Goal: Task Accomplishment & Management: Use online tool/utility

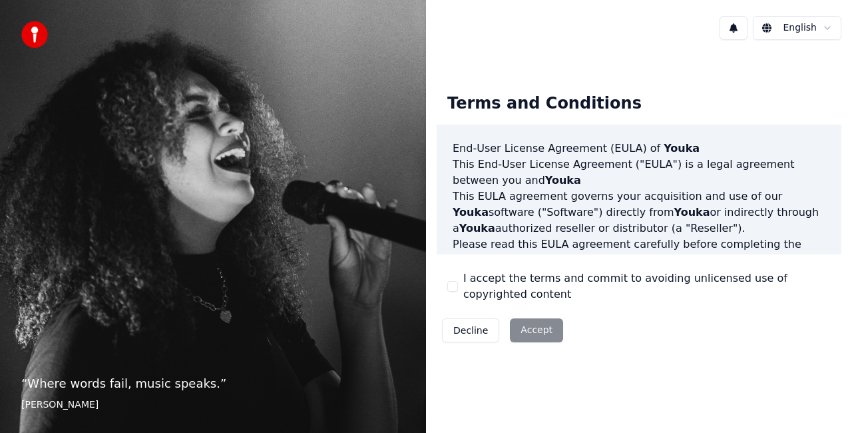
click at [450, 286] on button "I accept the terms and commit to avoiding unlicensed use of copyrighted content" at bounding box center [452, 286] width 11 height 11
click at [541, 335] on button "Accept" at bounding box center [536, 330] width 53 height 24
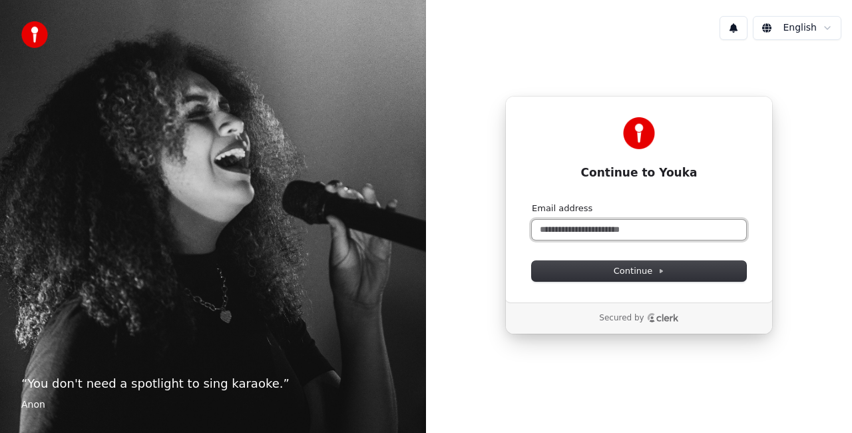
click at [567, 228] on input "Email address" at bounding box center [639, 230] width 214 height 20
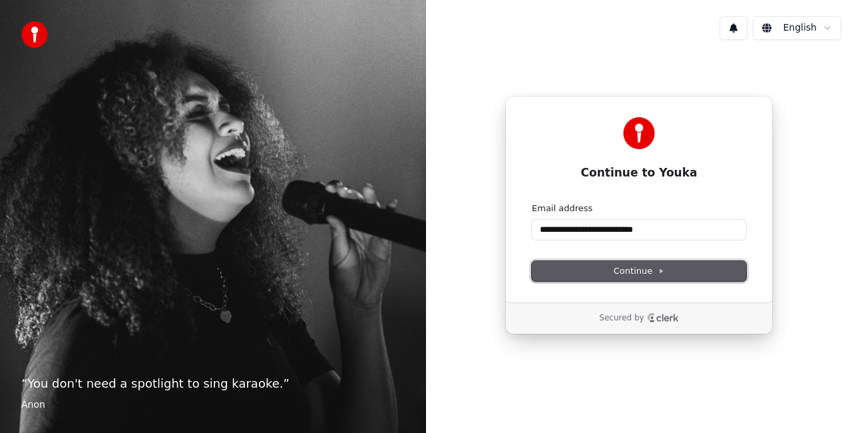
click at [620, 266] on span "Continue" at bounding box center [639, 271] width 51 height 12
type input "**********"
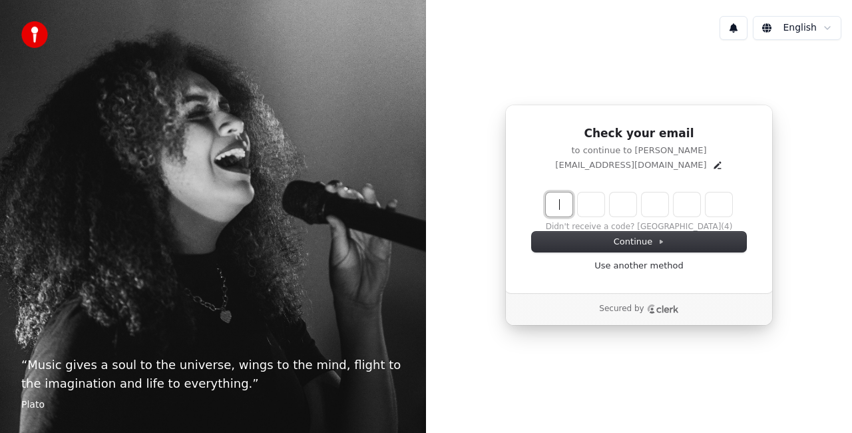
click at [558, 202] on input "Enter verification code" at bounding box center [652, 204] width 213 height 24
type input "******"
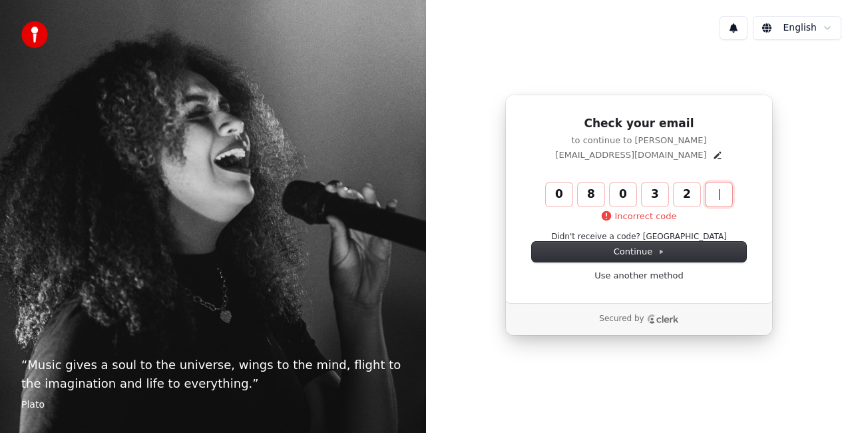
type input "******"
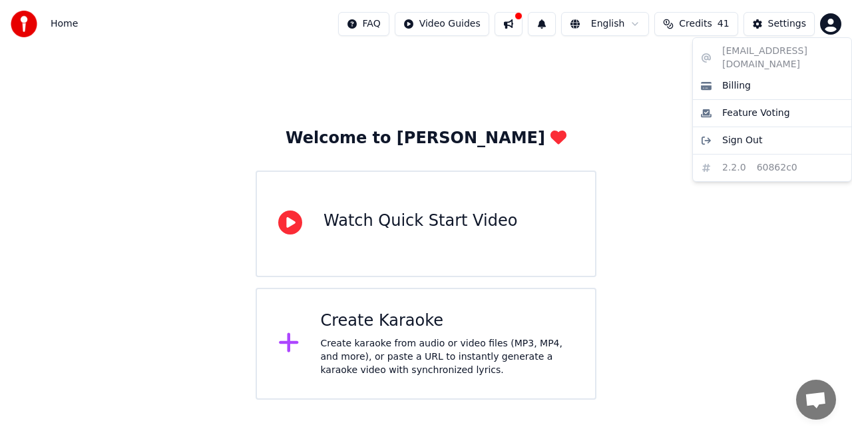
click at [832, 22] on html "Home FAQ Video Guides English Credits 41 Settings Welcome to Youka Watch Quick …" at bounding box center [426, 199] width 852 height 399
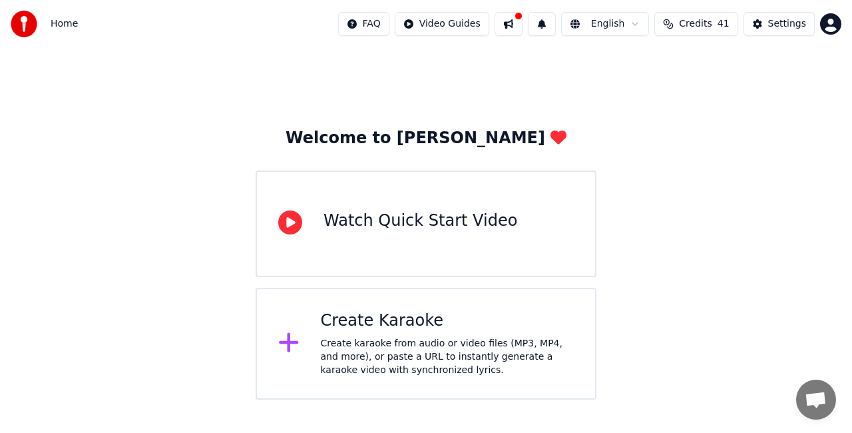
click at [521, 23] on html "Home FAQ Video Guides English Credits 41 Settings Welcome to Youka Watch Quick …" at bounding box center [426, 199] width 852 height 399
click at [521, 23] on button at bounding box center [509, 24] width 28 height 24
click at [193, 200] on div "Welcome to Youka Watch Quick Start Video Create Karaoke Create karaoke from aud…" at bounding box center [426, 223] width 852 height 351
click at [347, 326] on div "Create Karaoke" at bounding box center [448, 320] width 254 height 21
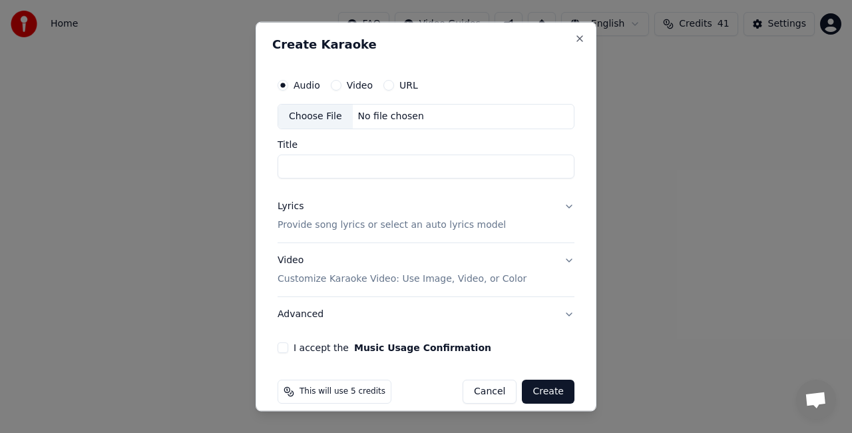
click at [397, 39] on h2 "Create Karaoke" at bounding box center [426, 45] width 308 height 12
click at [306, 117] on div "Choose File" at bounding box center [315, 117] width 75 height 24
type input "**********"
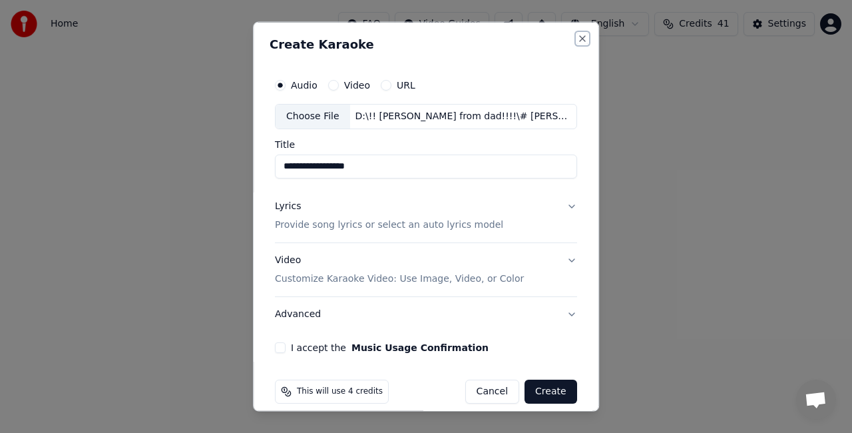
click at [577, 39] on button "Close" at bounding box center [582, 38] width 11 height 11
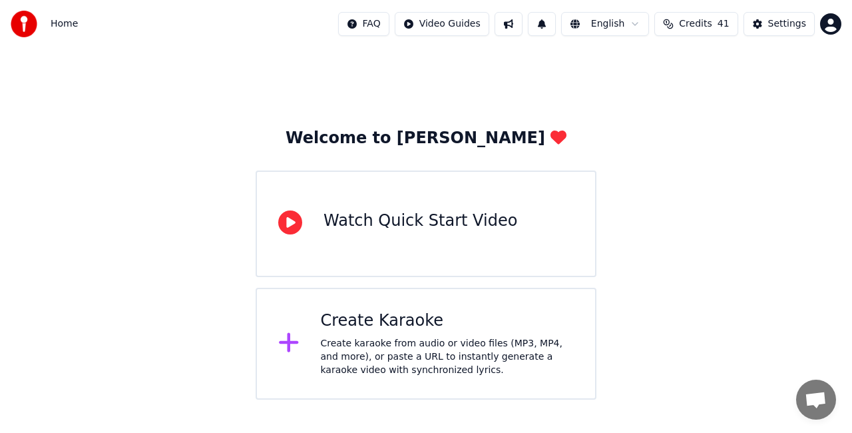
click at [357, 345] on div "Create karaoke from audio or video files (MP3, MP4, and more), or paste a URL t…" at bounding box center [448, 357] width 254 height 40
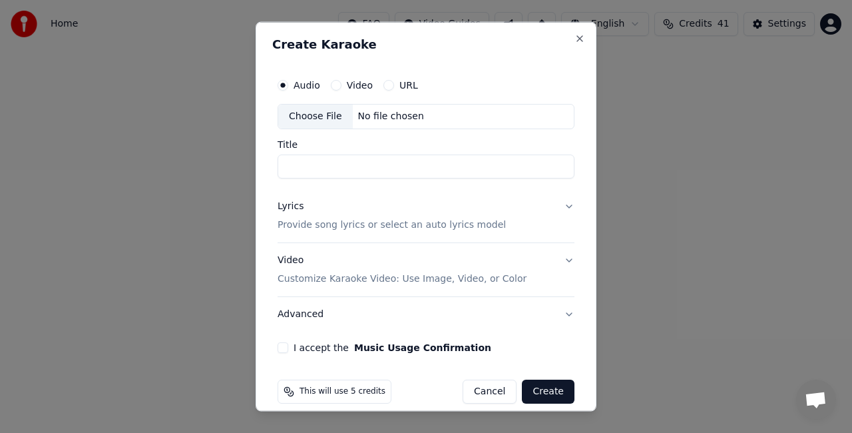
click at [307, 116] on div "Choose File" at bounding box center [315, 117] width 75 height 24
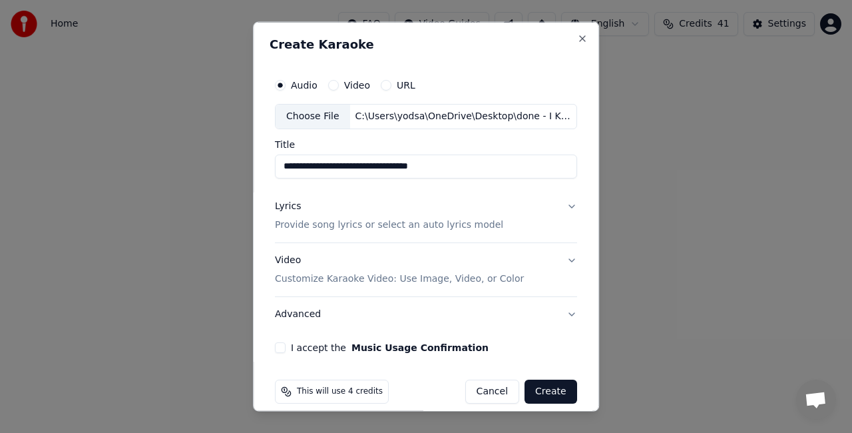
click at [359, 162] on input "**********" at bounding box center [426, 166] width 302 height 24
click at [327, 164] on input "**********" at bounding box center [426, 166] width 302 height 24
type input "**********"
click at [337, 224] on p "Provide song lyrics or select an auto lyrics model" at bounding box center [389, 224] width 228 height 13
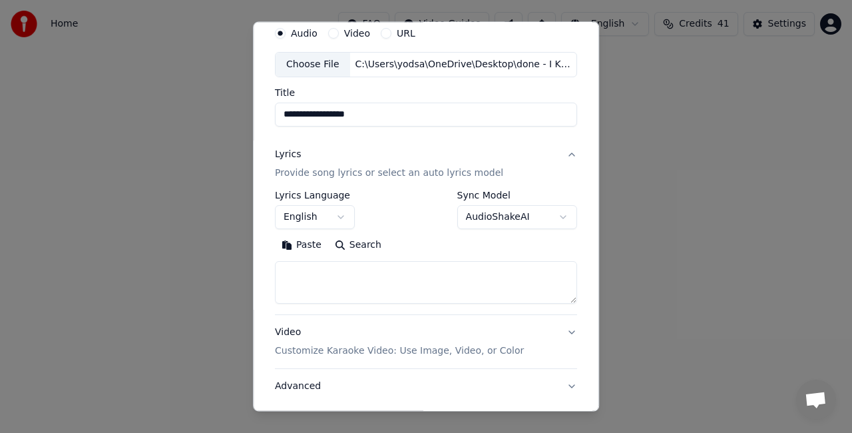
scroll to position [67, 0]
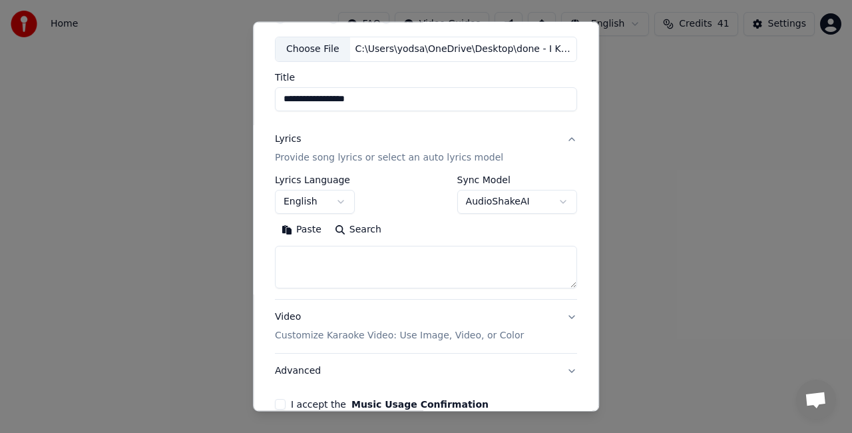
click at [288, 252] on textarea at bounding box center [426, 267] width 302 height 43
click at [304, 228] on button "Paste" at bounding box center [301, 229] width 53 height 21
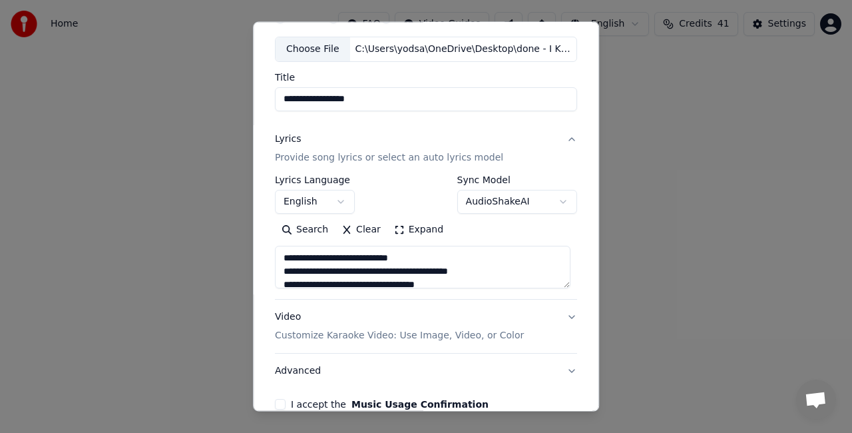
scroll to position [0, 0]
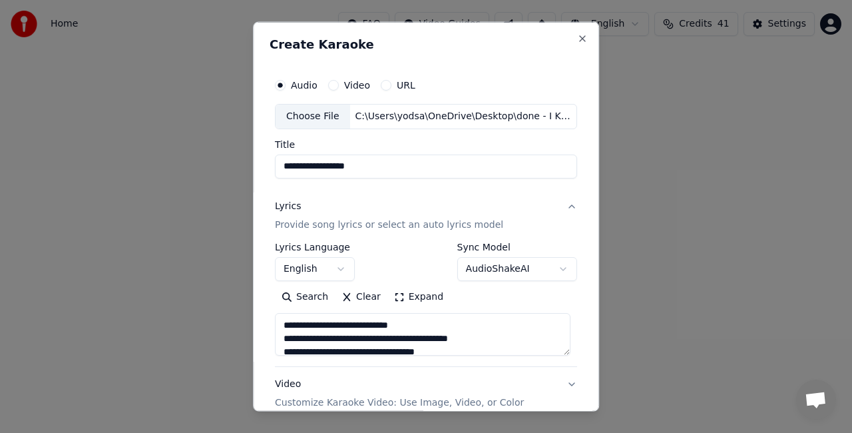
type textarea "**********"
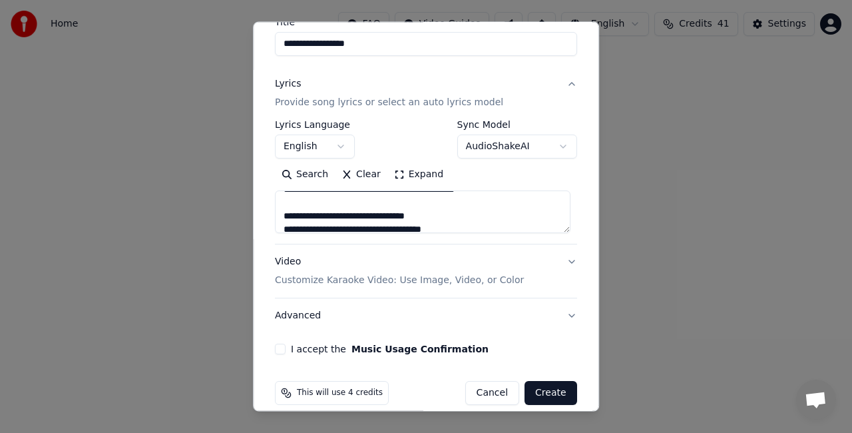
scroll to position [133, 0]
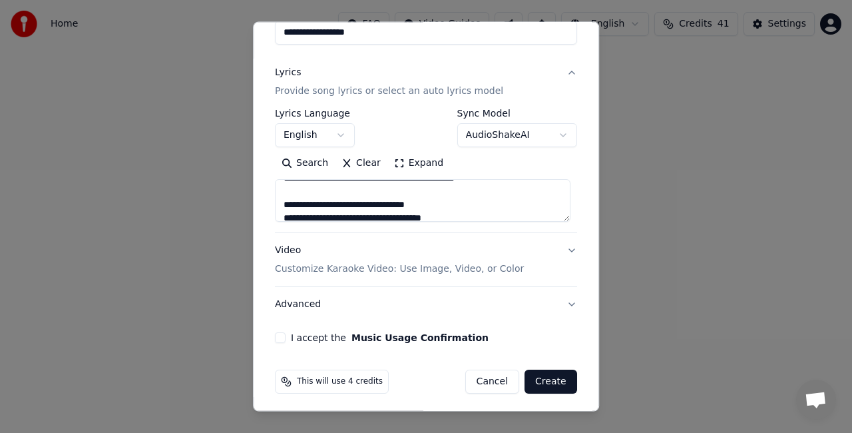
click at [556, 136] on body "**********" at bounding box center [426, 199] width 852 height 399
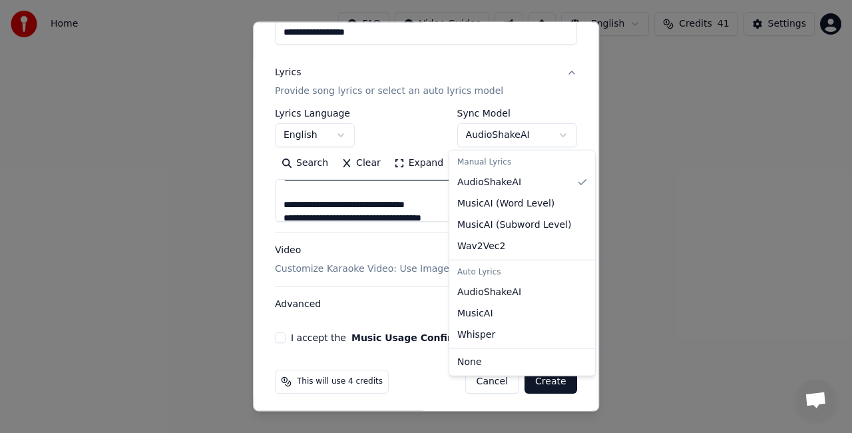
select select "**********"
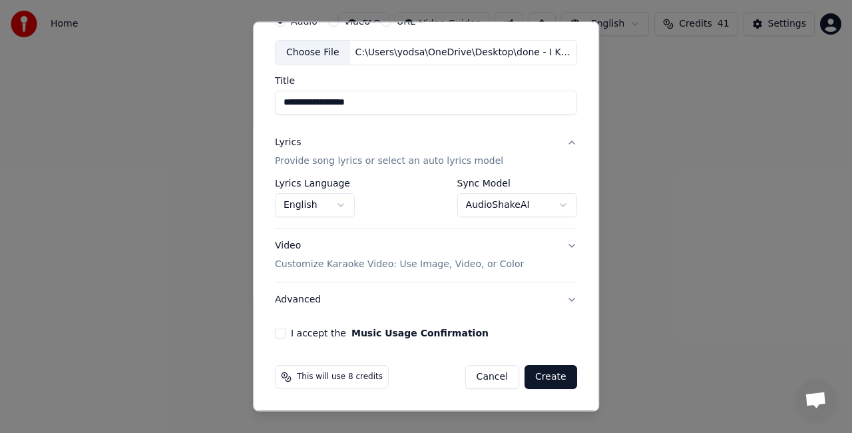
scroll to position [61, 0]
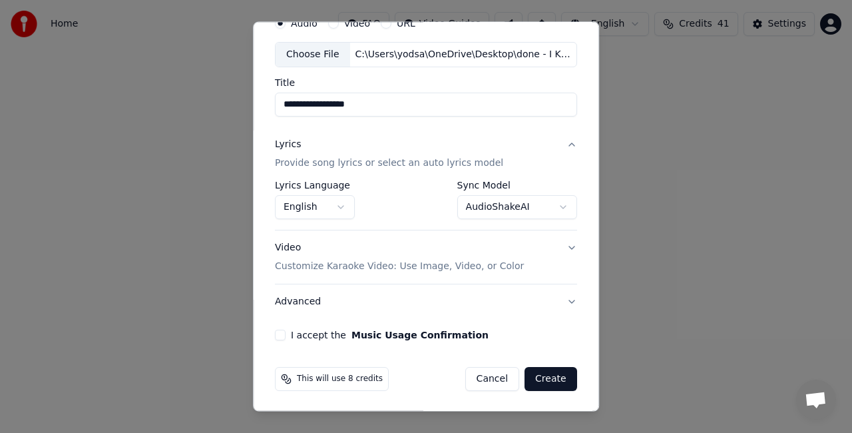
click at [554, 208] on body "**********" at bounding box center [426, 199] width 852 height 399
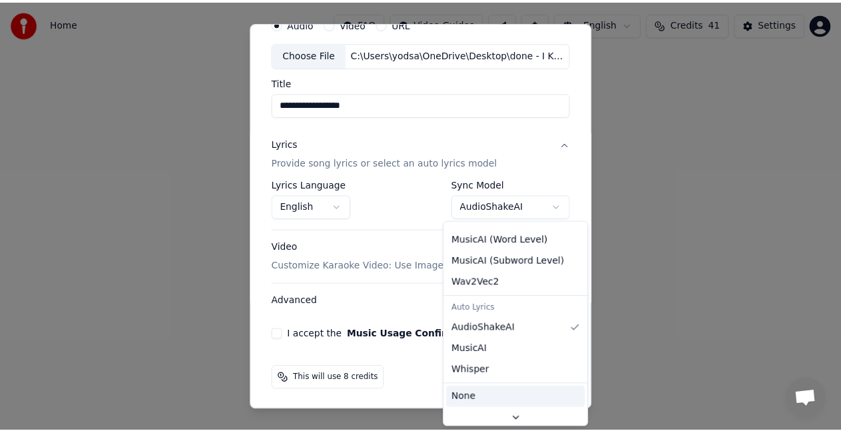
scroll to position [34, 0]
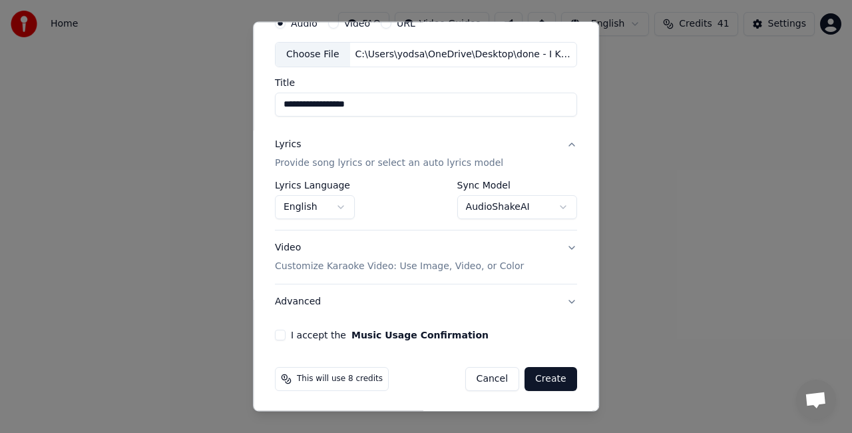
click at [326, 399] on body "**********" at bounding box center [426, 199] width 852 height 399
click at [562, 299] on button "Advanced" at bounding box center [426, 301] width 302 height 35
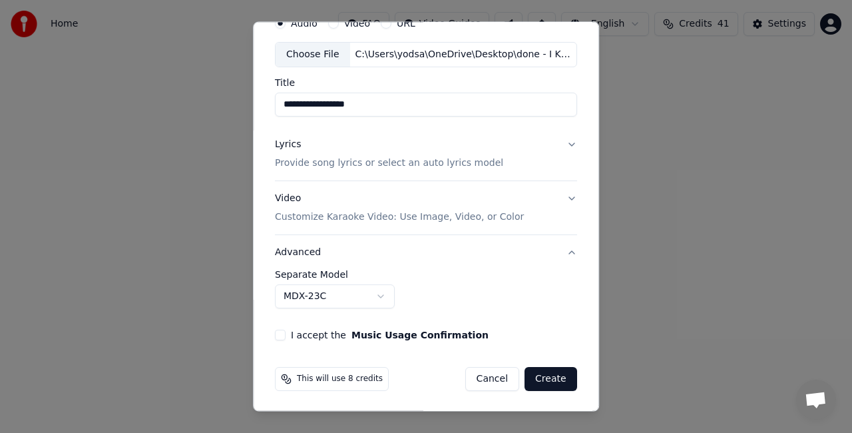
click at [276, 332] on button "I accept the Music Usage Confirmation" at bounding box center [280, 334] width 11 height 11
click at [544, 378] on button "Create" at bounding box center [551, 379] width 53 height 24
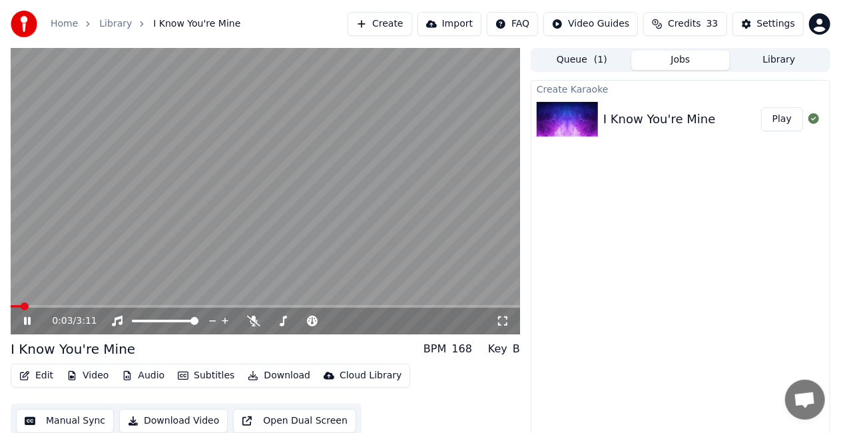
click at [314, 1] on div "Home Library I Know You're Mine Create Import FAQ Video Guides Credits 33 Setti…" at bounding box center [420, 24] width 841 height 48
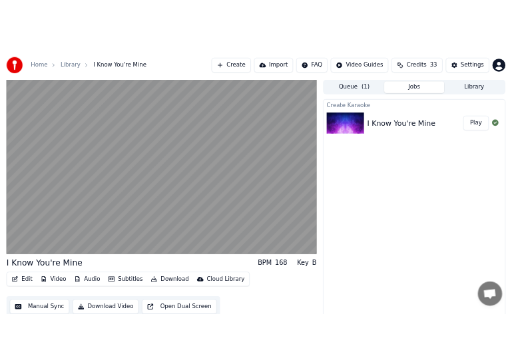
scroll to position [15, 0]
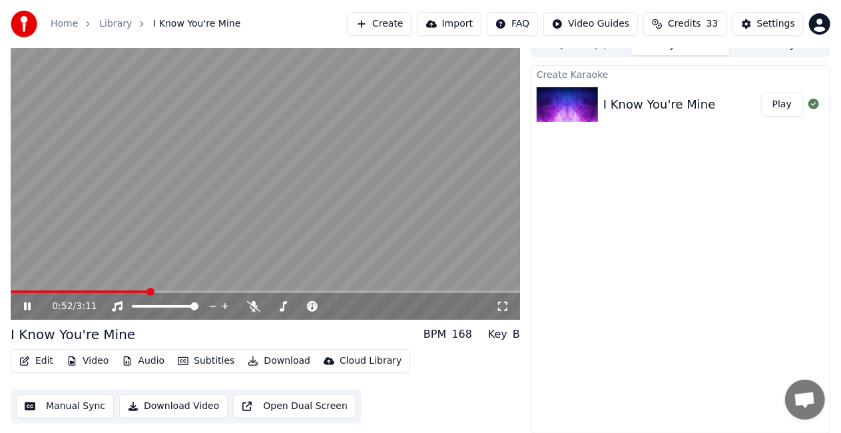
click at [29, 302] on icon at bounding box center [36, 306] width 31 height 11
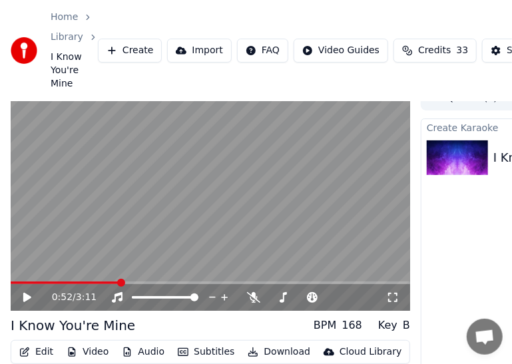
click at [469, 99] on div "Home Library I Know You're Mine Create Import FAQ Video Guides Credits 33 Setti…" at bounding box center [256, 50] width 512 height 101
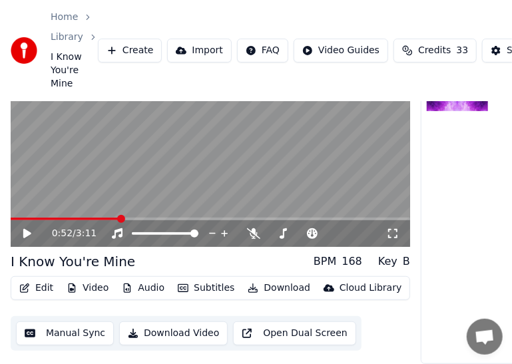
scroll to position [88, 0]
click at [31, 279] on button "Edit" at bounding box center [36, 288] width 45 height 19
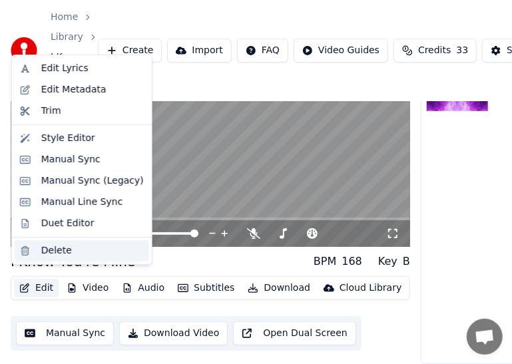
click at [53, 249] on div "Delete" at bounding box center [56, 250] width 31 height 13
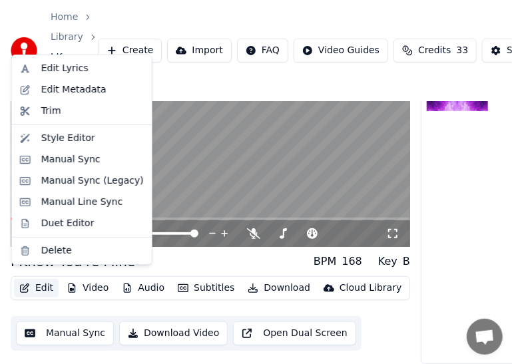
scroll to position [77, 0]
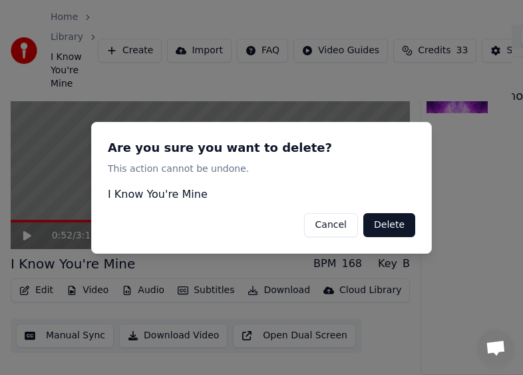
click at [395, 224] on button "Delete" at bounding box center [389, 224] width 52 height 24
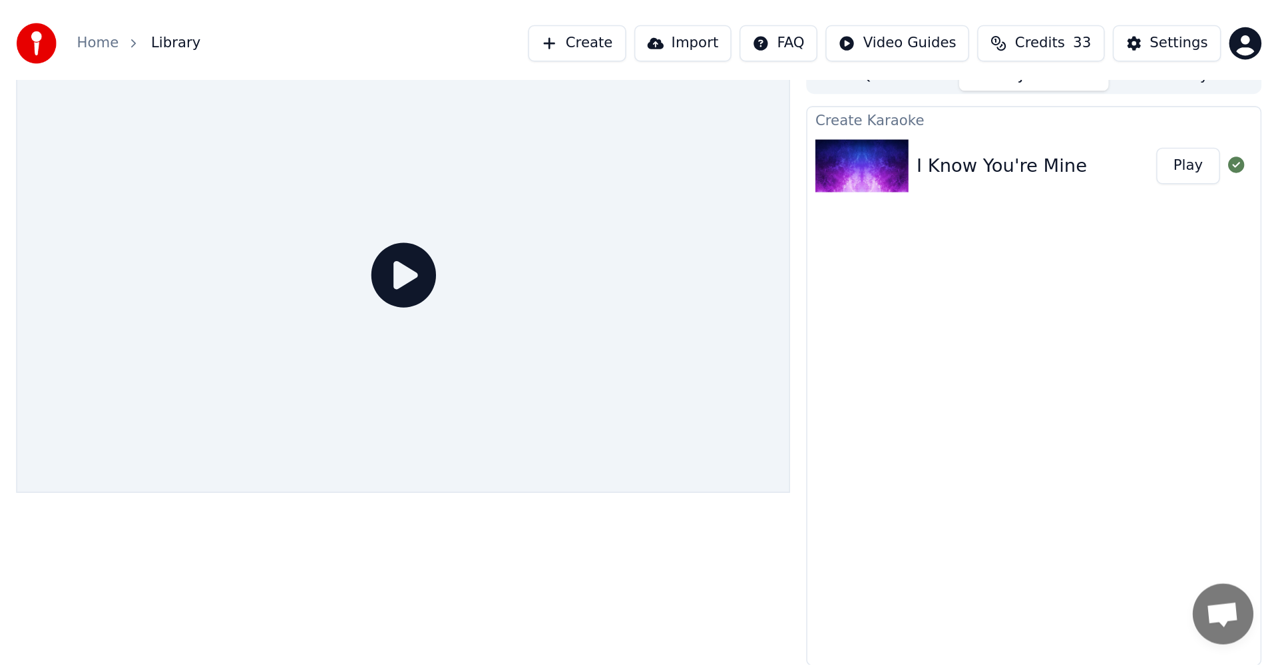
scroll to position [0, 0]
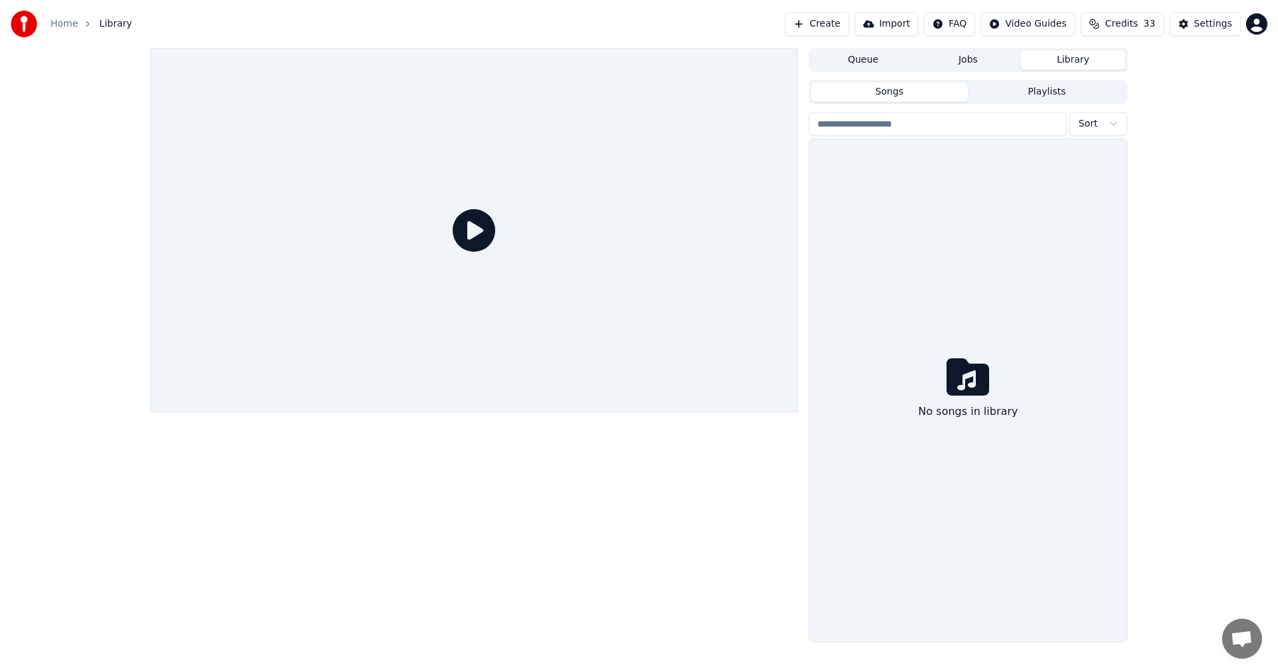
click at [851, 62] on button "Library" at bounding box center [1072, 60] width 105 height 19
click at [851, 64] on button "Queue" at bounding box center [863, 60] width 105 height 19
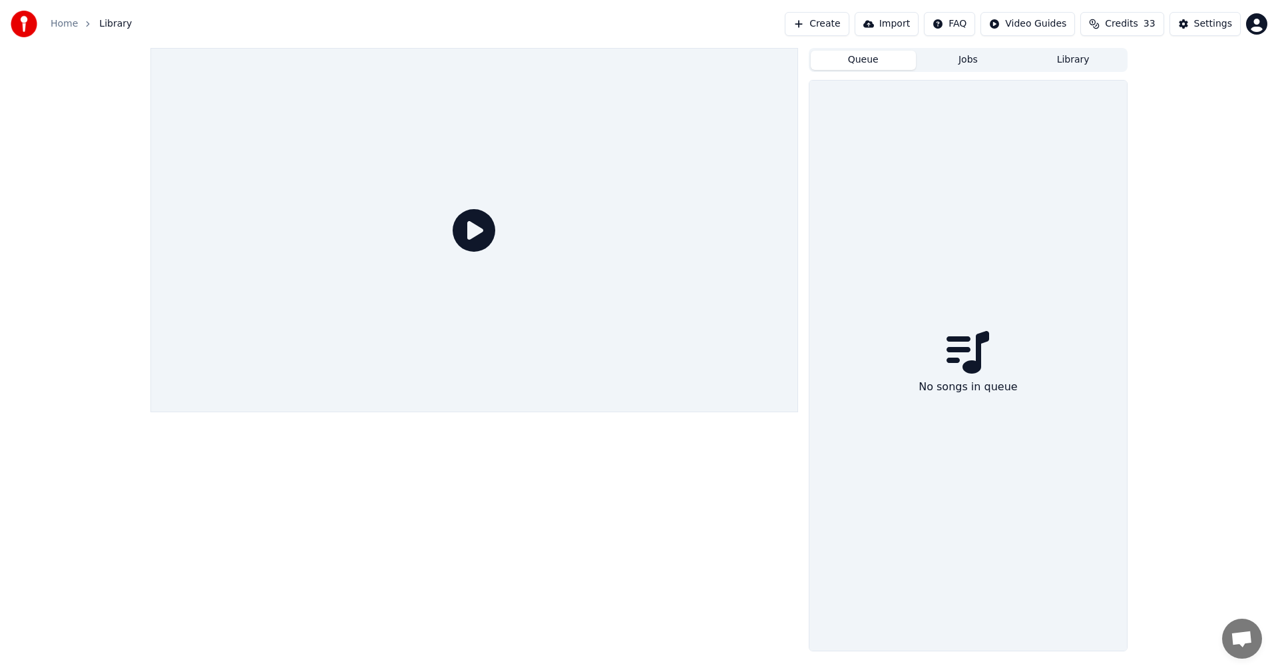
click at [851, 61] on button "Jobs" at bounding box center [968, 60] width 105 height 19
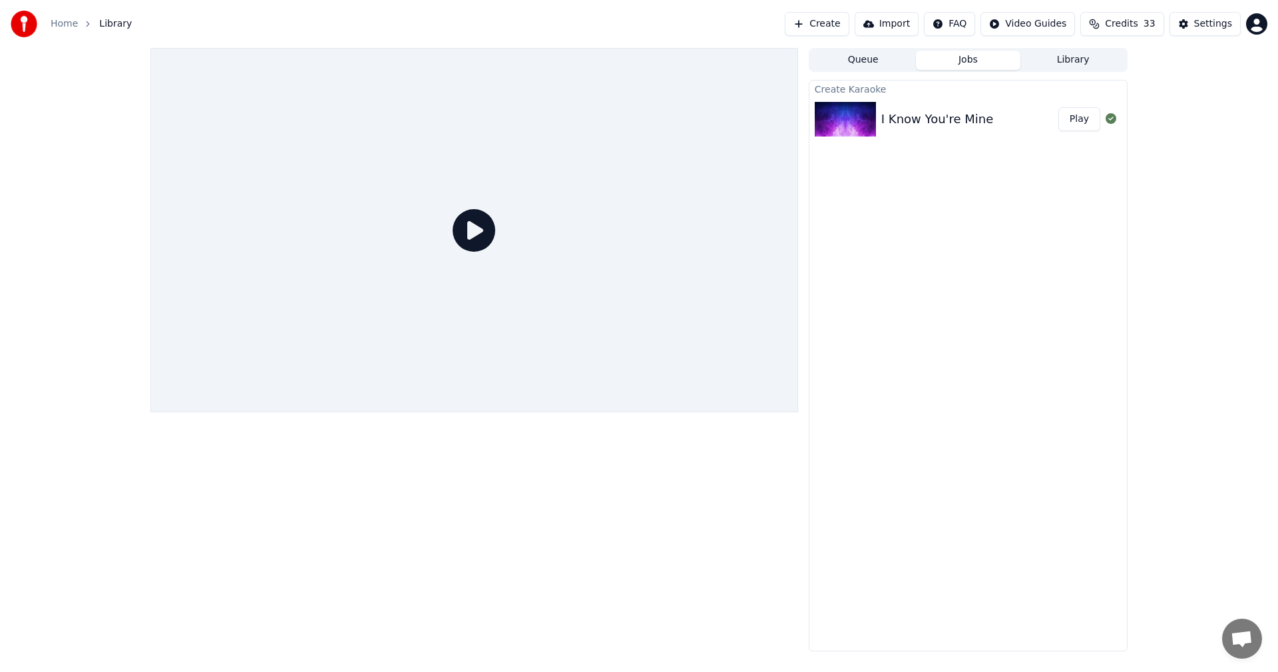
click at [851, 119] on icon at bounding box center [1111, 118] width 11 height 11
click at [839, 25] on button "Create" at bounding box center [817, 24] width 65 height 24
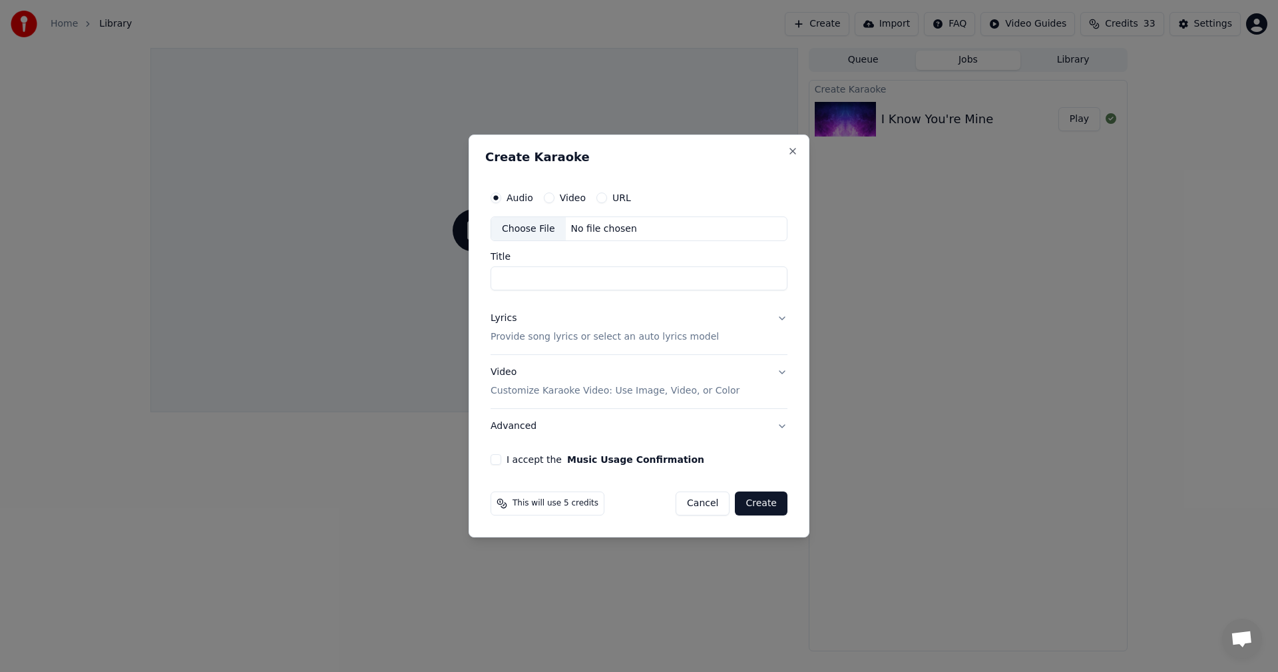
click at [522, 230] on div "Choose File" at bounding box center [528, 229] width 75 height 24
type input "**********"
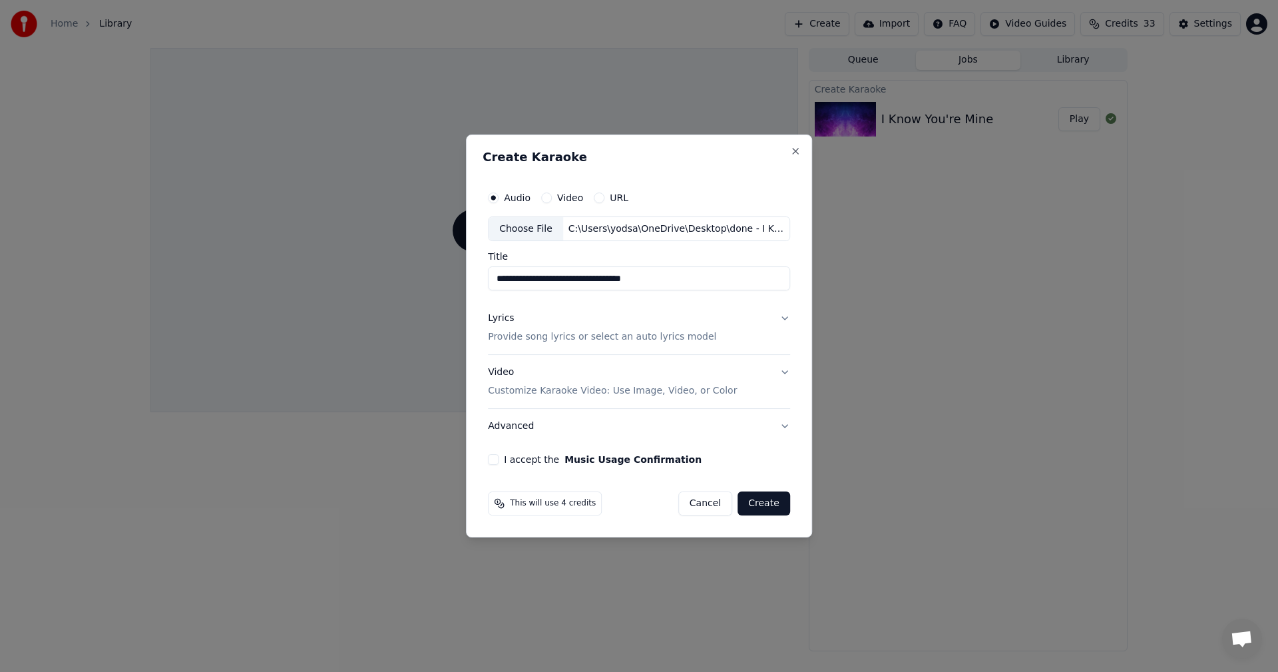
click at [780, 315] on button "Lyrics Provide song lyrics or select an auto lyrics model" at bounding box center [639, 328] width 302 height 53
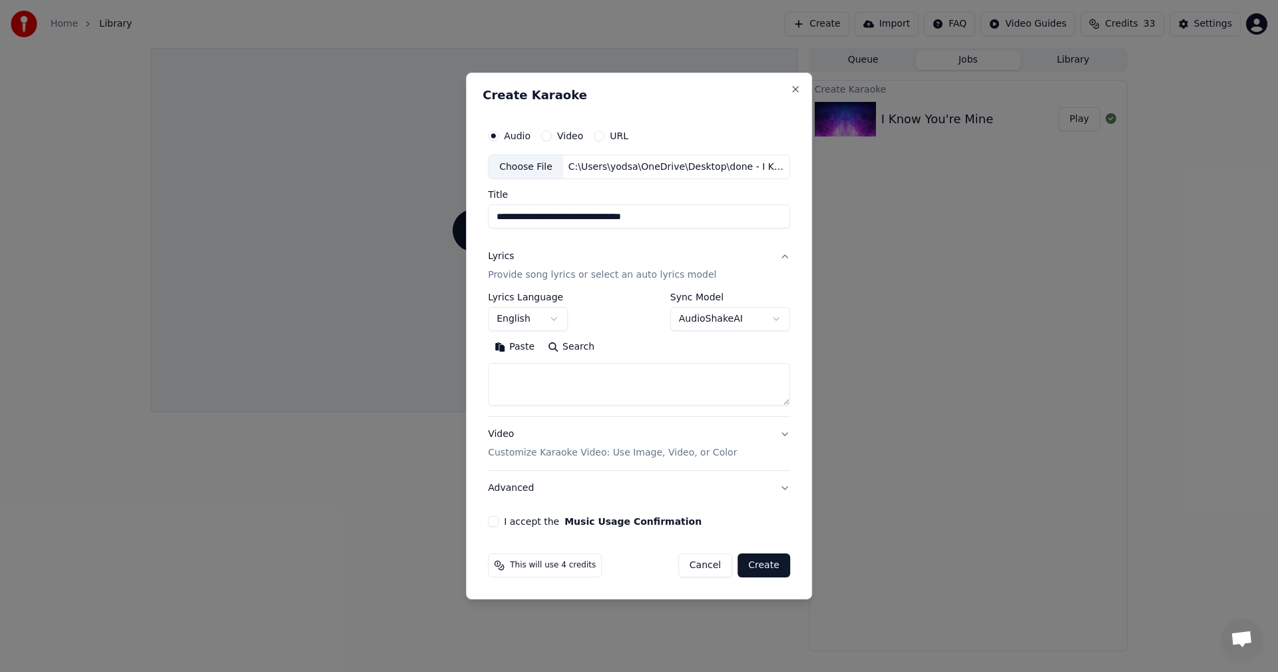
click at [507, 372] on textarea at bounding box center [639, 384] width 302 height 43
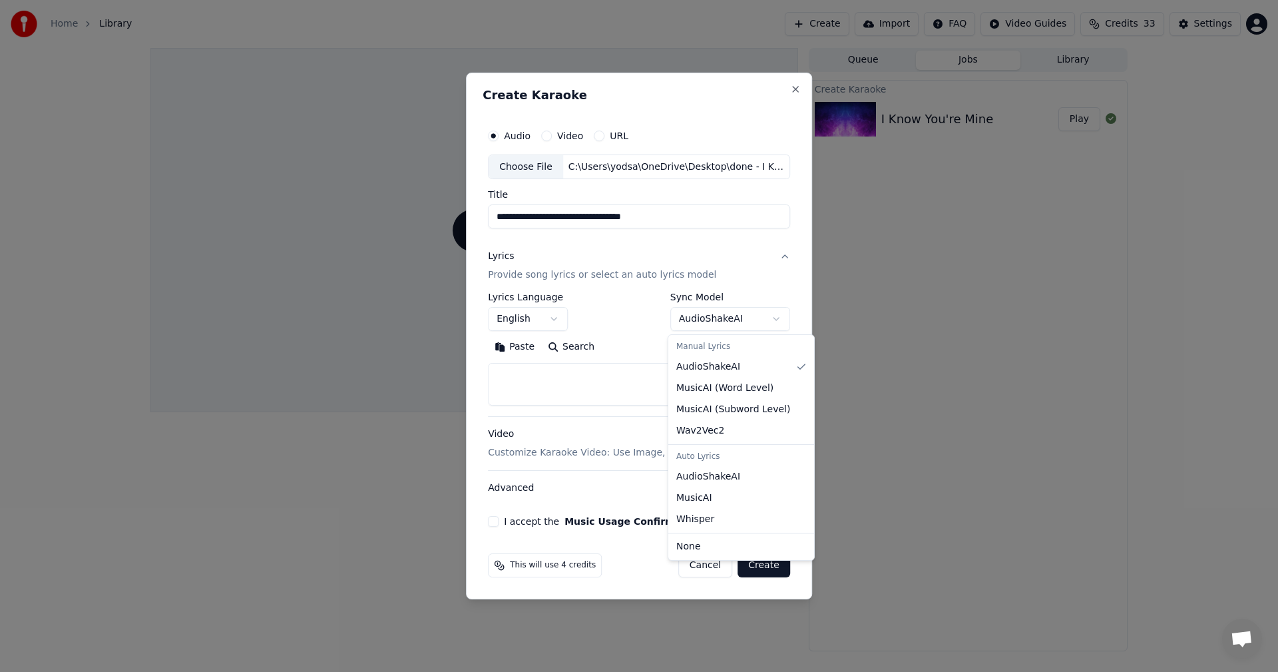
click at [776, 320] on body "**********" at bounding box center [639, 336] width 1278 height 672
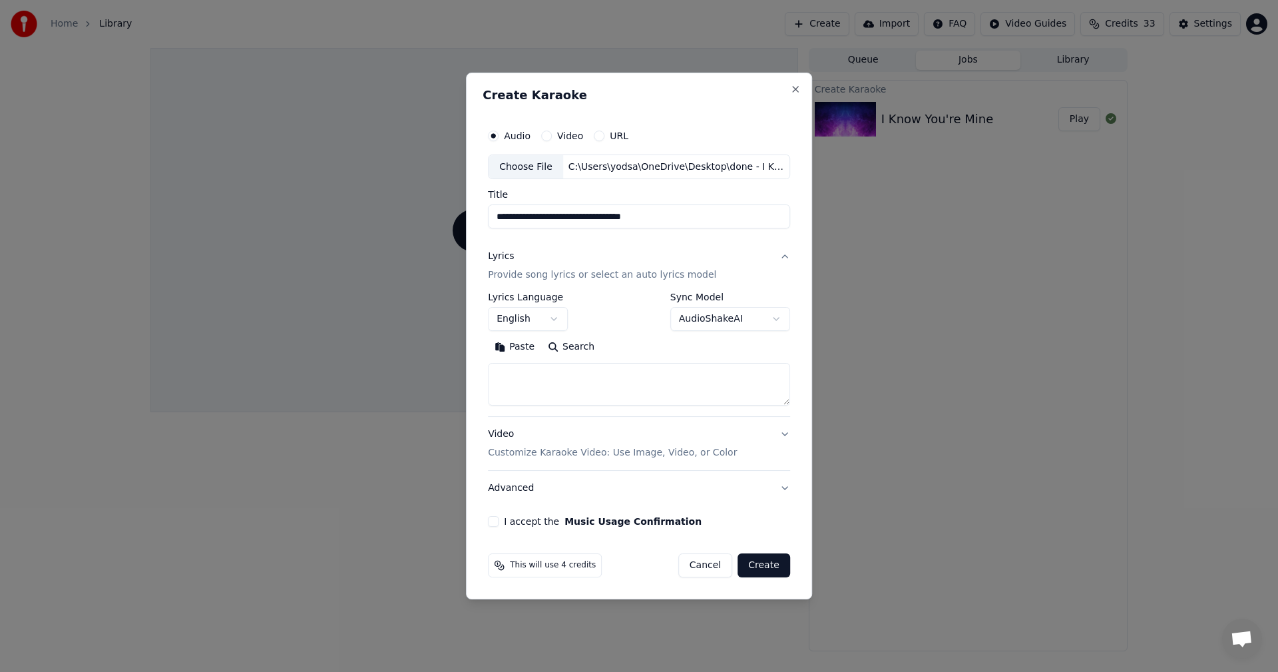
click at [523, 373] on body "**********" at bounding box center [639, 336] width 1278 height 672
click at [509, 368] on textarea at bounding box center [639, 384] width 302 height 43
click at [520, 347] on button "Paste" at bounding box center [514, 347] width 53 height 21
click at [498, 432] on button "I accept the Music Usage Confirmation" at bounding box center [493, 521] width 11 height 11
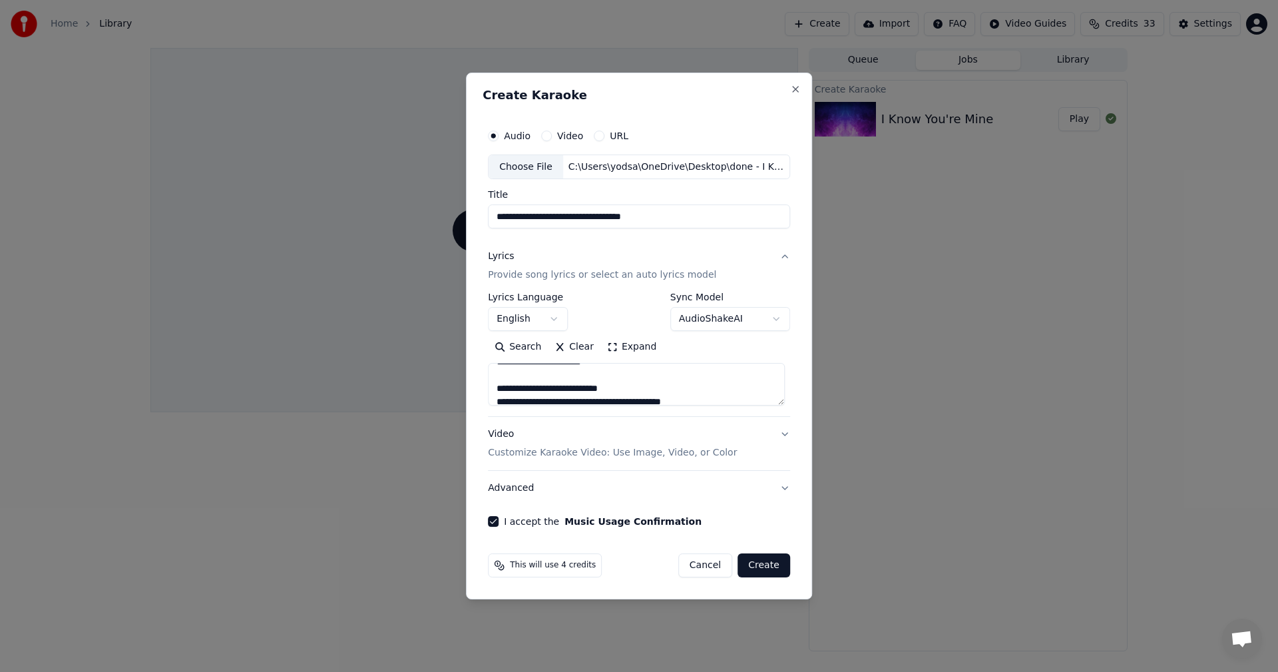
click at [766, 432] on button "Create" at bounding box center [763, 565] width 53 height 24
type textarea "**********"
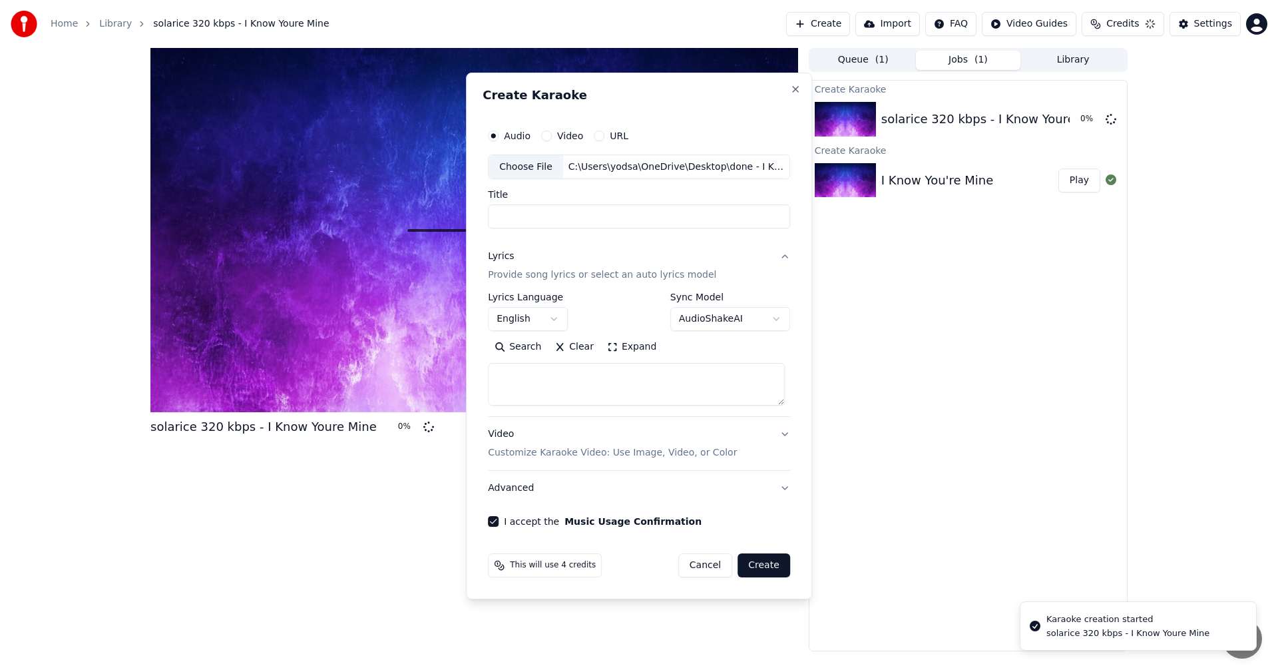
select select
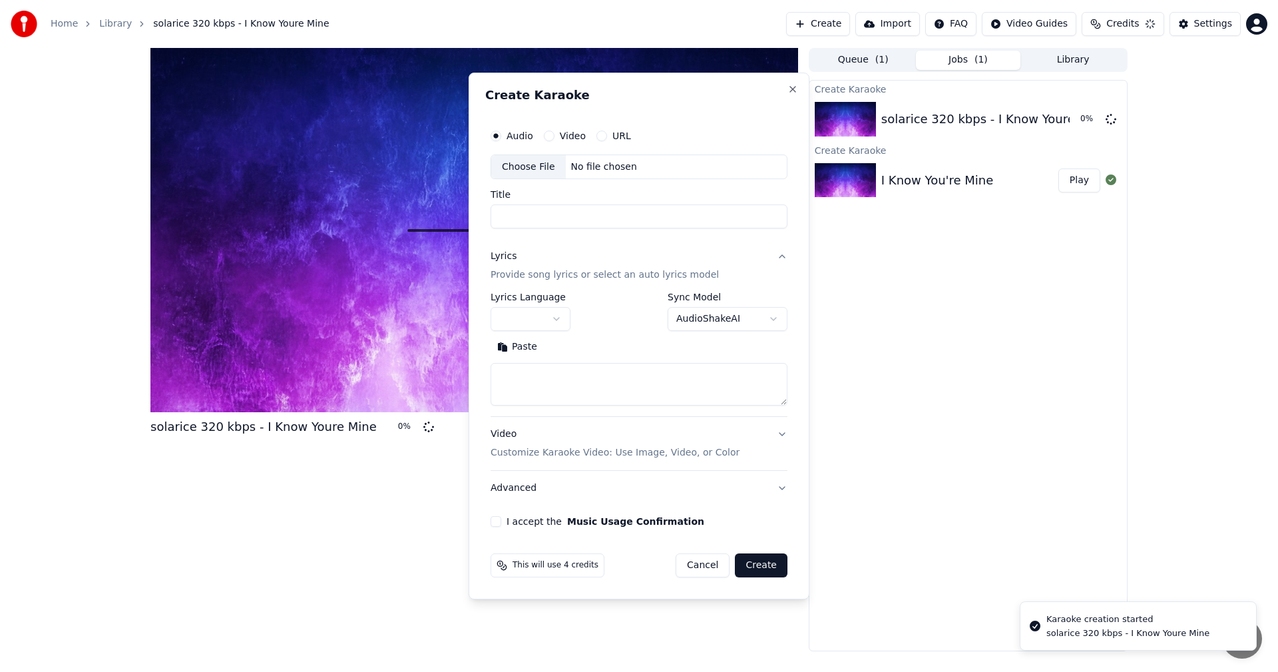
scroll to position [0, 0]
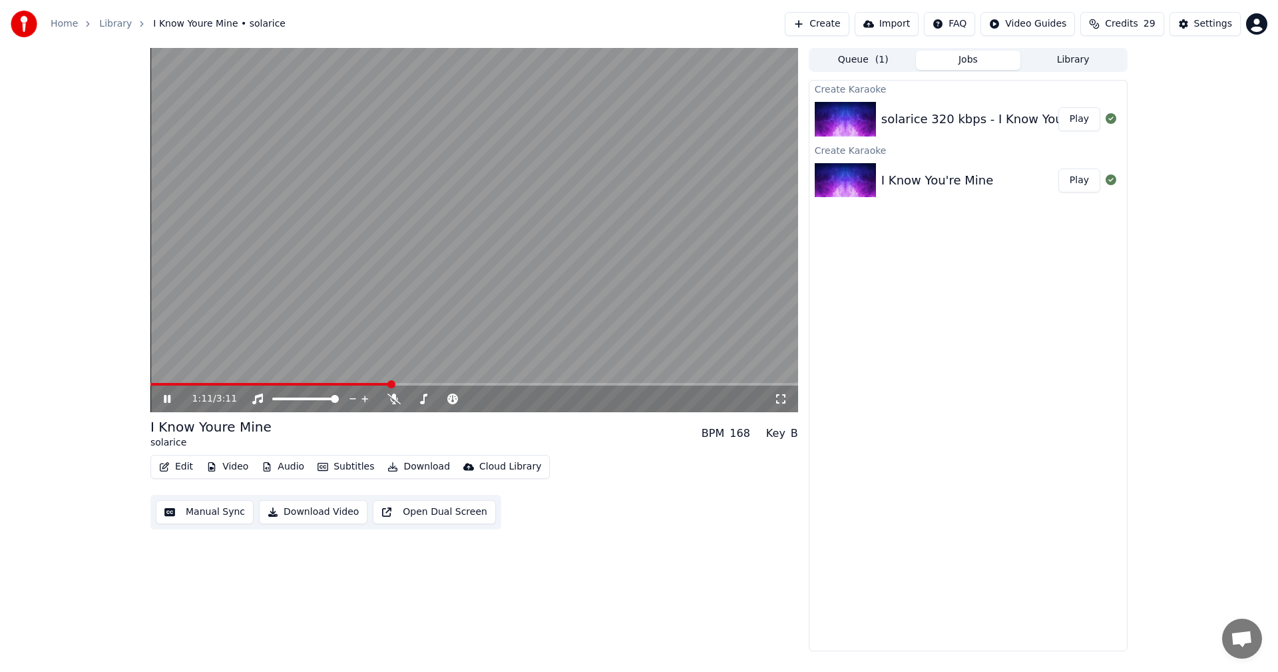
click at [170, 397] on icon at bounding box center [167, 399] width 7 height 8
click at [163, 397] on icon at bounding box center [176, 398] width 31 height 11
click at [164, 400] on icon at bounding box center [176, 398] width 31 height 11
click at [178, 432] on button "Edit" at bounding box center [176, 466] width 45 height 19
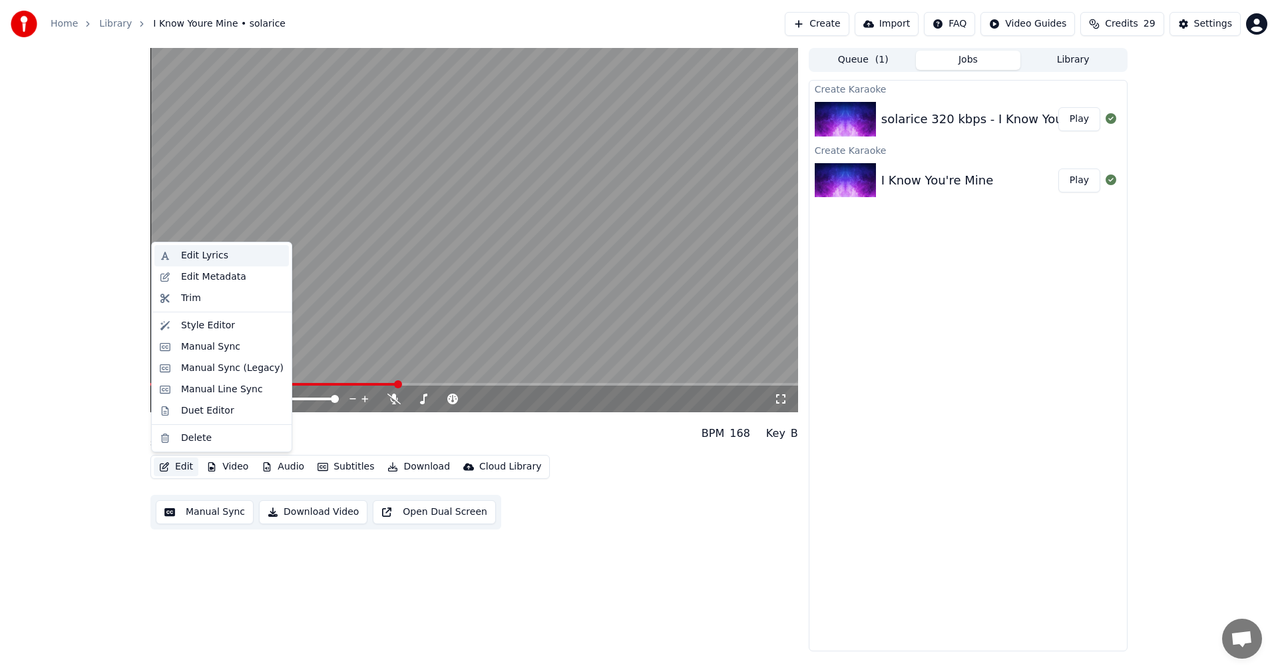
click at [193, 256] on div "Edit Lyrics" at bounding box center [204, 255] width 47 height 13
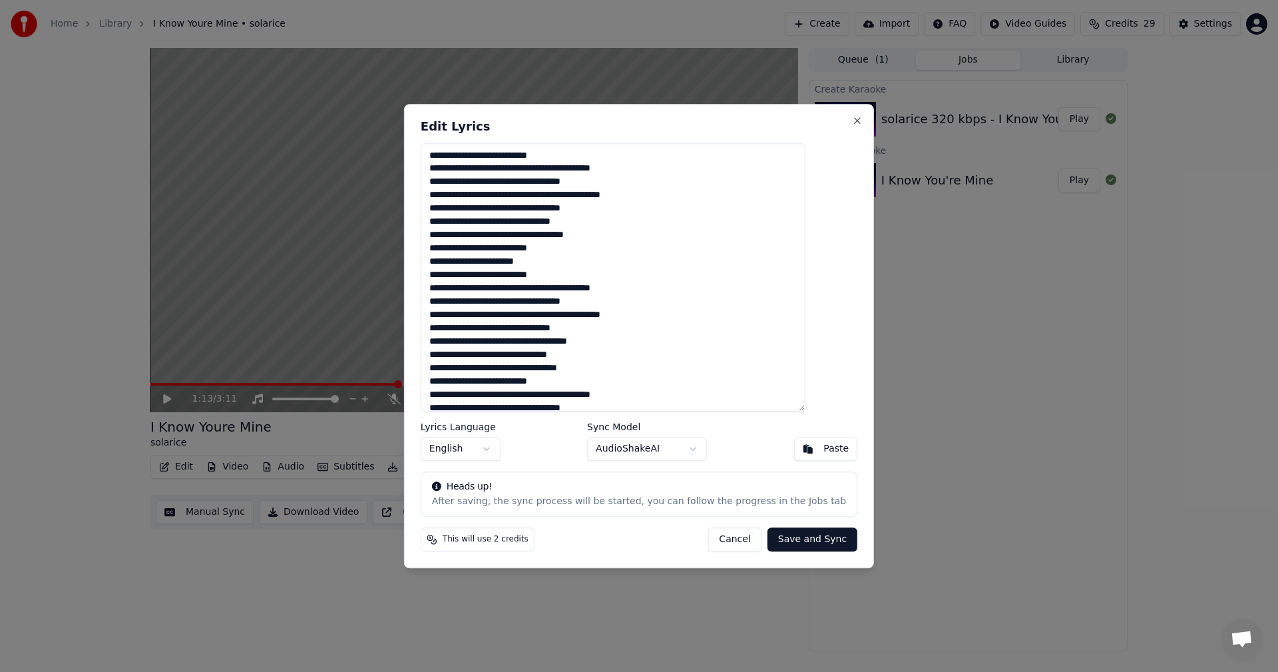
click at [710, 432] on button "Cancel" at bounding box center [735, 539] width 54 height 24
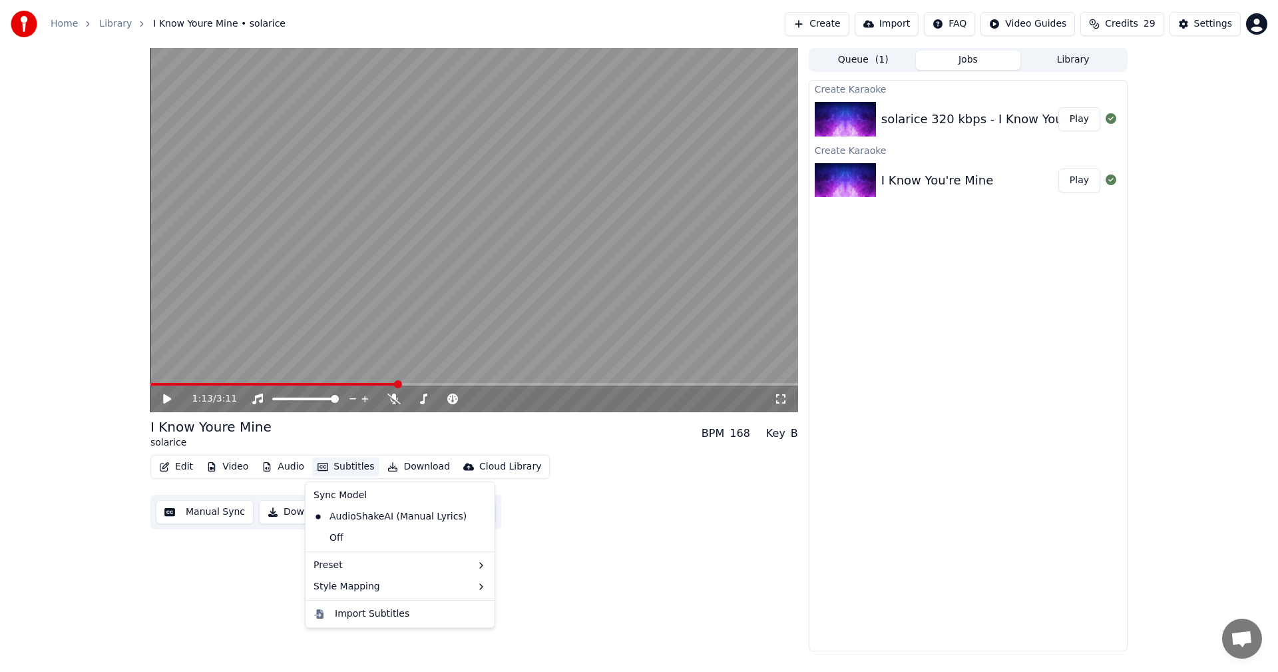
click at [341, 432] on button "Subtitles" at bounding box center [345, 466] width 67 height 19
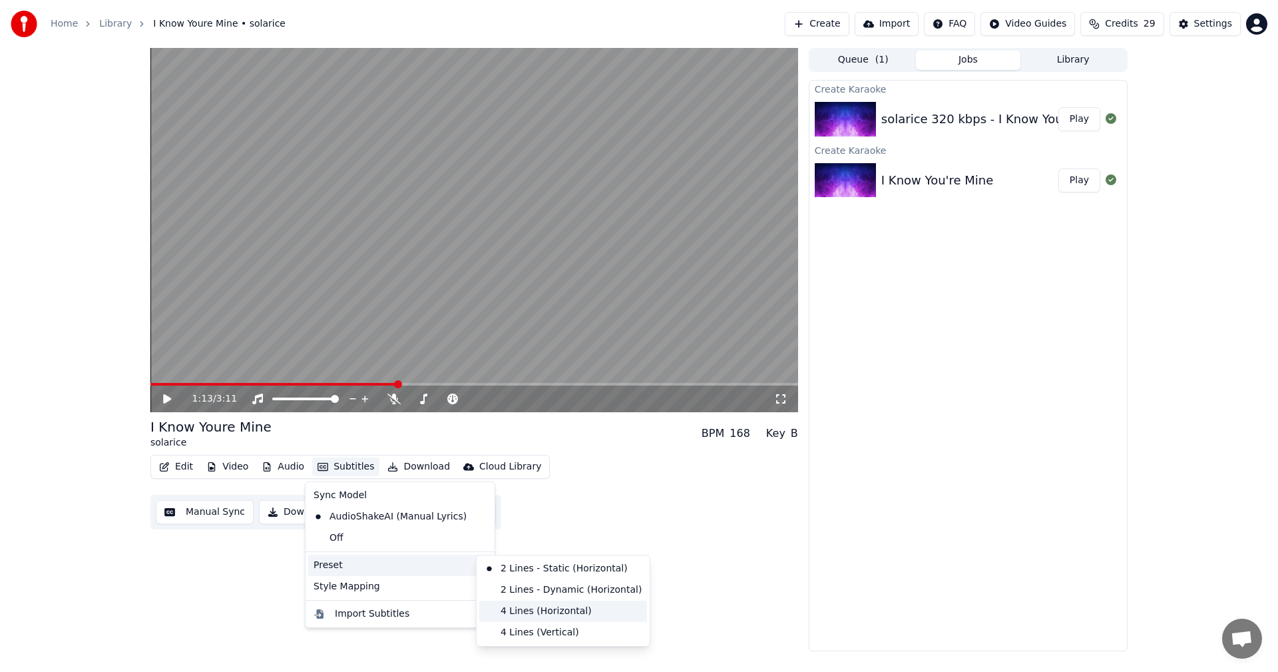
click at [519, 432] on div "4 Lines (Horizontal)" at bounding box center [563, 610] width 168 height 21
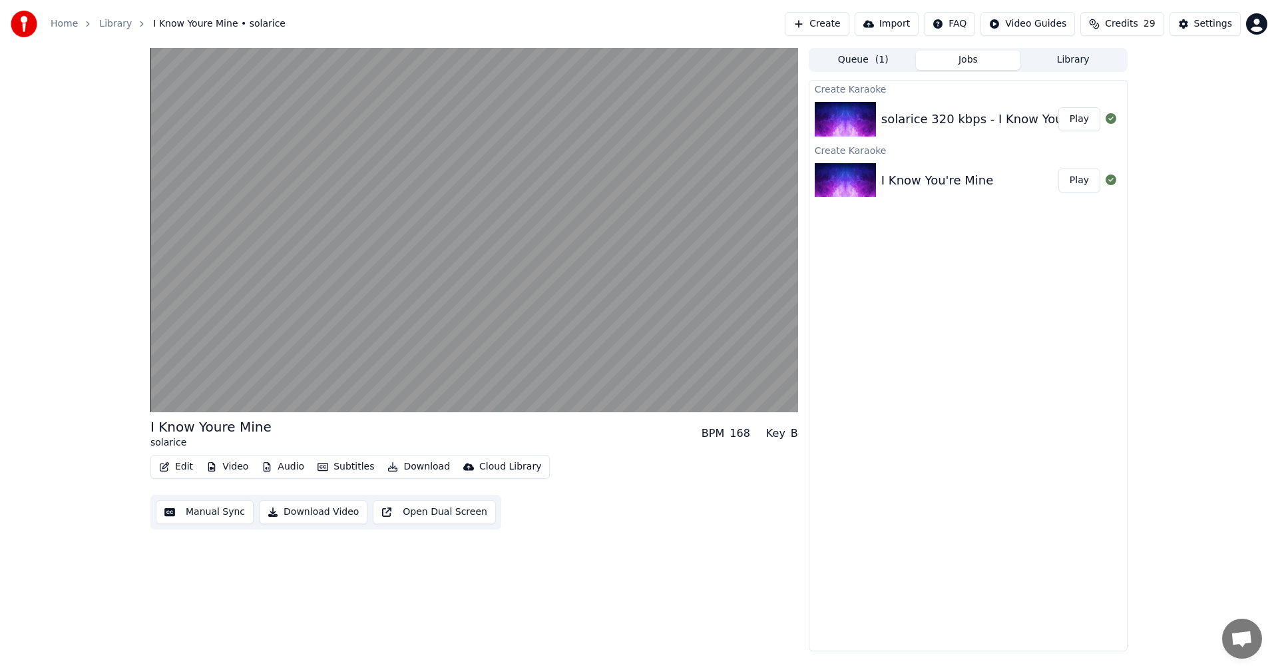
click at [302, 432] on button "Download Video" at bounding box center [313, 512] width 108 height 24
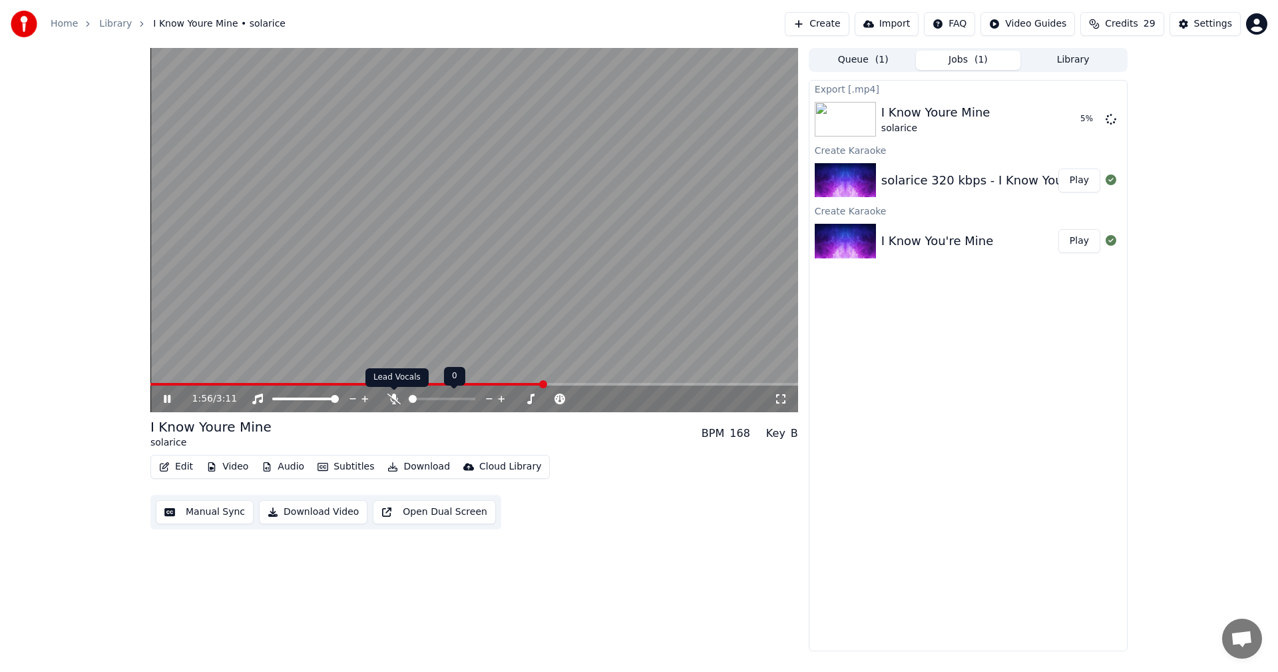
click at [392, 395] on icon at bounding box center [393, 398] width 13 height 11
click at [392, 395] on icon at bounding box center [393, 398] width 7 height 11
click at [423, 397] on icon at bounding box center [423, 398] width 7 height 11
click at [421, 397] on icon at bounding box center [423, 398] width 13 height 11
click at [528, 398] on icon at bounding box center [531, 398] width 13 height 13
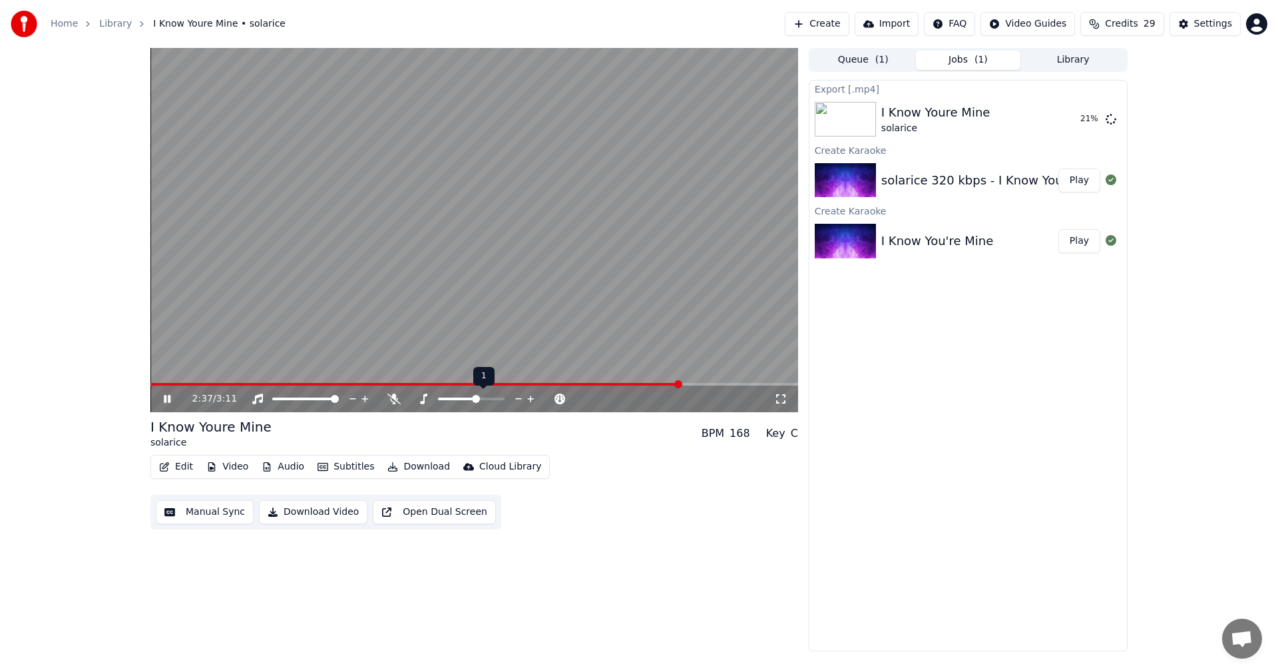
click at [528, 398] on icon at bounding box center [531, 398] width 13 height 13
click at [517, 397] on icon at bounding box center [519, 398] width 13 height 13
click at [160, 383] on span at bounding box center [155, 384] width 10 height 3
click at [165, 397] on icon at bounding box center [167, 399] width 7 height 8
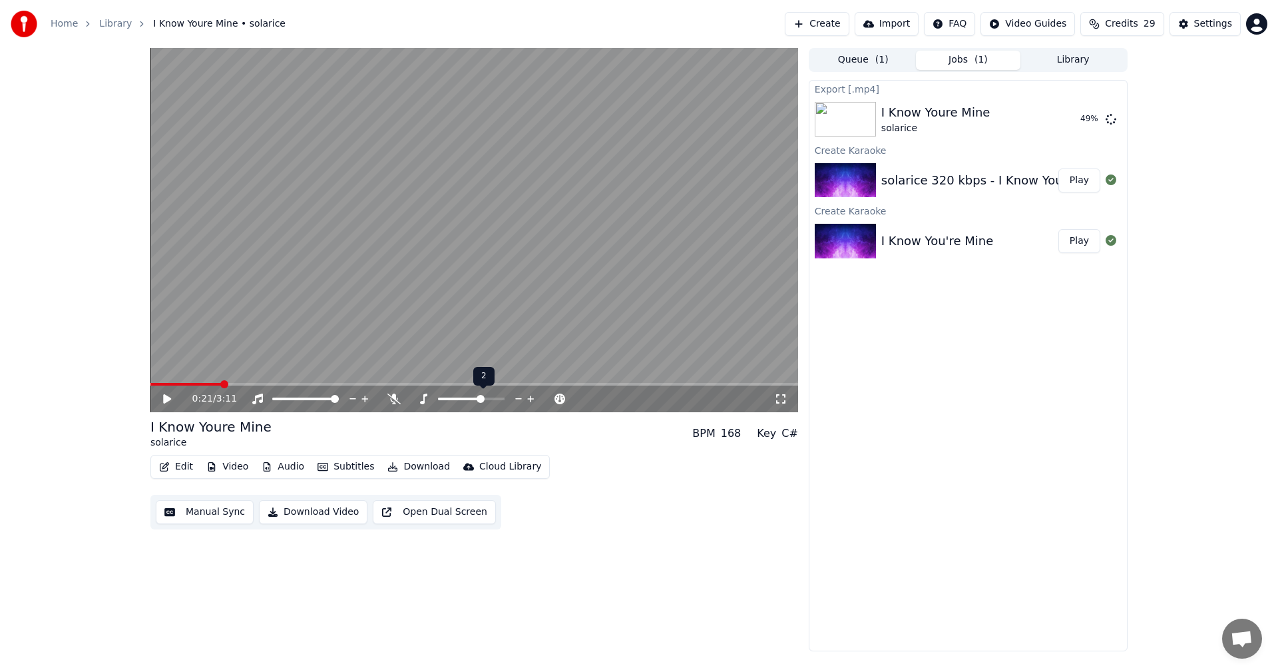
click at [519, 398] on icon at bounding box center [519, 398] width 13 height 13
click at [548, 428] on div "I Know Youre Mine solarice BPM 168 Key B" at bounding box center [474, 433] width 648 height 32
click at [558, 399] on icon at bounding box center [560, 398] width 13 height 13
click at [516, 397] on icon at bounding box center [519, 398] width 13 height 13
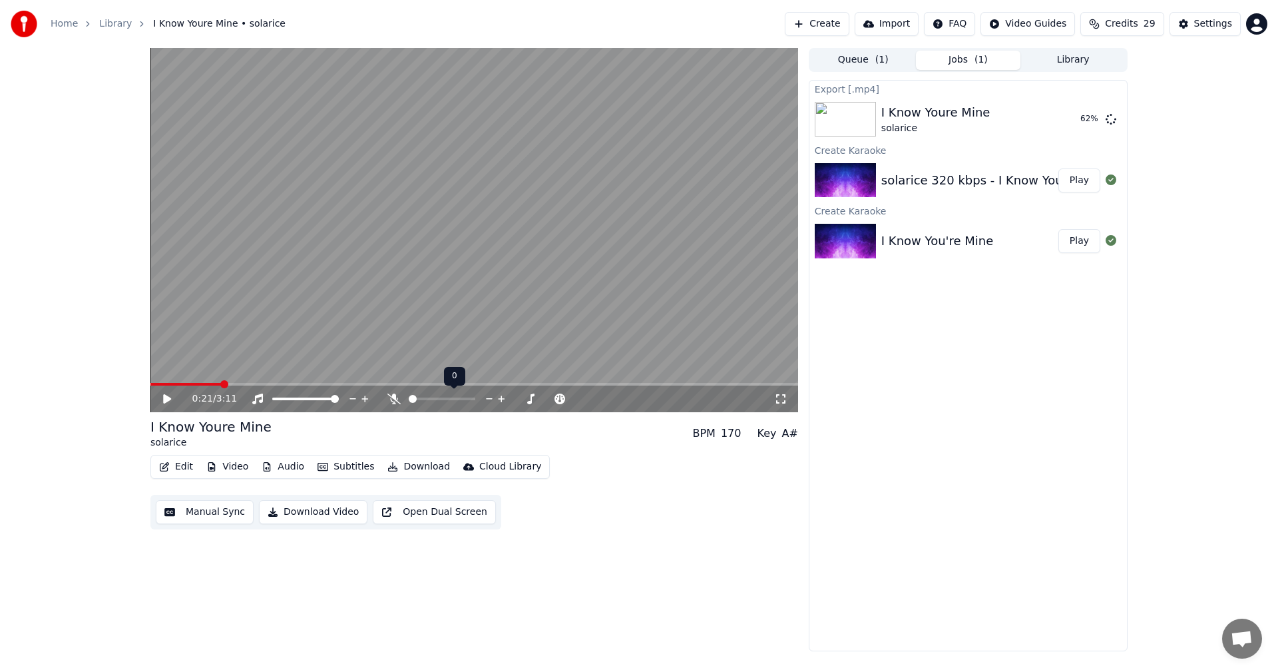
click at [501, 399] on icon at bounding box center [501, 398] width 13 height 13
click at [499, 397] on icon at bounding box center [501, 398] width 13 height 13
click at [494, 396] on icon at bounding box center [489, 398] width 13 height 13
click at [440, 399] on span at bounding box center [440, 399] width 8 height 8
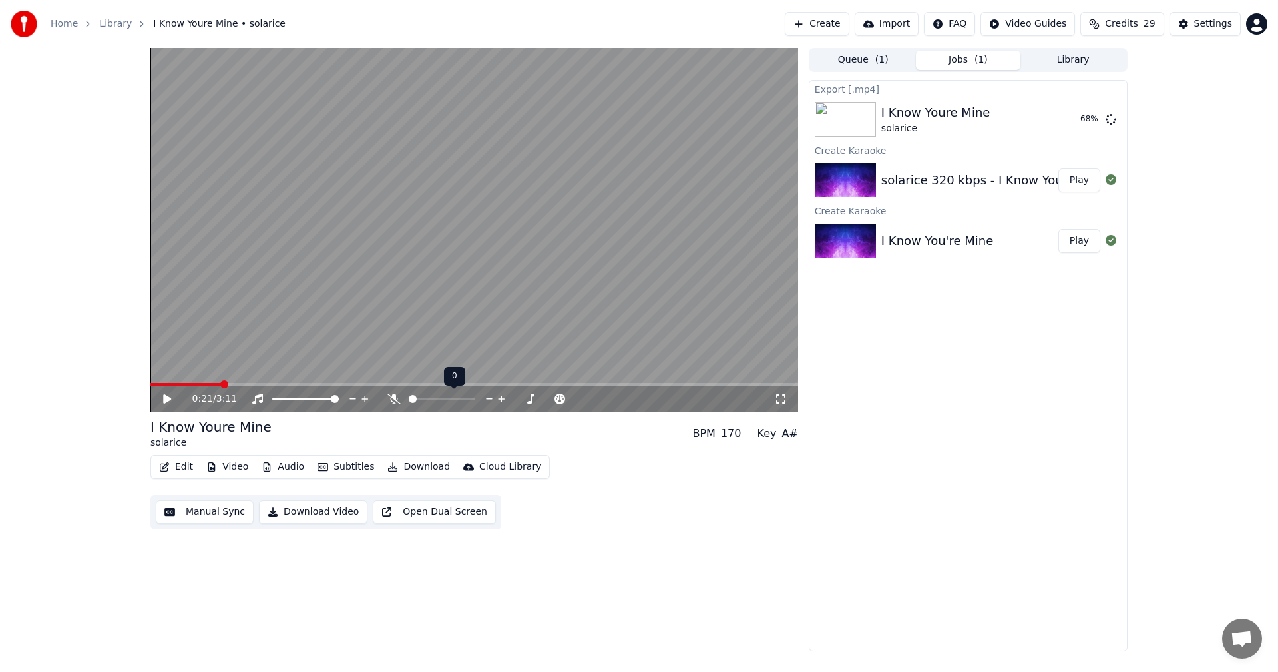
click at [409, 398] on span at bounding box center [413, 399] width 8 height 8
click at [546, 397] on icon at bounding box center [548, 398] width 13 height 13
click at [517, 397] on icon at bounding box center [519, 398] width 13 height 13
click at [528, 395] on icon at bounding box center [531, 398] width 13 height 13
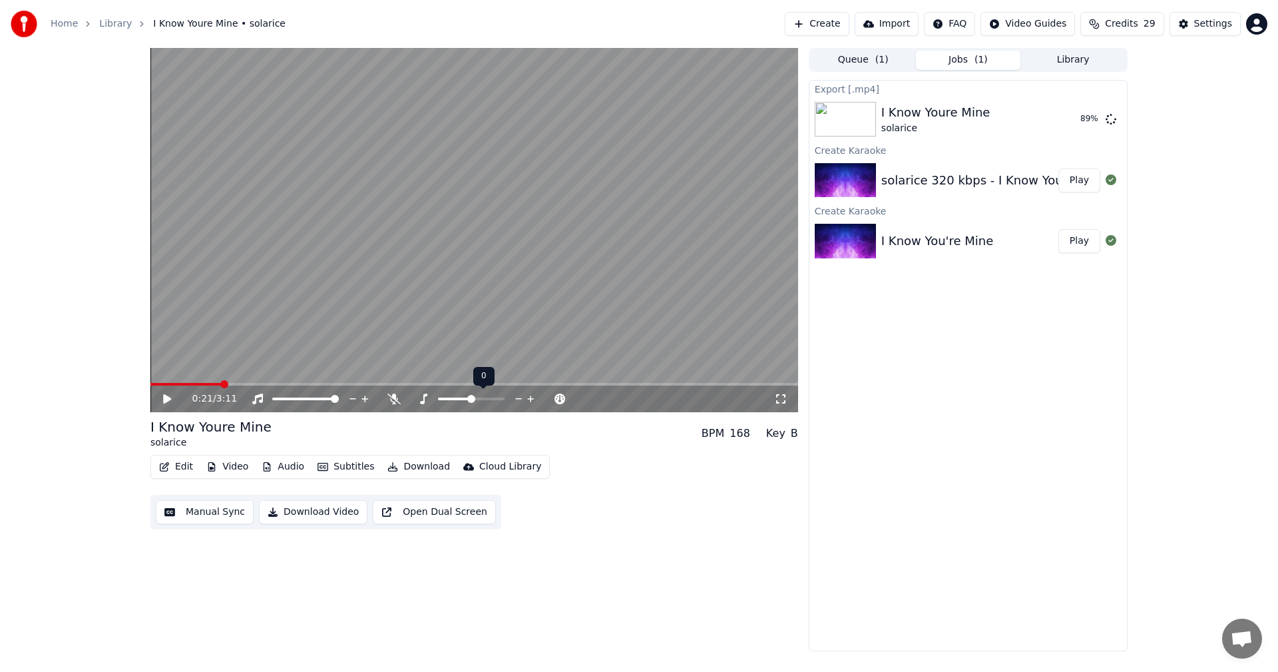
click at [528, 395] on icon at bounding box center [531, 398] width 13 height 13
click at [166, 396] on icon at bounding box center [167, 398] width 8 height 9
click at [156, 382] on video at bounding box center [474, 230] width 648 height 364
click at [157, 382] on video at bounding box center [474, 230] width 648 height 364
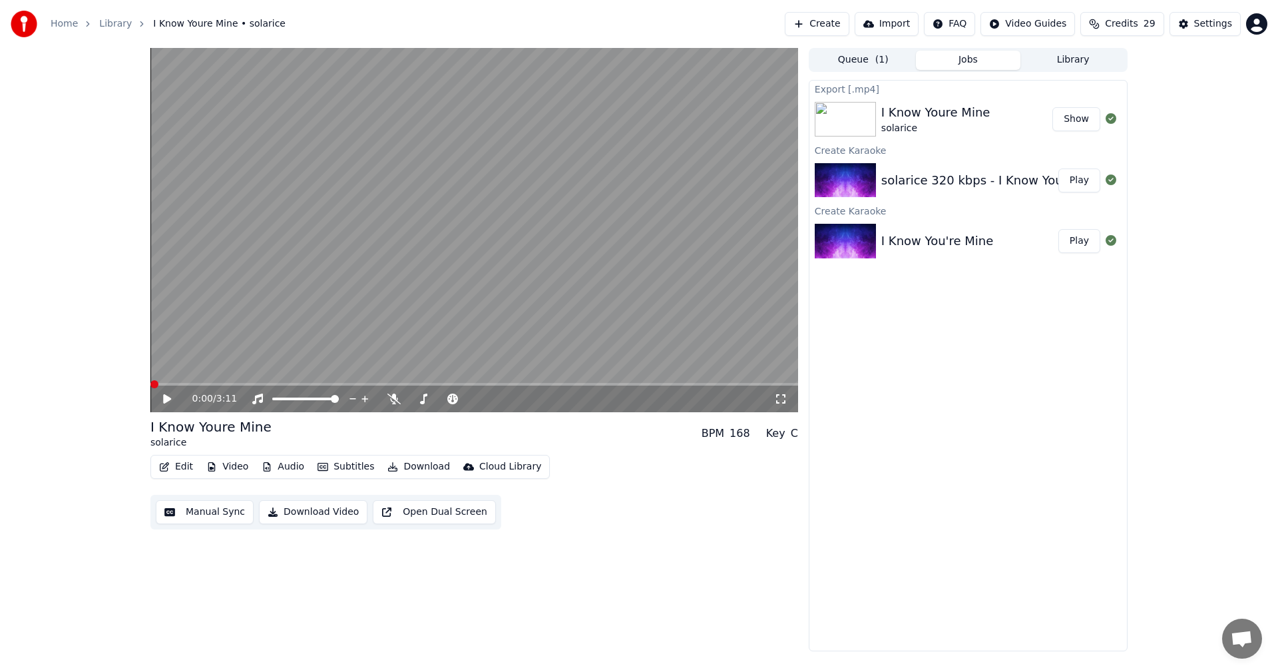
click at [150, 381] on span at bounding box center [154, 384] width 8 height 8
click at [166, 398] on icon at bounding box center [167, 398] width 8 height 9
click at [164, 395] on icon at bounding box center [176, 398] width 31 height 11
click at [851, 111] on div "I Know Youre Mine" at bounding box center [935, 112] width 109 height 19
click at [851, 23] on button "Settings" at bounding box center [1204, 24] width 71 height 24
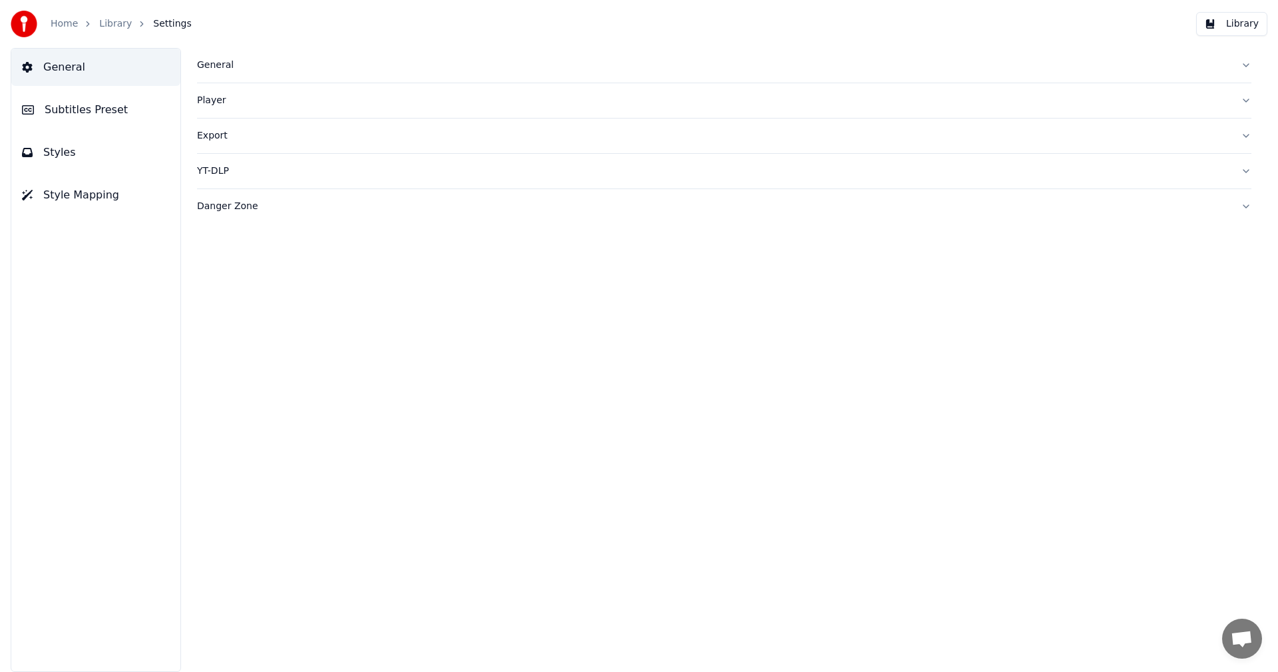
click at [65, 108] on span "Subtitles Preset" at bounding box center [86, 110] width 83 height 16
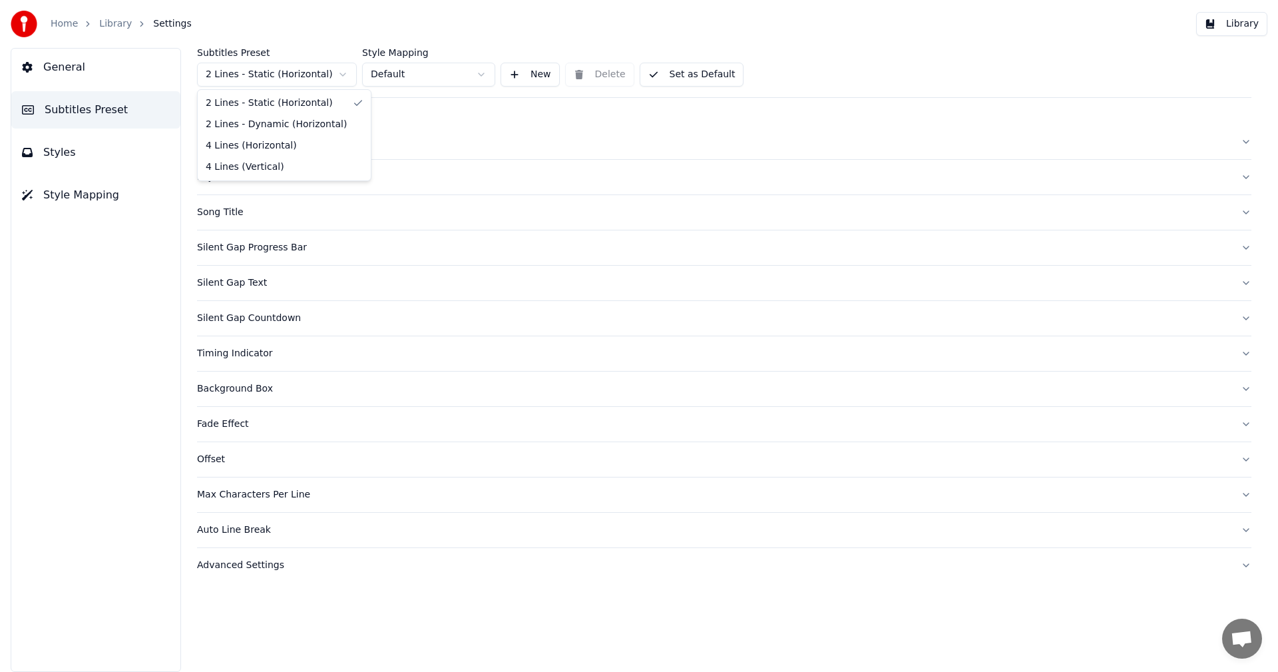
click at [341, 75] on html "Home Library Settings Library General Subtitles Preset Styles Style Mapping Sub…" at bounding box center [639, 336] width 1278 height 672
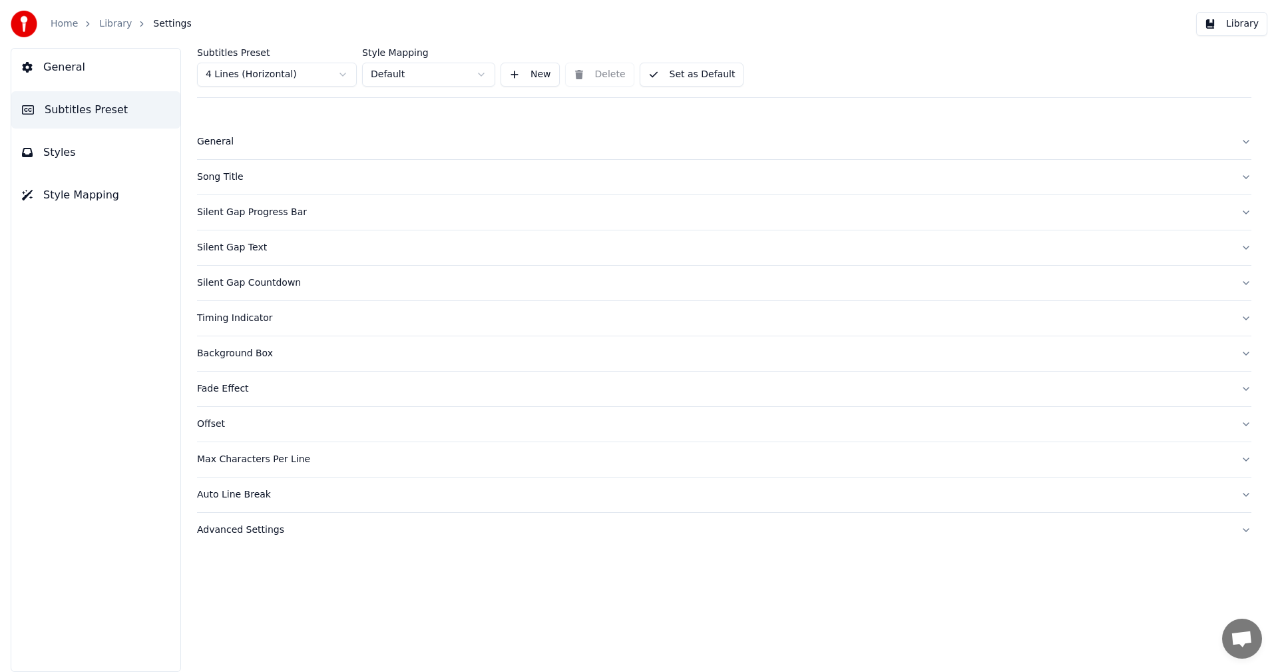
click at [237, 172] on div "Song Title" at bounding box center [713, 176] width 1033 height 13
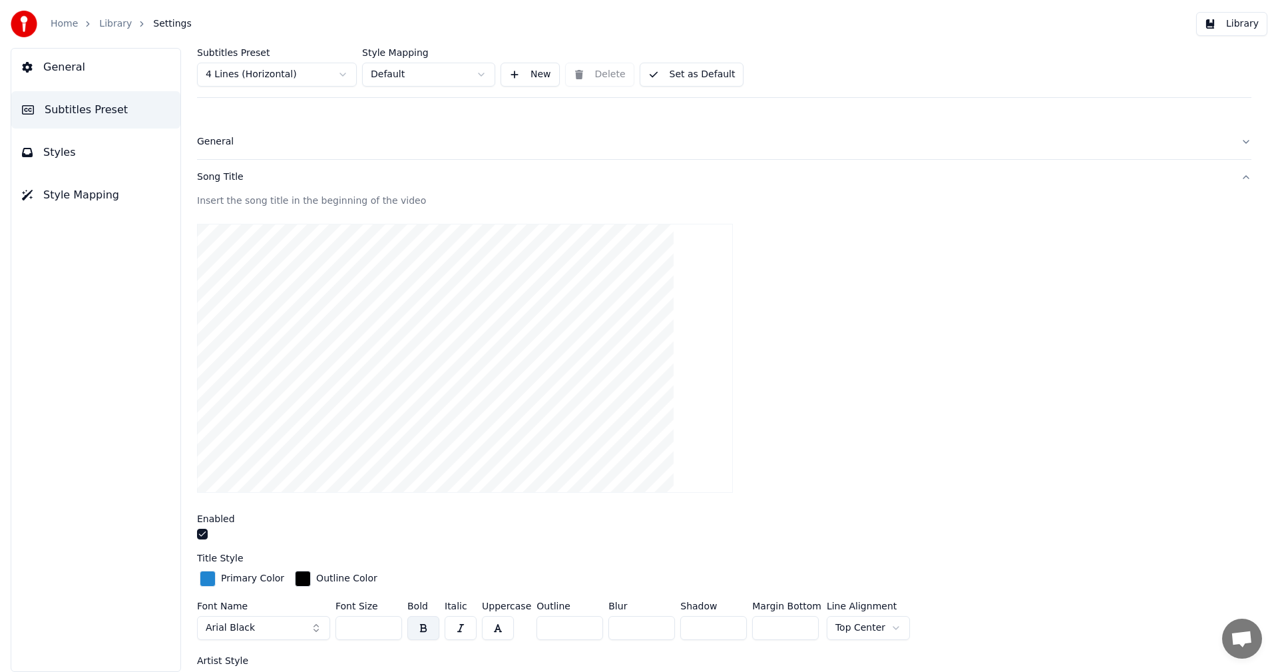
click at [375, 199] on div "Insert the song title in the beginning of the video" at bounding box center [724, 200] width 1054 height 13
click at [240, 174] on div "Song Title" at bounding box center [713, 176] width 1033 height 13
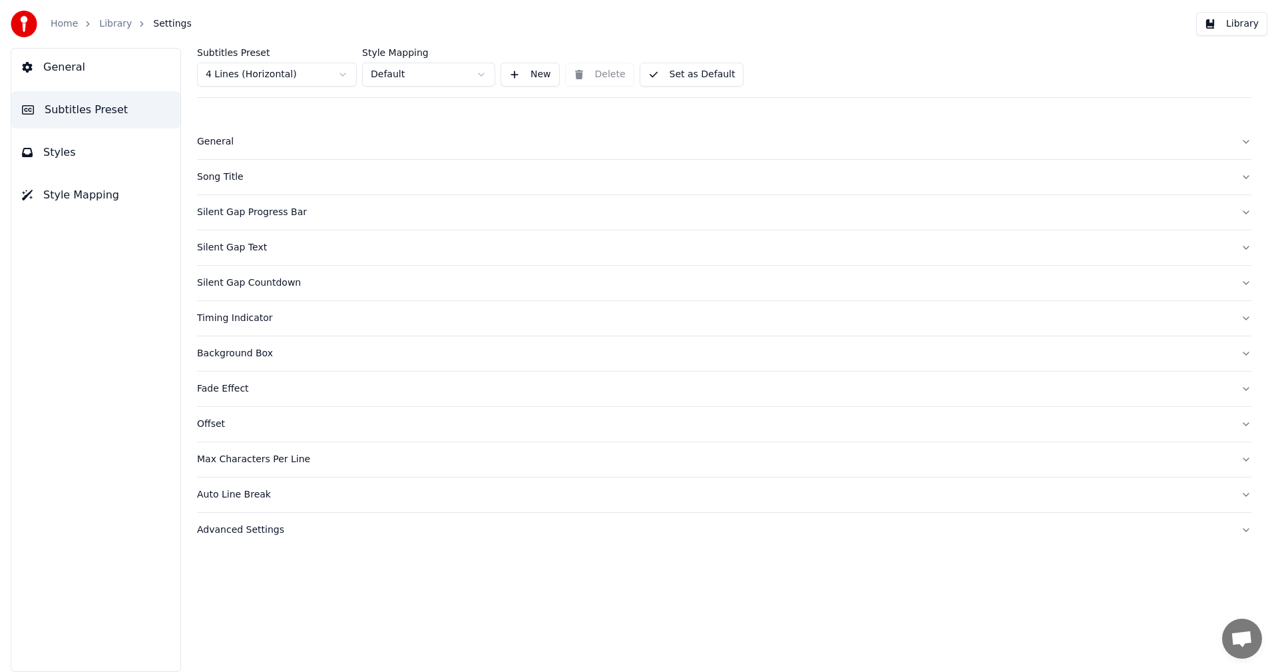
click at [237, 174] on div "Song Title" at bounding box center [713, 176] width 1033 height 13
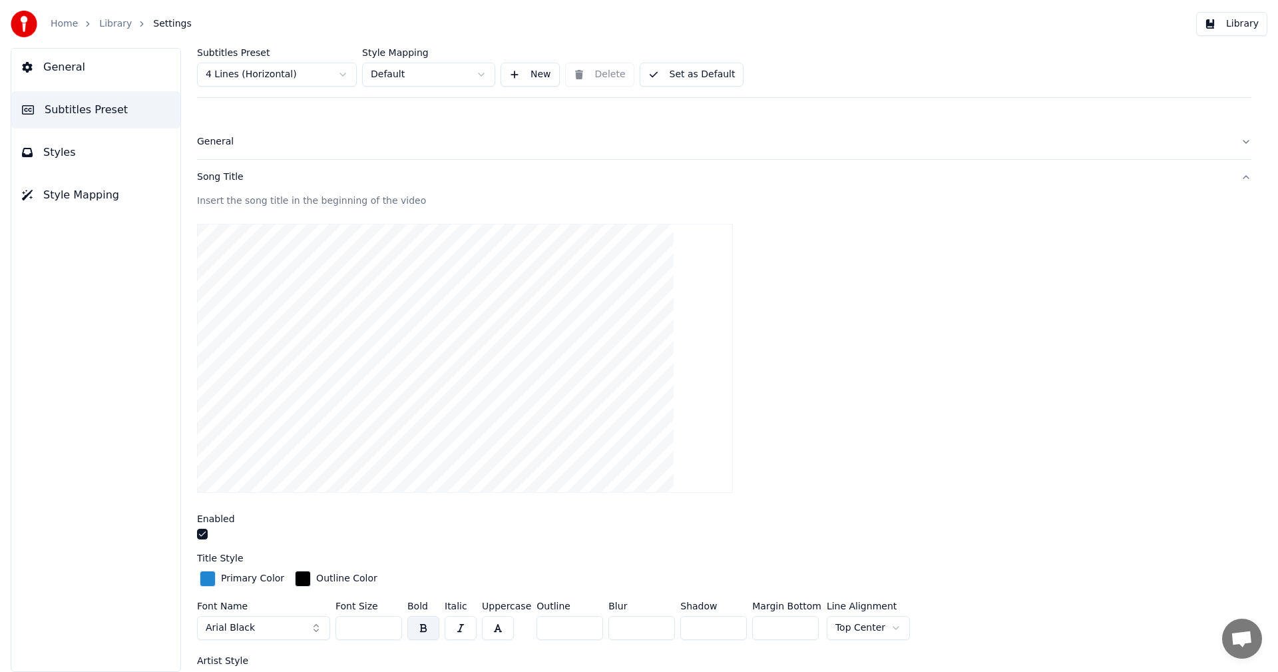
drag, startPoint x: 237, startPoint y: 174, endPoint x: 203, endPoint y: 171, distance: 34.1
click at [203, 171] on div "Song Title" at bounding box center [713, 176] width 1033 height 13
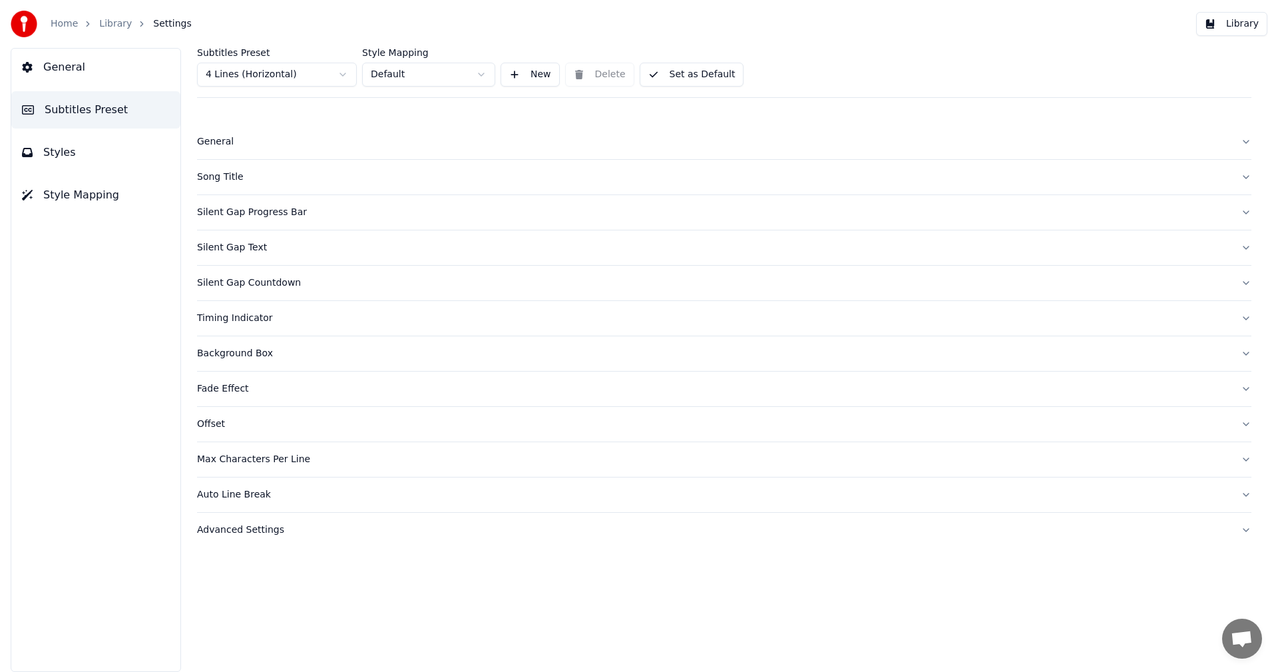
click at [204, 178] on div "Song Title" at bounding box center [713, 176] width 1033 height 13
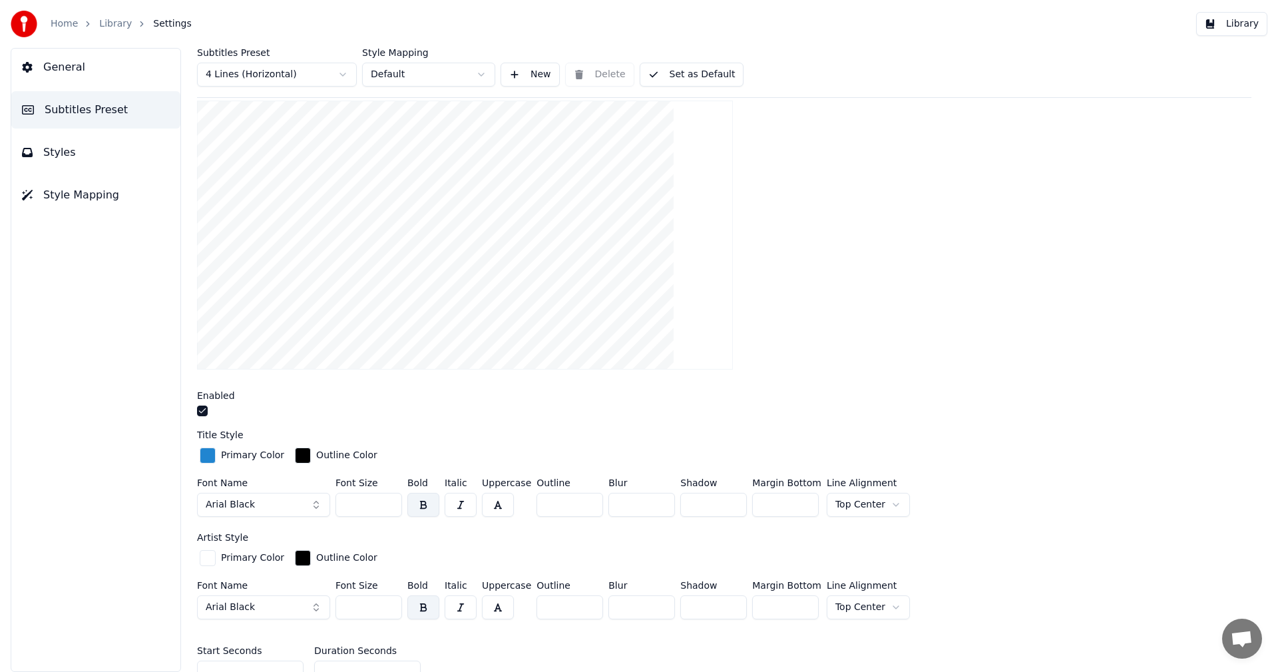
scroll to position [133, 0]
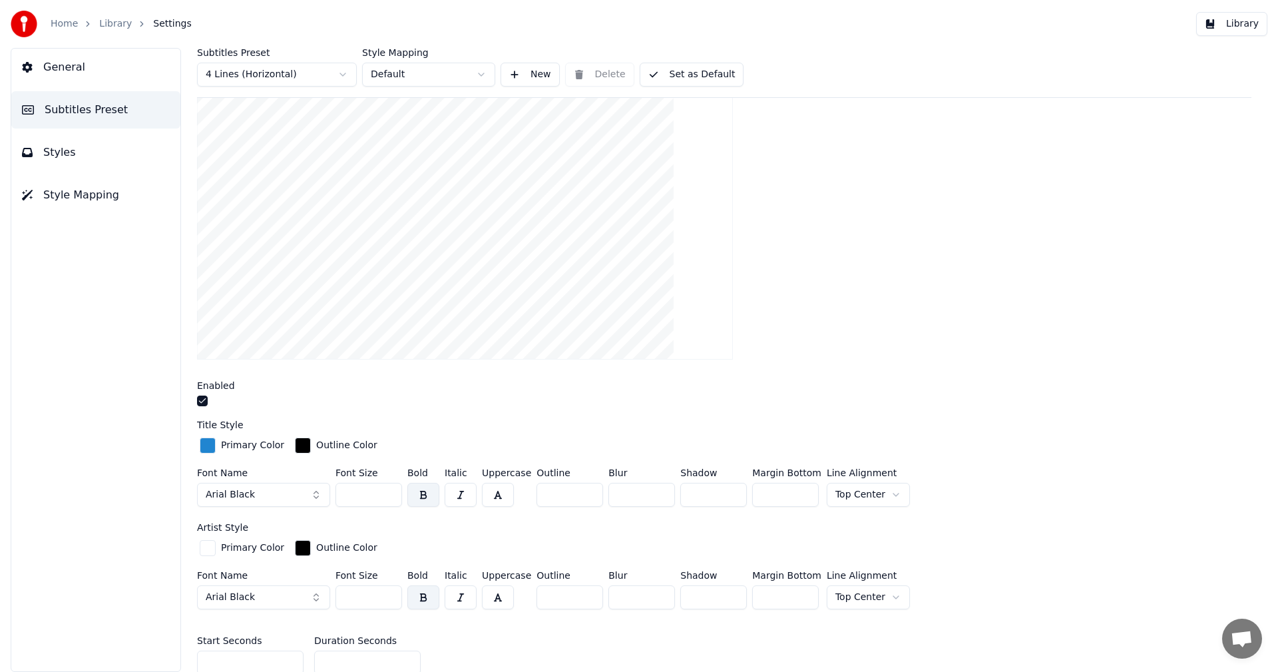
click at [206, 432] on div "button" at bounding box center [208, 548] width 16 height 16
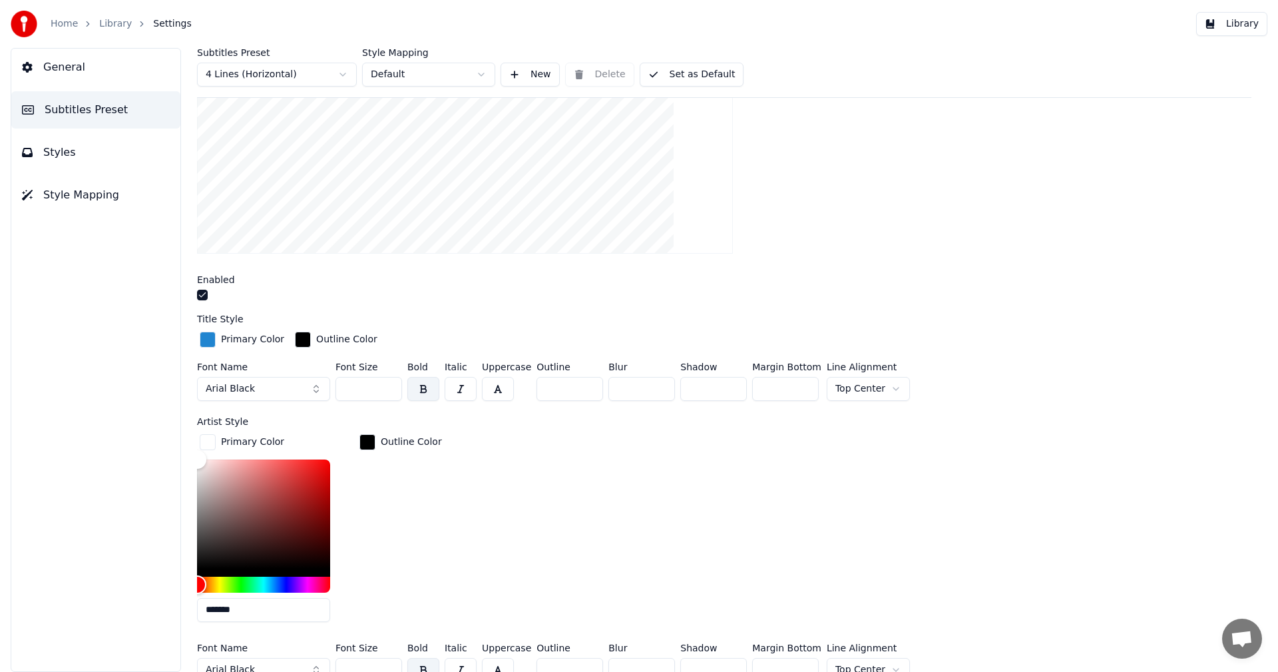
scroll to position [266, 0]
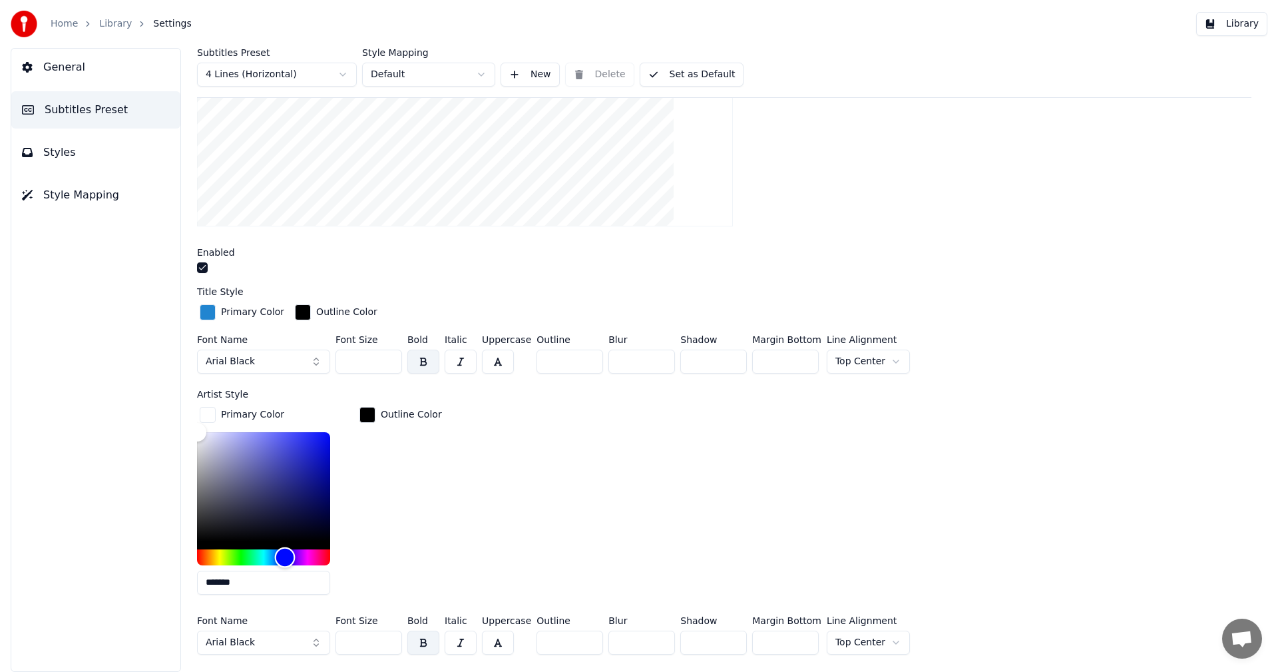
drag, startPoint x: 202, startPoint y: 551, endPoint x: 285, endPoint y: 556, distance: 82.7
click at [285, 432] on div "Hue" at bounding box center [285, 556] width 21 height 21
type input "*******"
drag, startPoint x: 199, startPoint y: 431, endPoint x: 321, endPoint y: 437, distance: 122.6
click at [321, 432] on div "Color" at bounding box center [322, 439] width 21 height 21
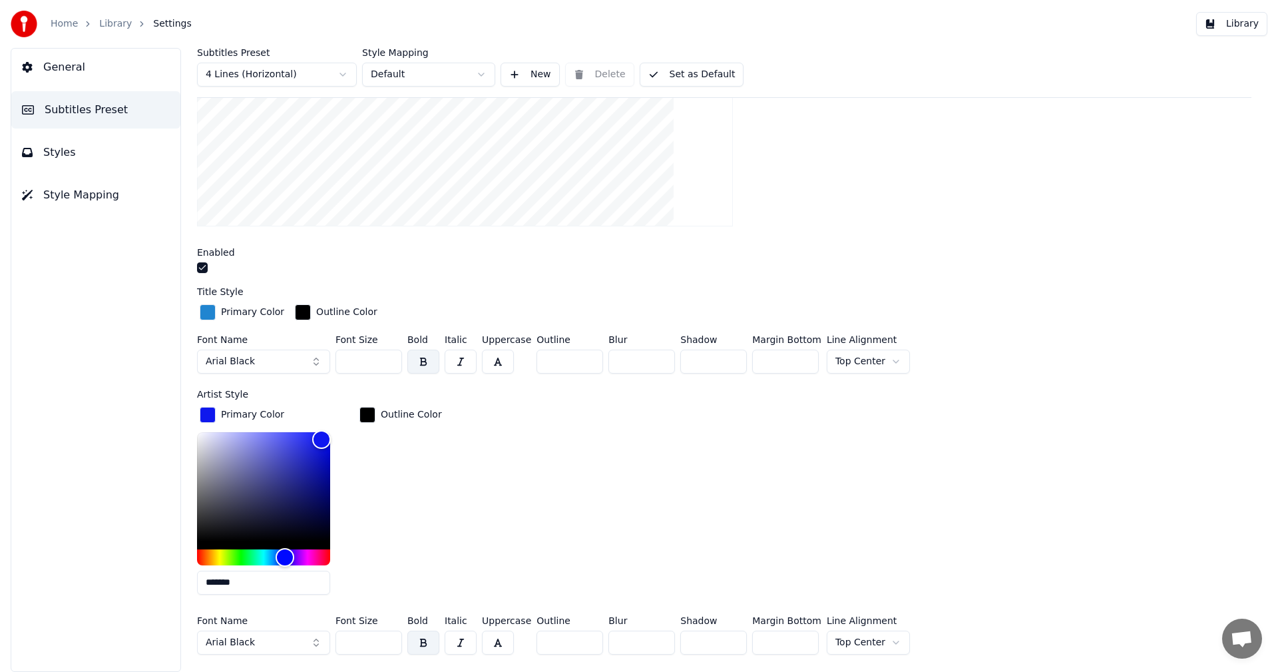
click at [364, 417] on div "button" at bounding box center [367, 415] width 16 height 16
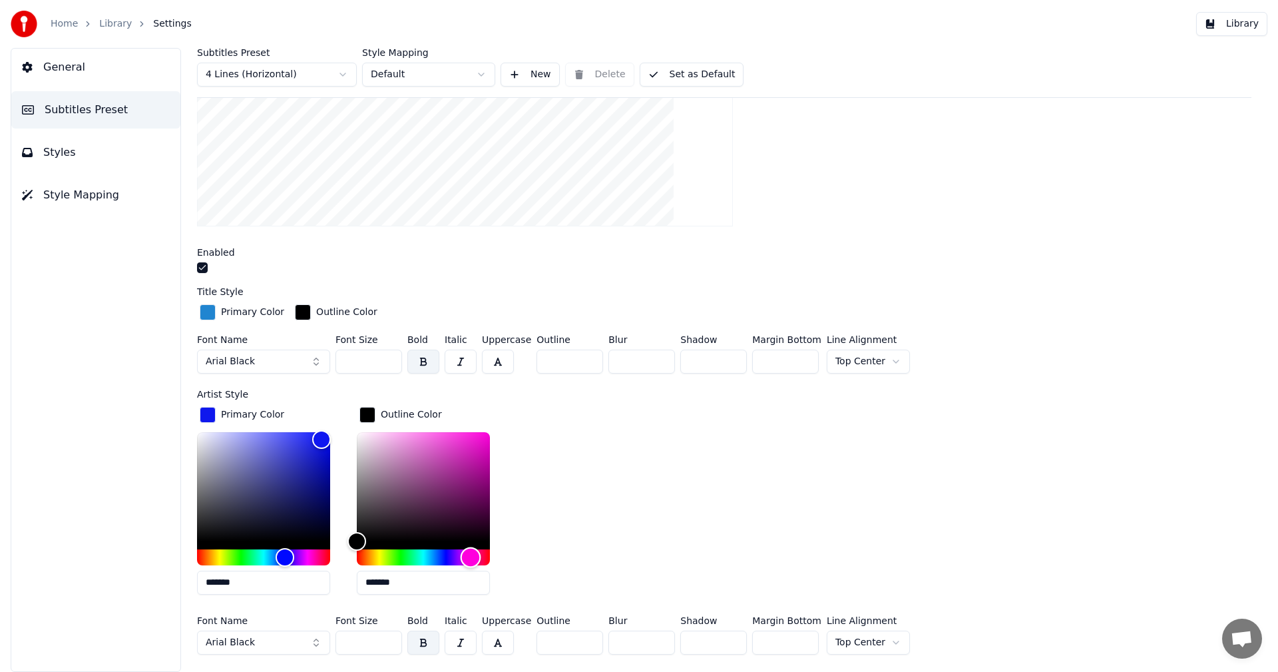
drag, startPoint x: 354, startPoint y: 556, endPoint x: 471, endPoint y: 554, distance: 116.5
click at [471, 432] on div "Hue" at bounding box center [471, 556] width 21 height 21
type input "*******"
drag, startPoint x: 357, startPoint y: 538, endPoint x: 484, endPoint y: 438, distance: 161.5
click at [484, 432] on div "Color" at bounding box center [484, 440] width 21 height 21
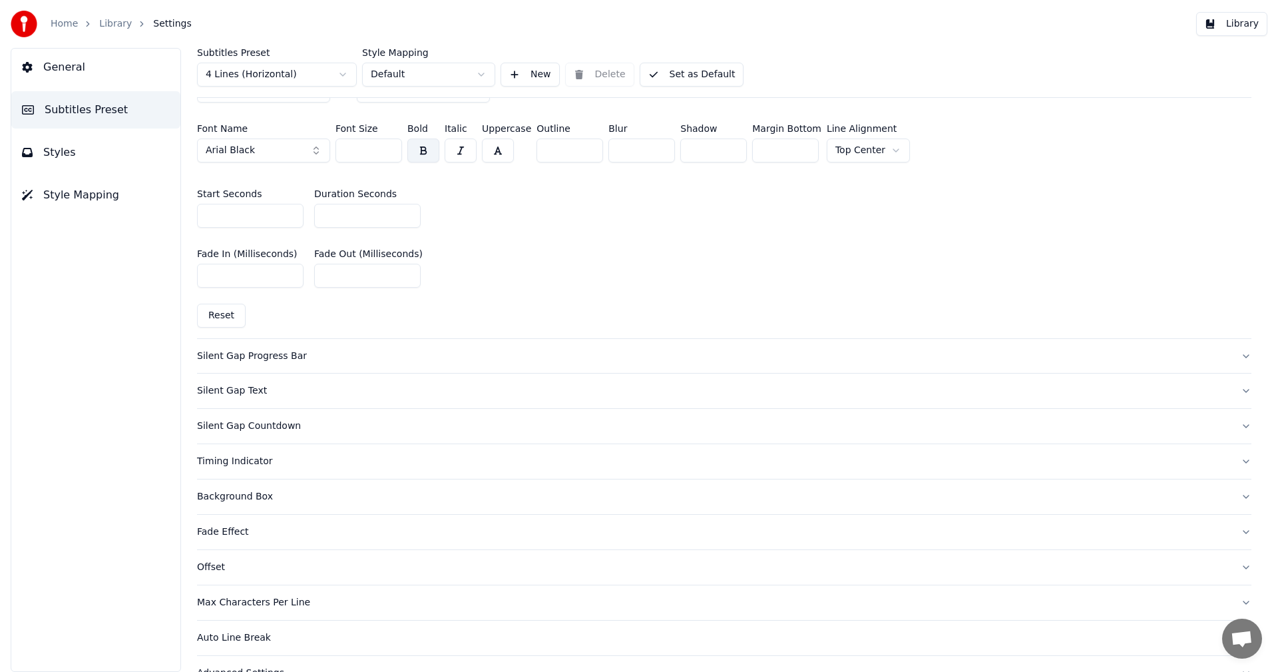
scroll to position [785, 0]
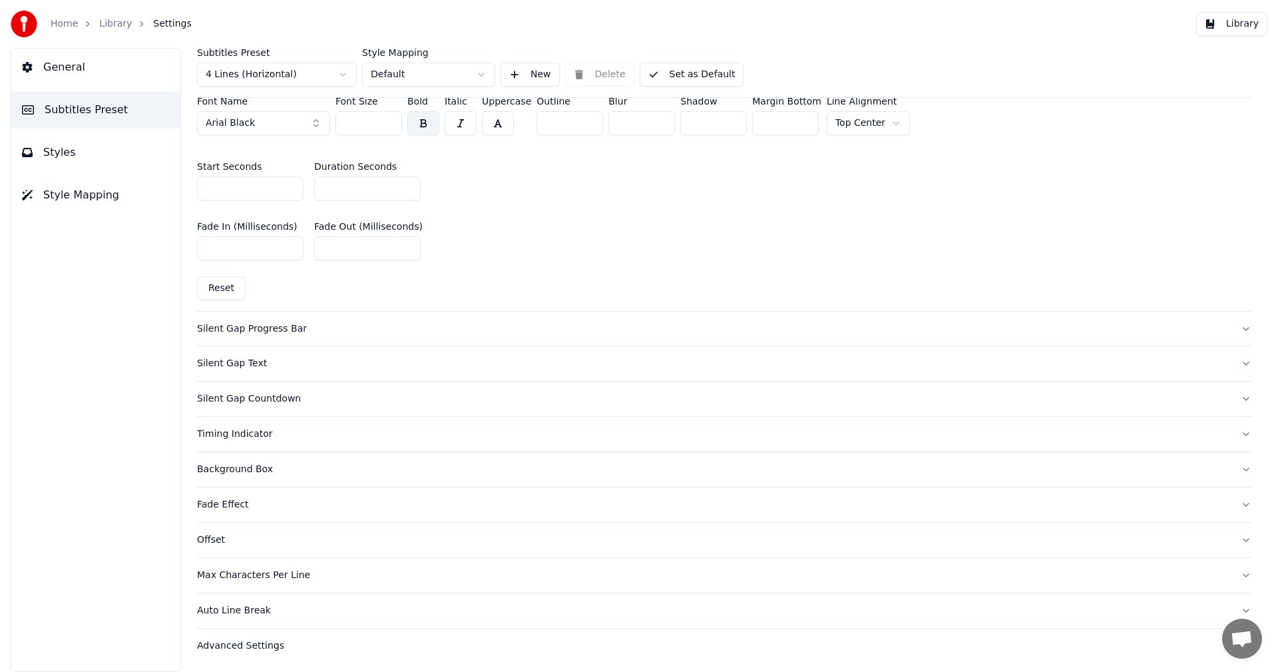
click at [237, 327] on div "Silent Gap Progress Bar" at bounding box center [713, 328] width 1033 height 13
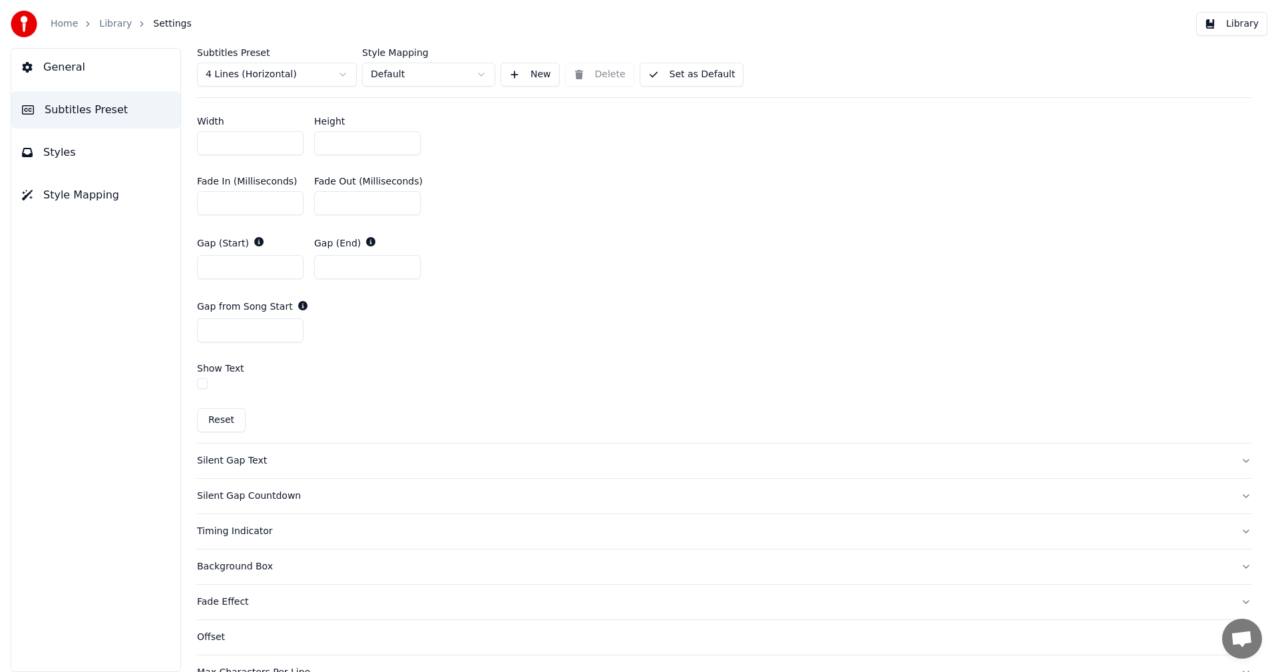
scroll to position [643, 0]
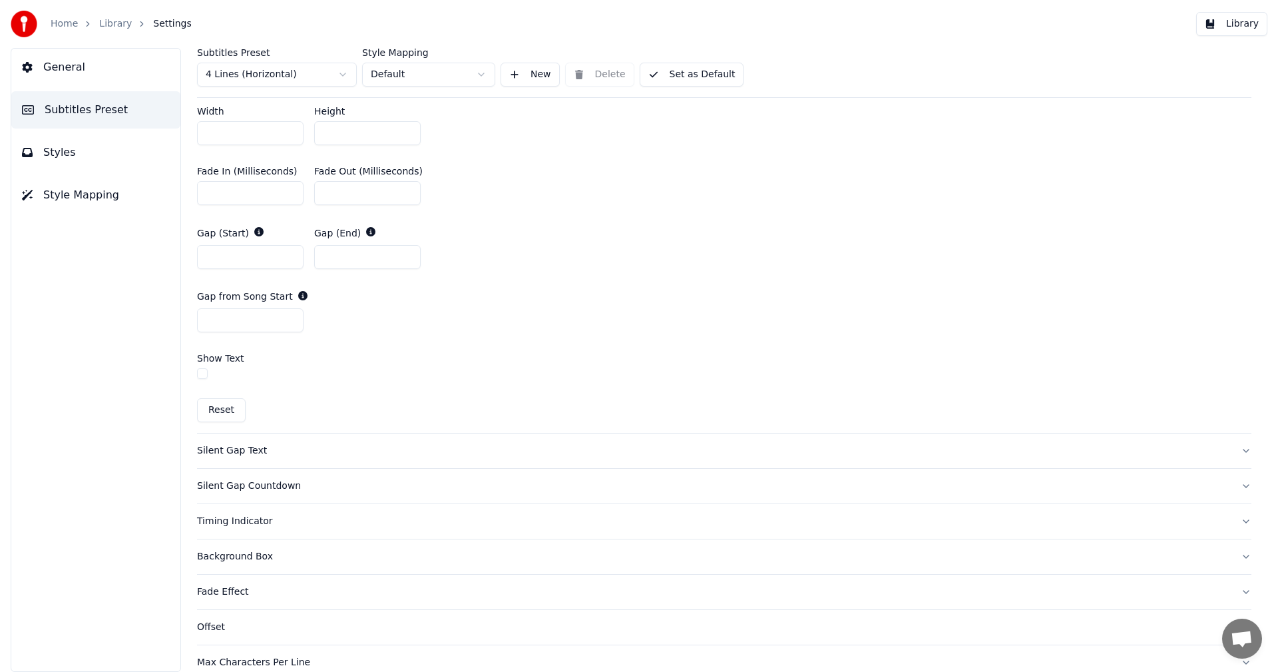
click at [244, 432] on div "Silent Gap Text" at bounding box center [713, 450] width 1033 height 13
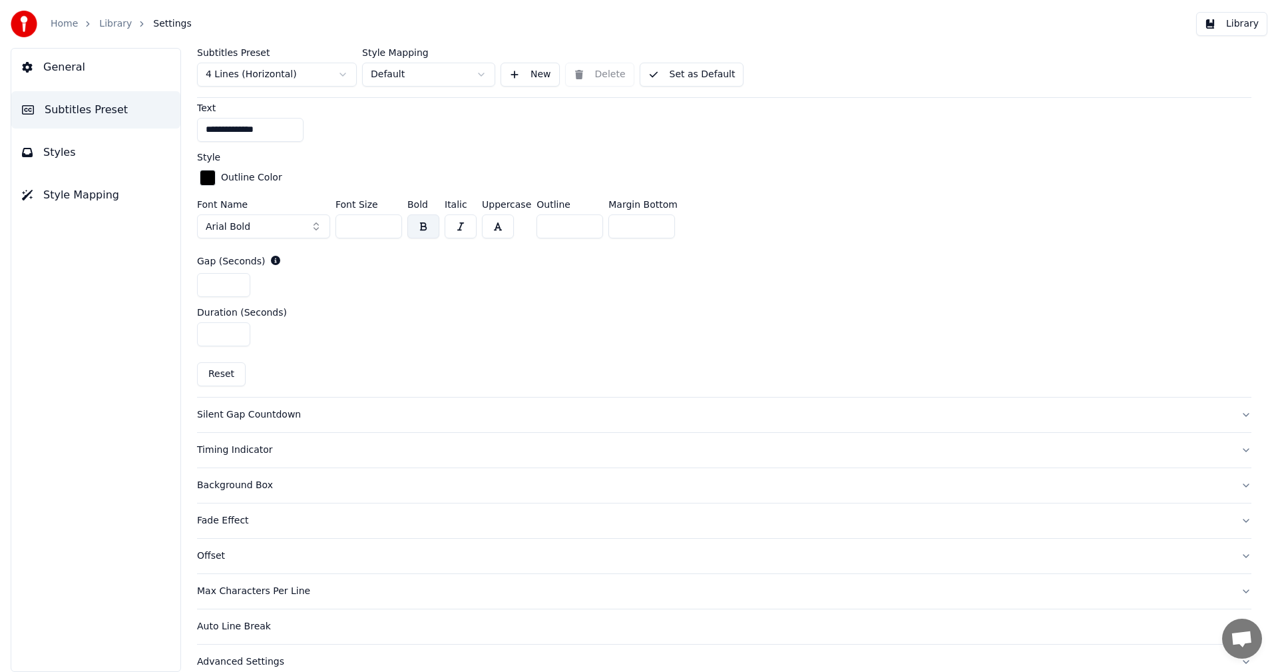
scroll to position [548, 0]
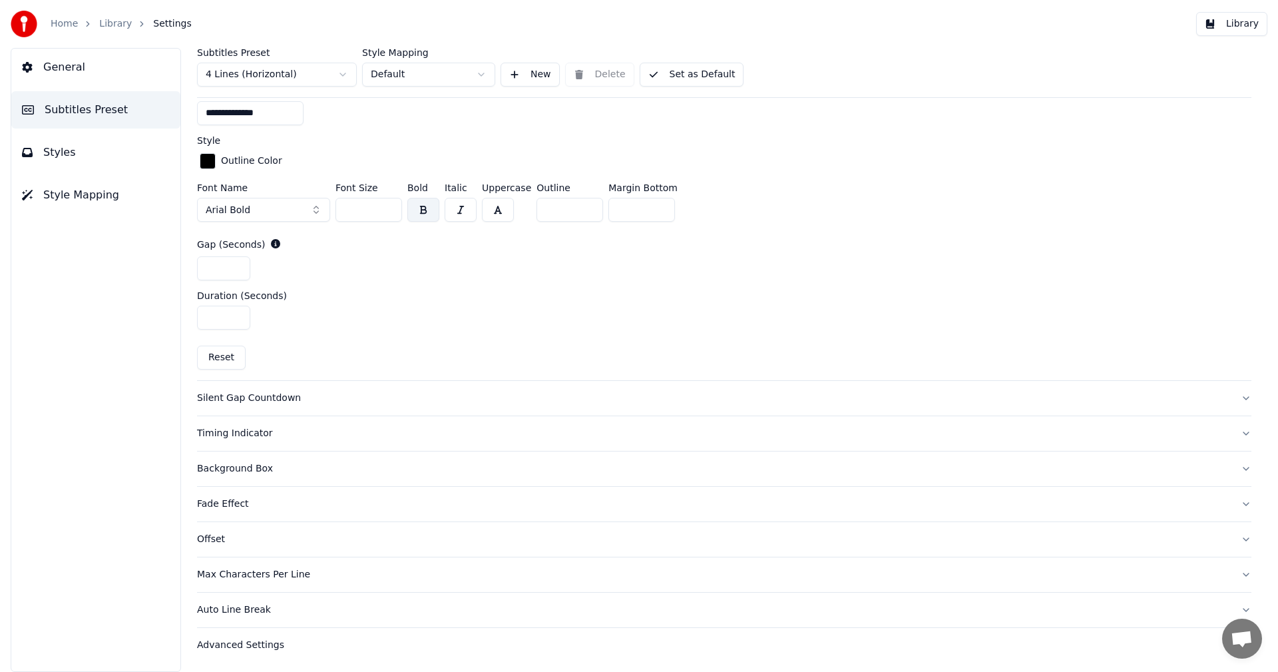
click at [264, 432] on div "Timing Indicator" at bounding box center [713, 433] width 1033 height 13
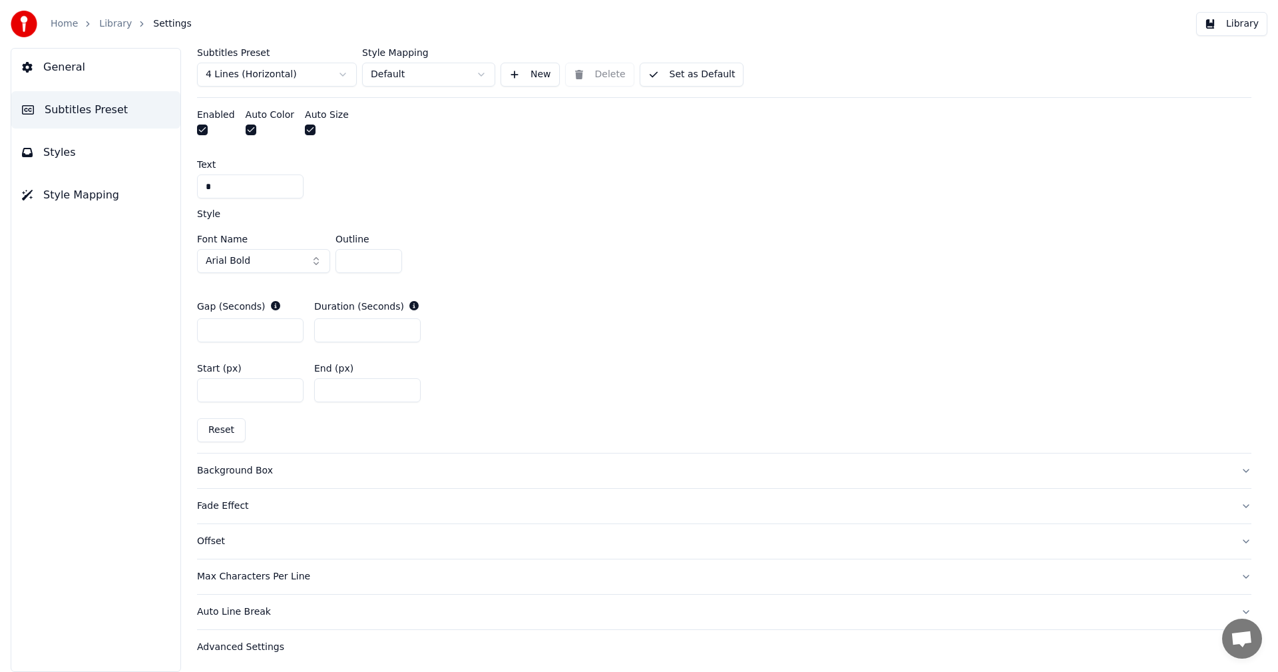
scroll to position [547, 0]
click at [211, 432] on div "Fade Effect" at bounding box center [713, 503] width 1033 height 13
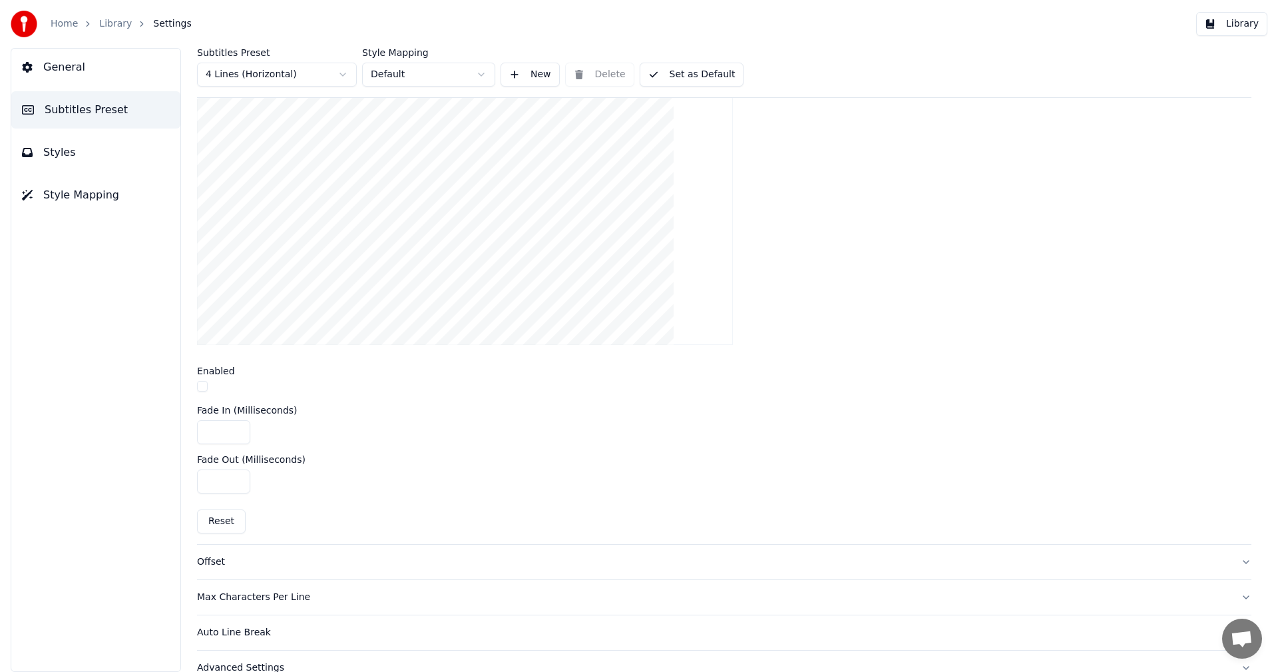
scroll to position [382, 0]
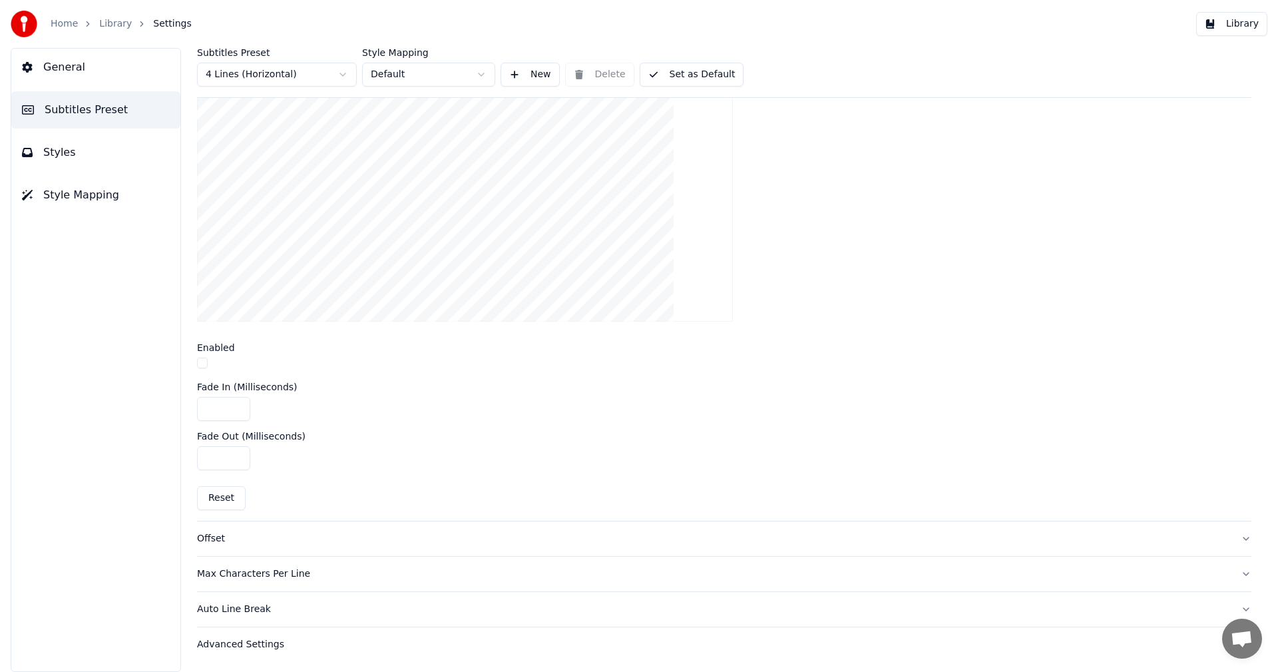
click at [266, 432] on div "Advanced Settings" at bounding box center [713, 644] width 1033 height 13
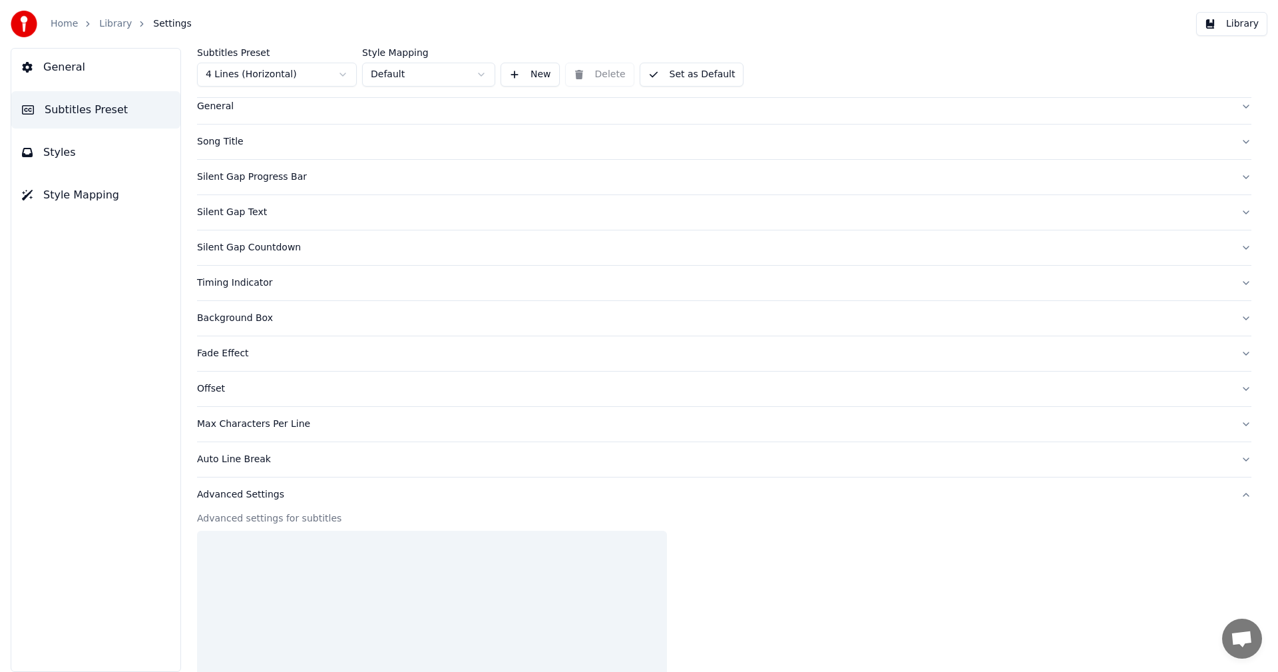
scroll to position [32, 0]
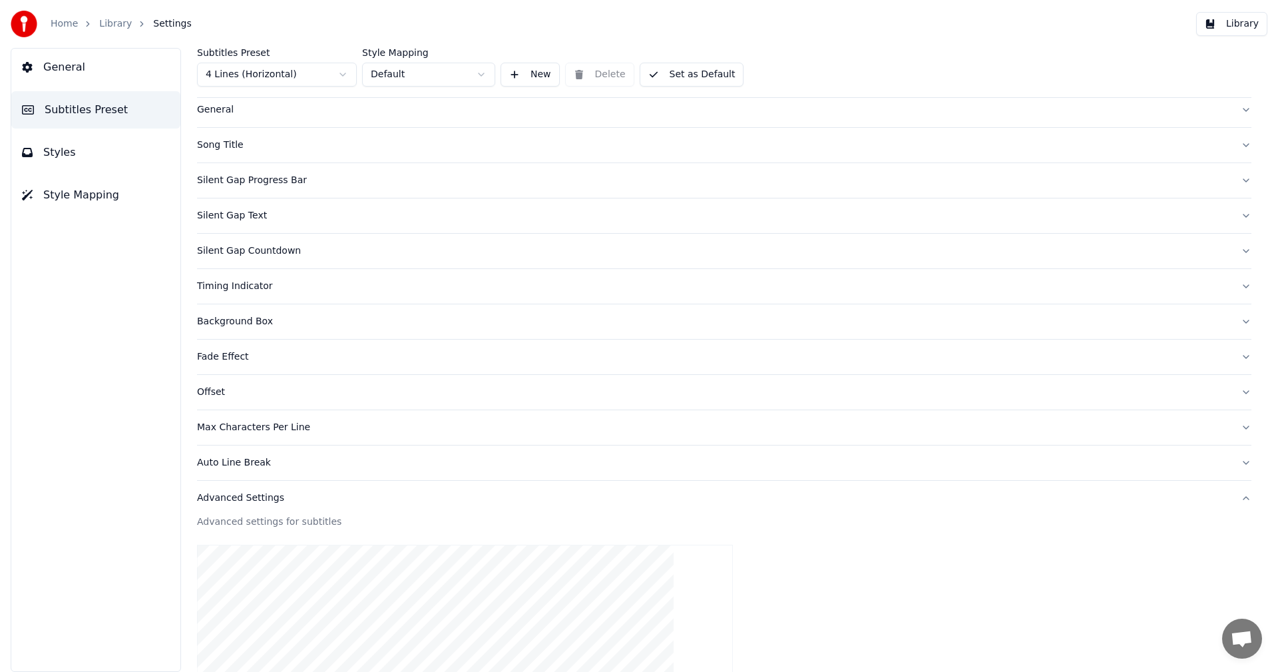
click at [69, 114] on span "Subtitles Preset" at bounding box center [86, 110] width 83 height 16
click at [71, 109] on span "Subtitles Preset" at bounding box center [86, 110] width 83 height 16
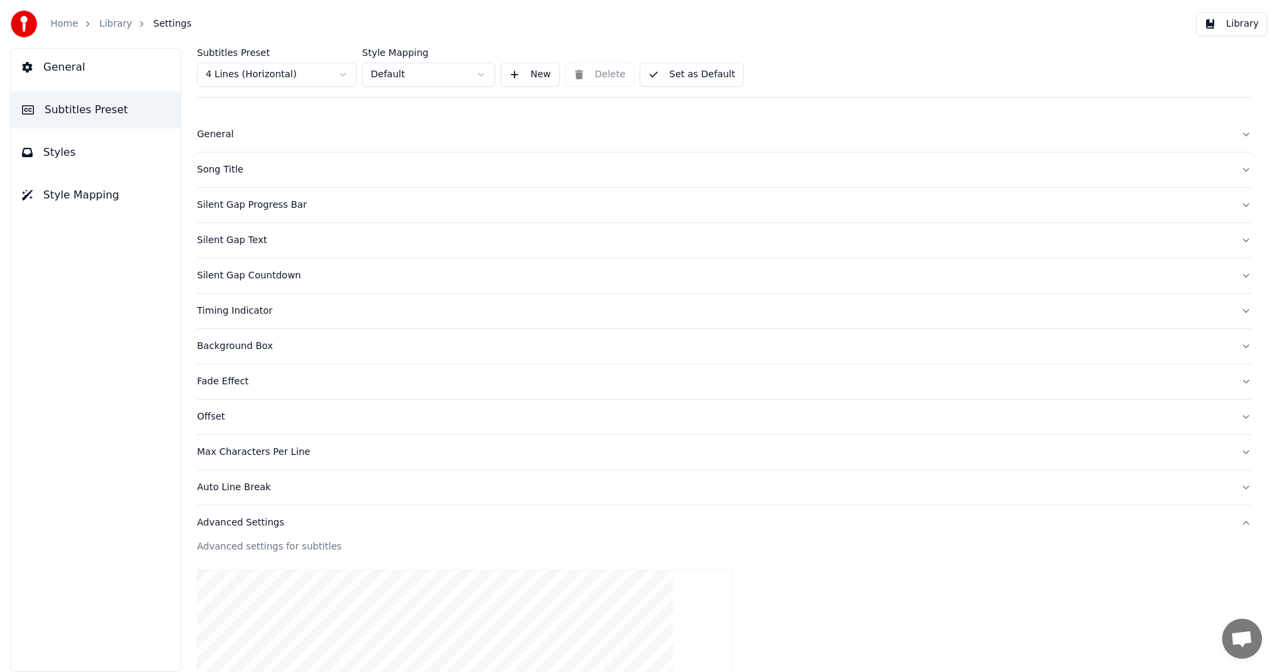
scroll to position [0, 0]
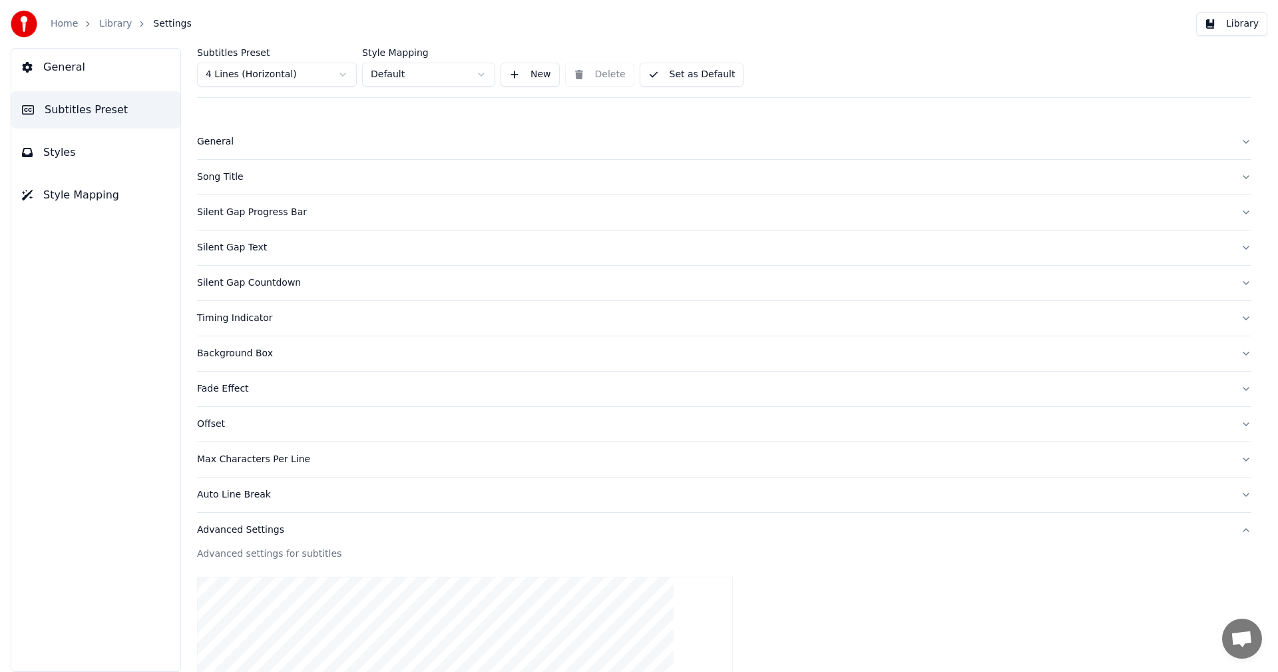
click at [63, 68] on span "General" at bounding box center [64, 67] width 42 height 16
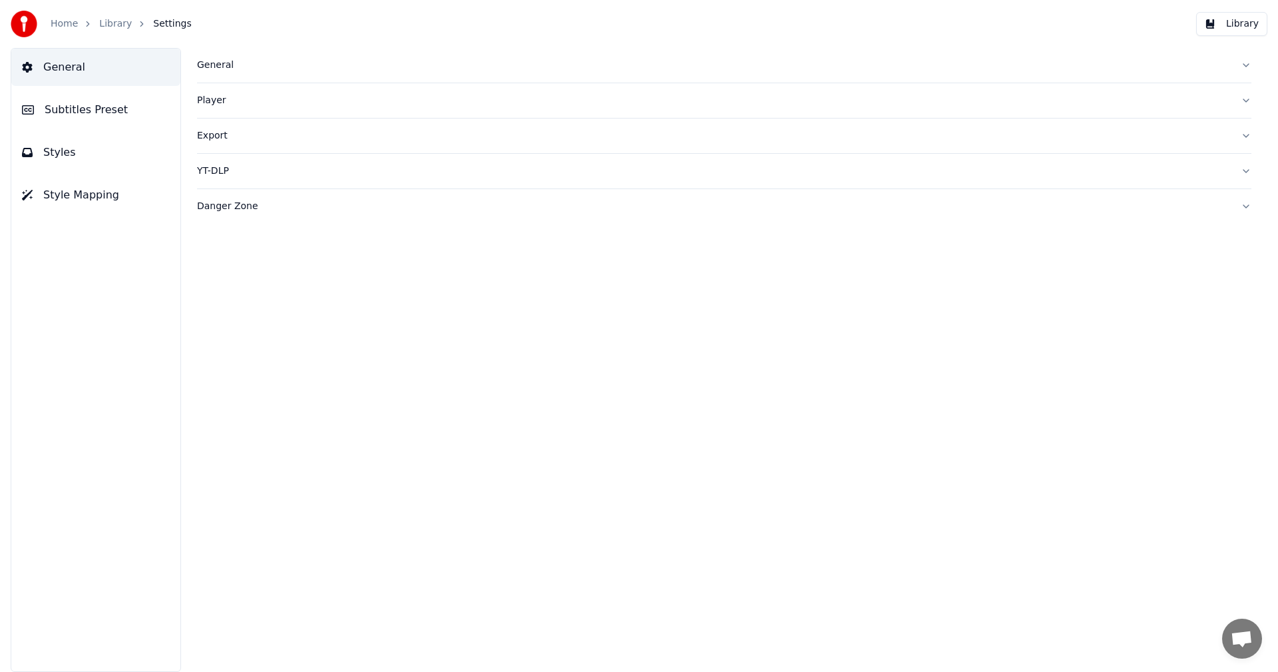
click at [199, 64] on div "General" at bounding box center [713, 65] width 1033 height 13
click at [211, 112] on button "button" at bounding box center [207, 114] width 21 height 12
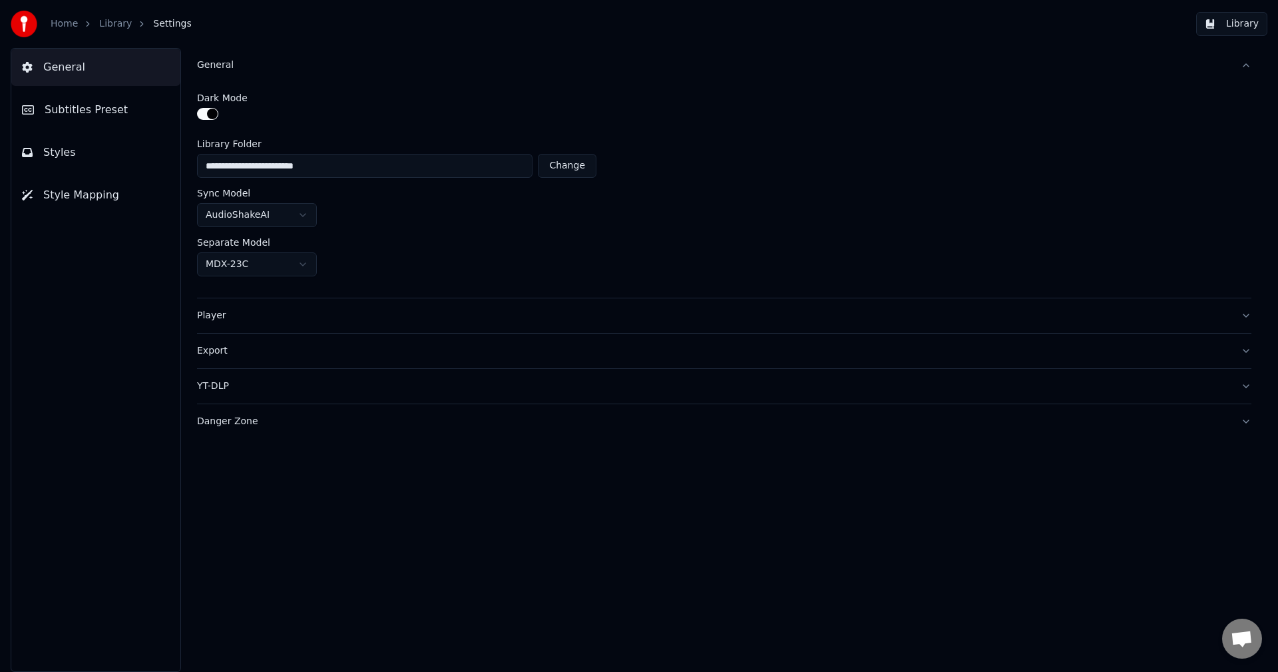
click at [198, 114] on button "button" at bounding box center [207, 114] width 21 height 12
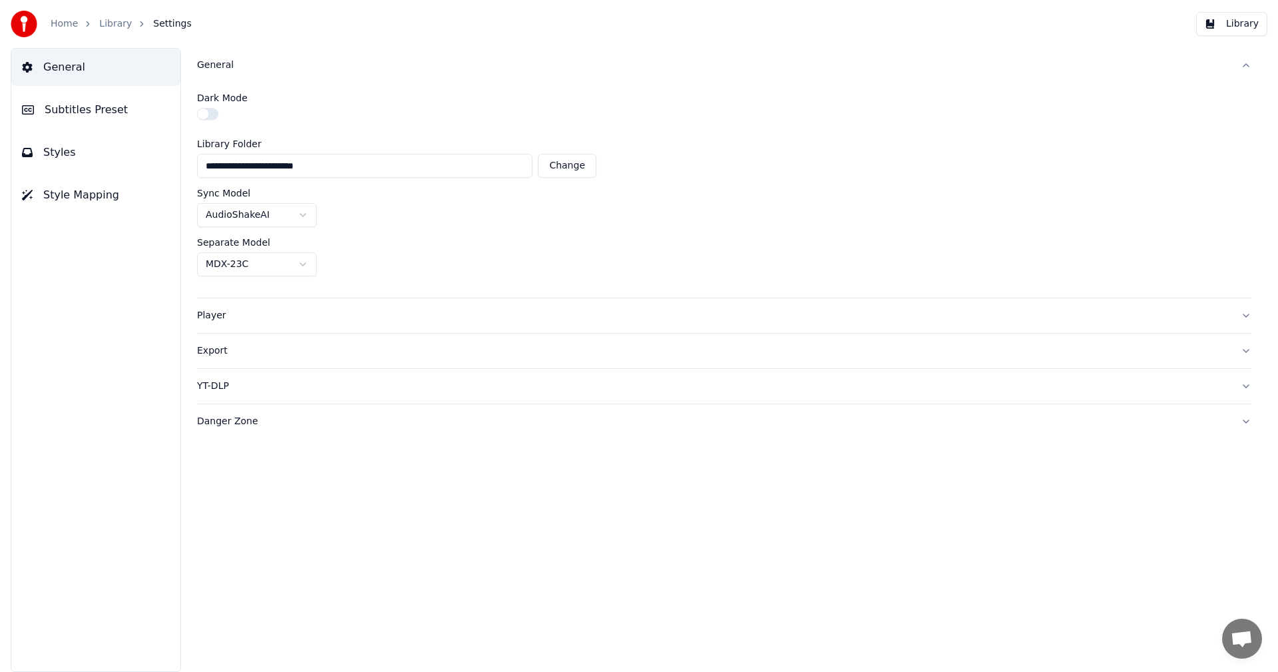
click at [77, 110] on span "Subtitles Preset" at bounding box center [86, 110] width 83 height 16
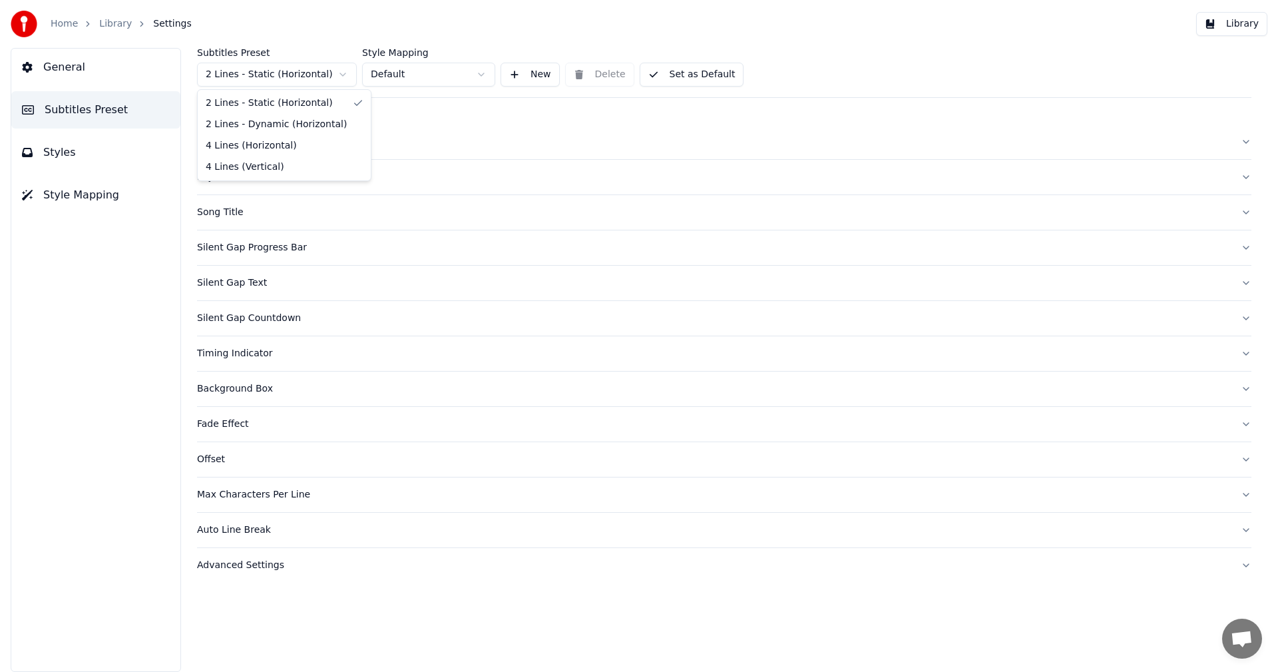
click at [323, 75] on html "Home Library Settings Library General Subtitles Preset Styles Style Mapping Sub…" at bounding box center [639, 336] width 1278 height 672
click at [532, 74] on html "Home Library Settings Library General Subtitles Preset Styles Style Mapping Sub…" at bounding box center [639, 336] width 1278 height 672
click at [531, 72] on button "New" at bounding box center [530, 75] width 59 height 24
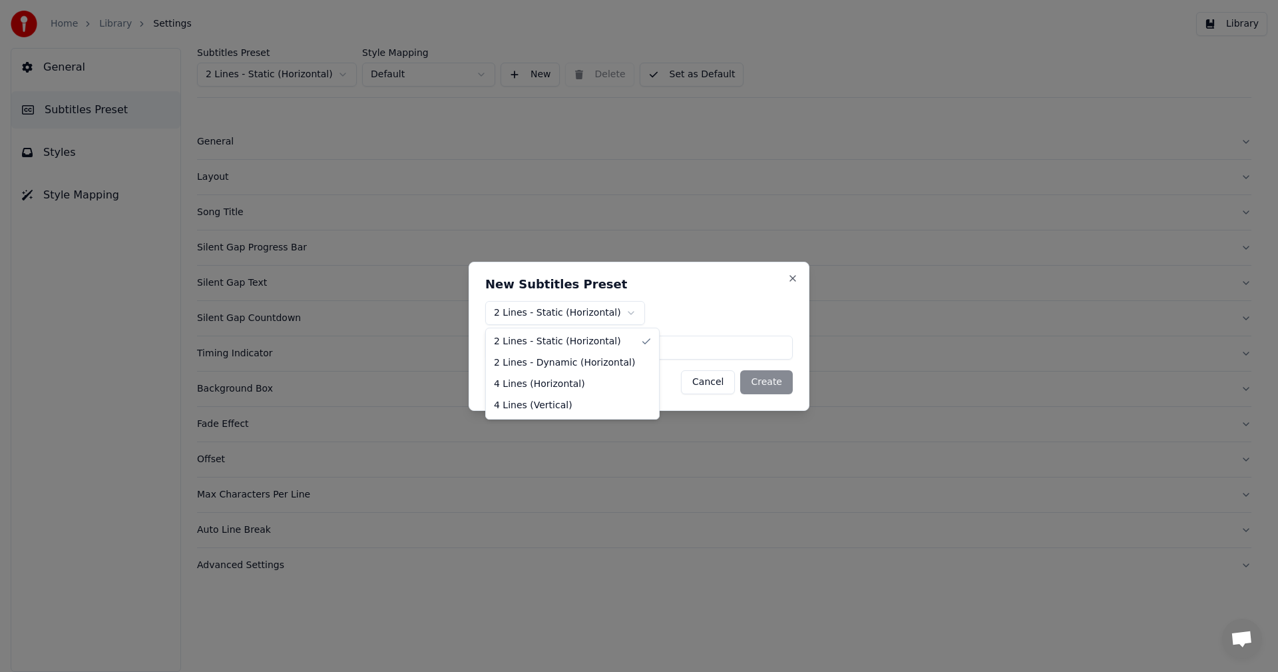
click at [632, 309] on body "Home Library Settings Library General Subtitles Preset Styles Style Mapping Sub…" at bounding box center [639, 336] width 1278 height 672
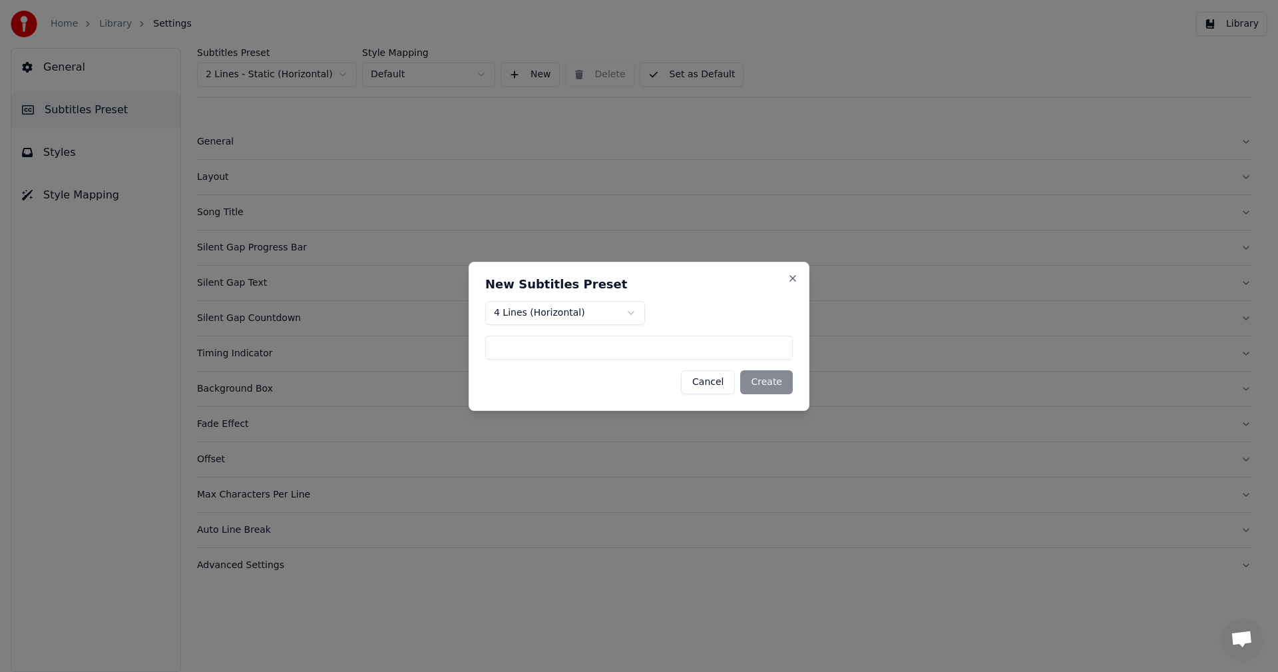
click at [518, 343] on input at bounding box center [639, 347] width 308 height 24
type input "*******"
click at [772, 381] on button "Create" at bounding box center [766, 382] width 53 height 24
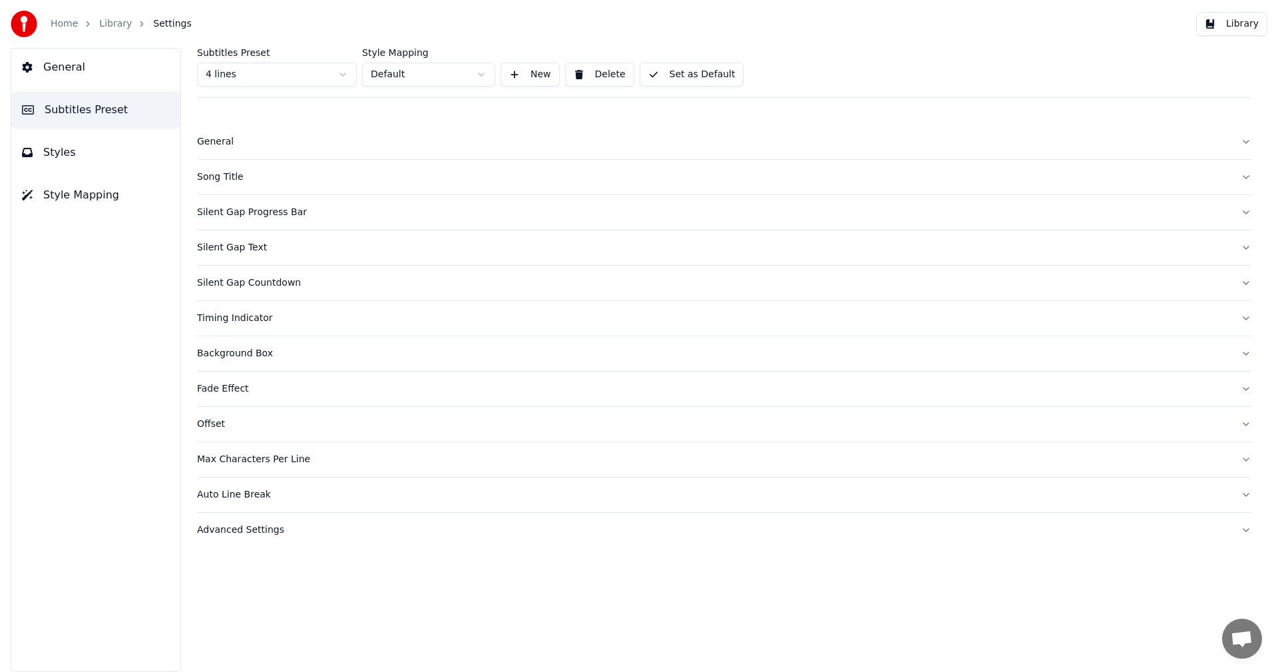
click at [691, 69] on button "Set as Default" at bounding box center [692, 75] width 105 height 24
click at [57, 25] on link "Home" at bounding box center [64, 23] width 27 height 13
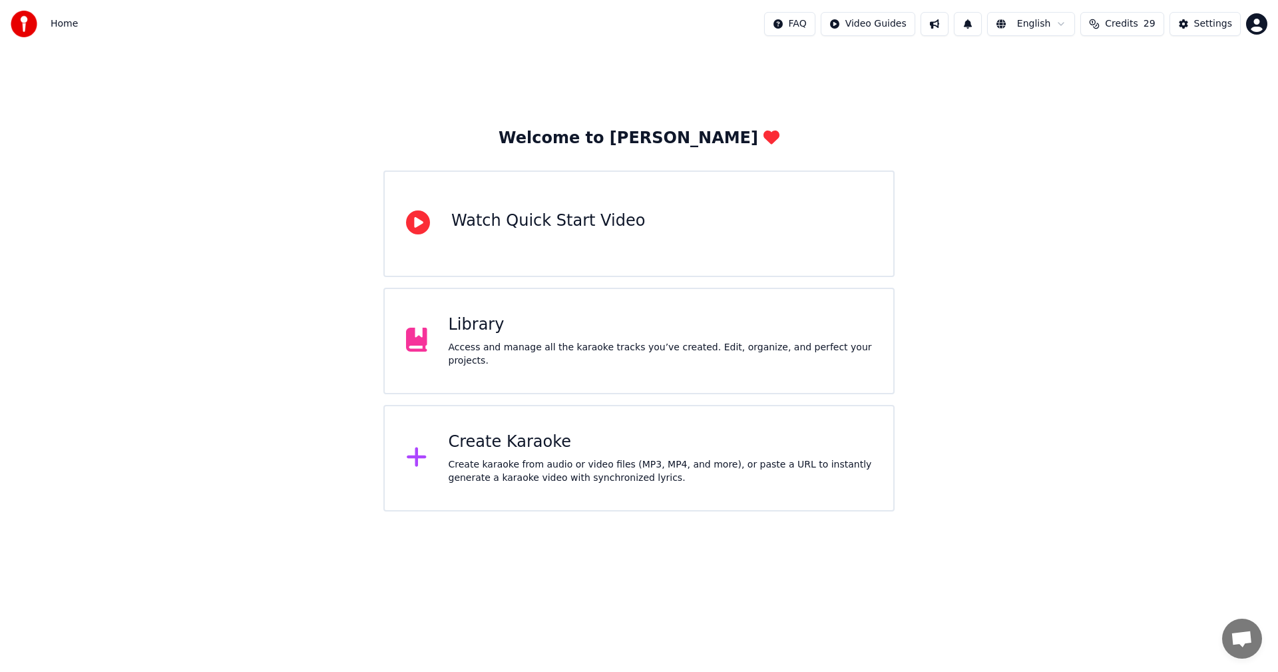
click at [513, 432] on div "Create Karaoke" at bounding box center [661, 441] width 424 height 21
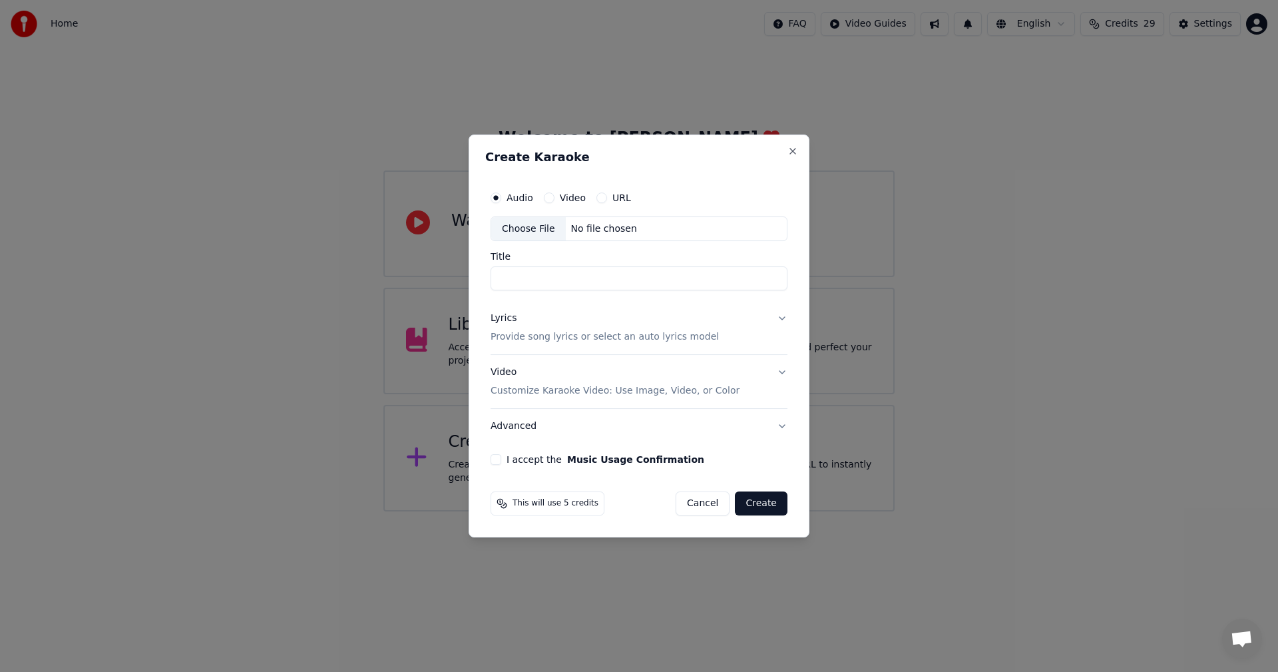
click at [530, 226] on div "Choose File" at bounding box center [528, 229] width 75 height 24
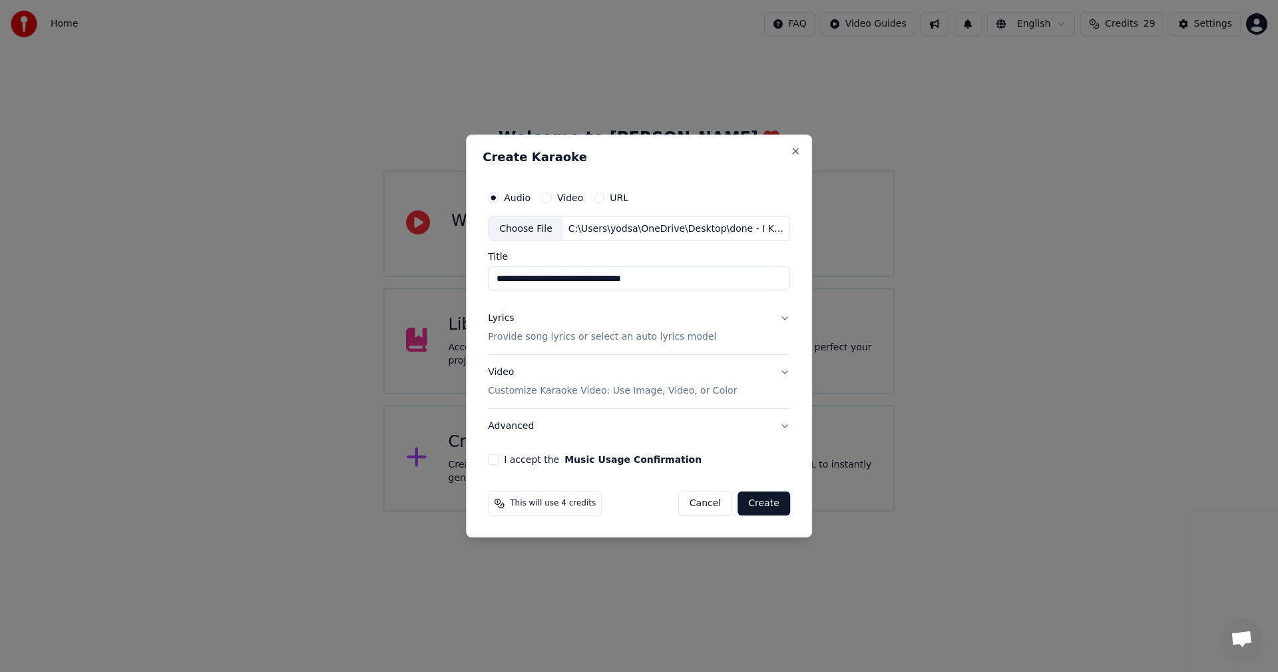
click at [666, 279] on input "**********" at bounding box center [639, 279] width 302 height 24
type input "*"
click at [564, 432] on button "Music Usage Confirmation" at bounding box center [632, 459] width 137 height 9
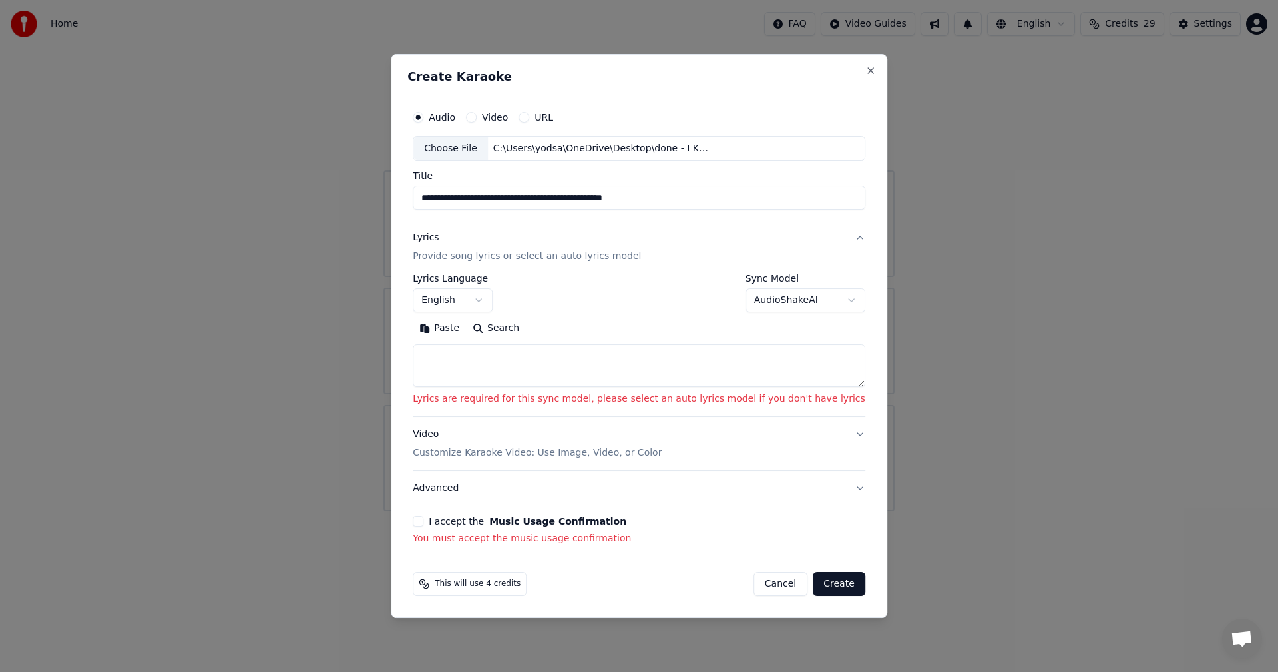
type input "**********"
click at [468, 355] on textarea at bounding box center [639, 366] width 453 height 43
click at [466, 325] on button "Paste" at bounding box center [439, 328] width 53 height 21
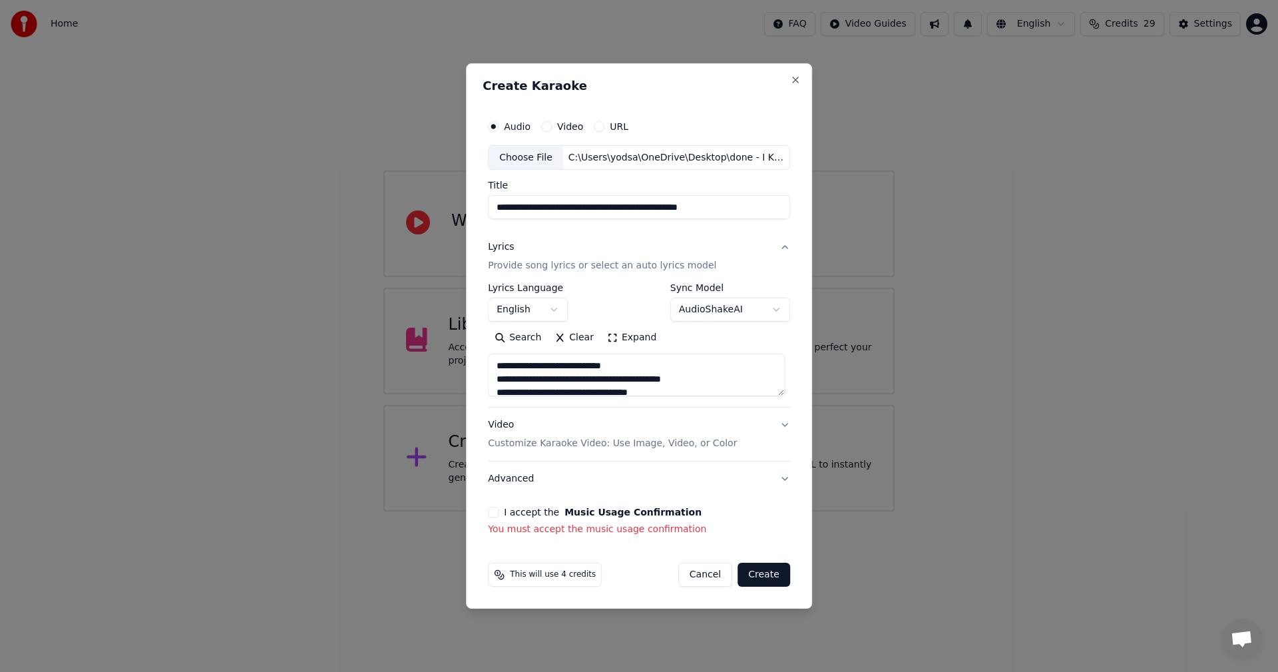
click at [779, 432] on button "Advanced" at bounding box center [639, 478] width 302 height 35
type textarea "**********"
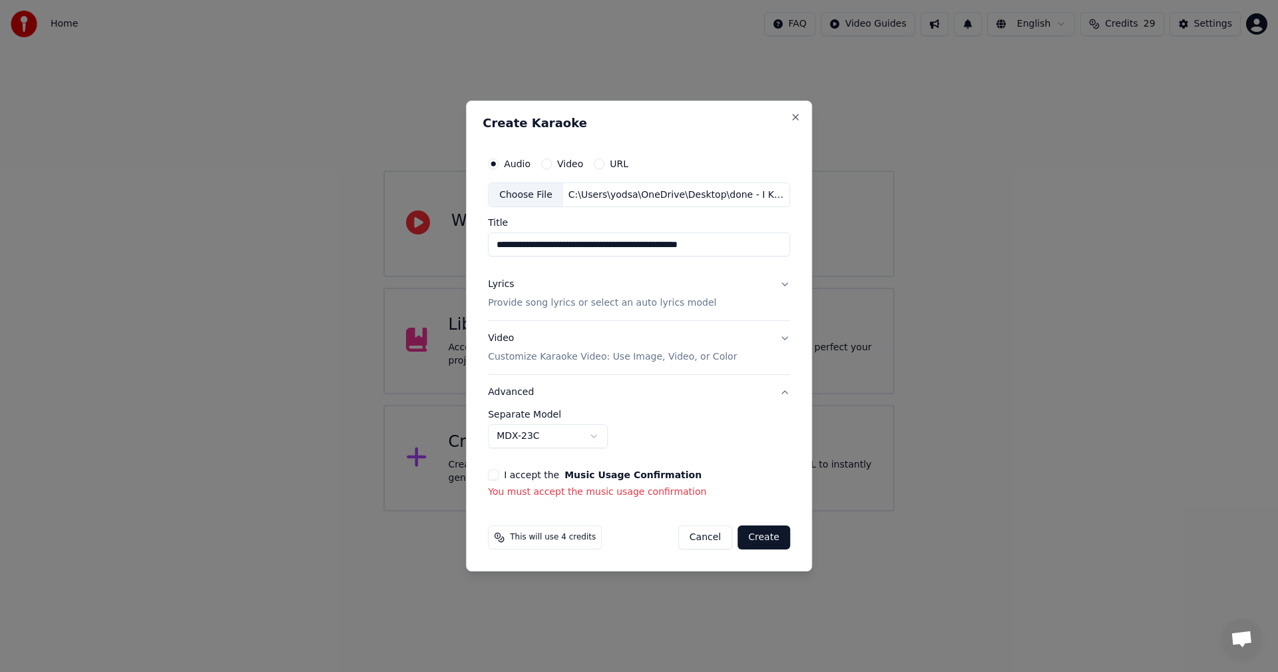
click at [783, 284] on button "Lyrics Provide song lyrics or select an auto lyrics model" at bounding box center [639, 294] width 302 height 53
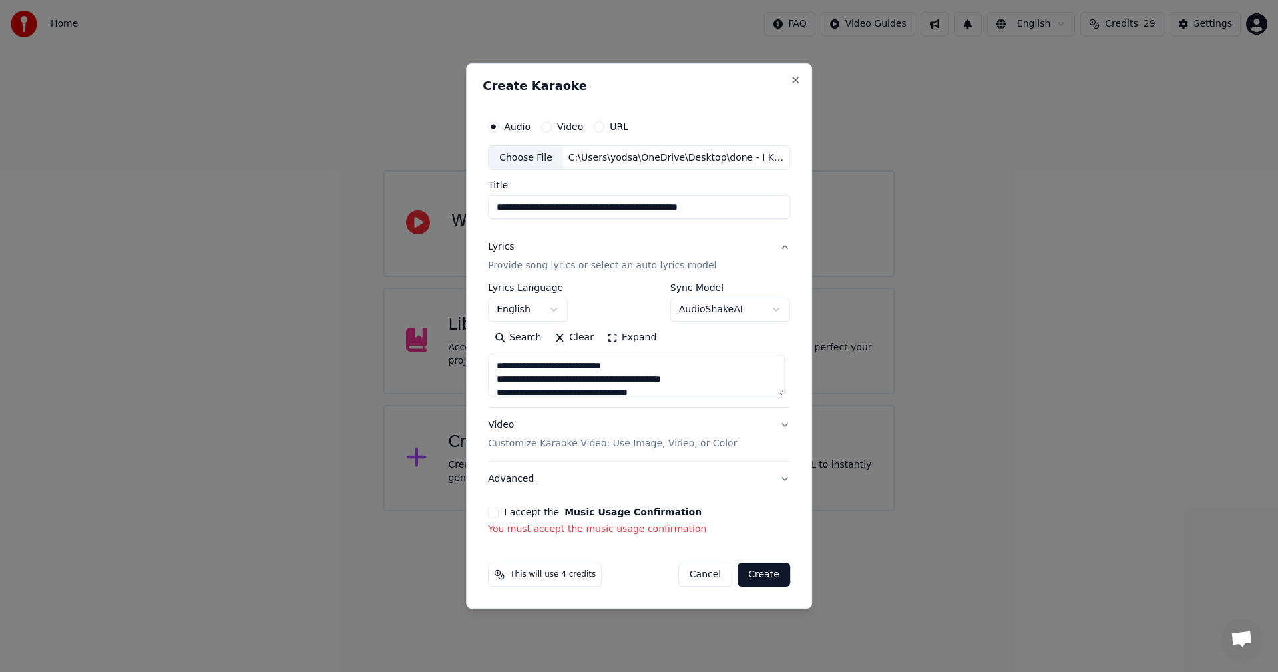
click at [634, 337] on button "Expand" at bounding box center [631, 337] width 63 height 21
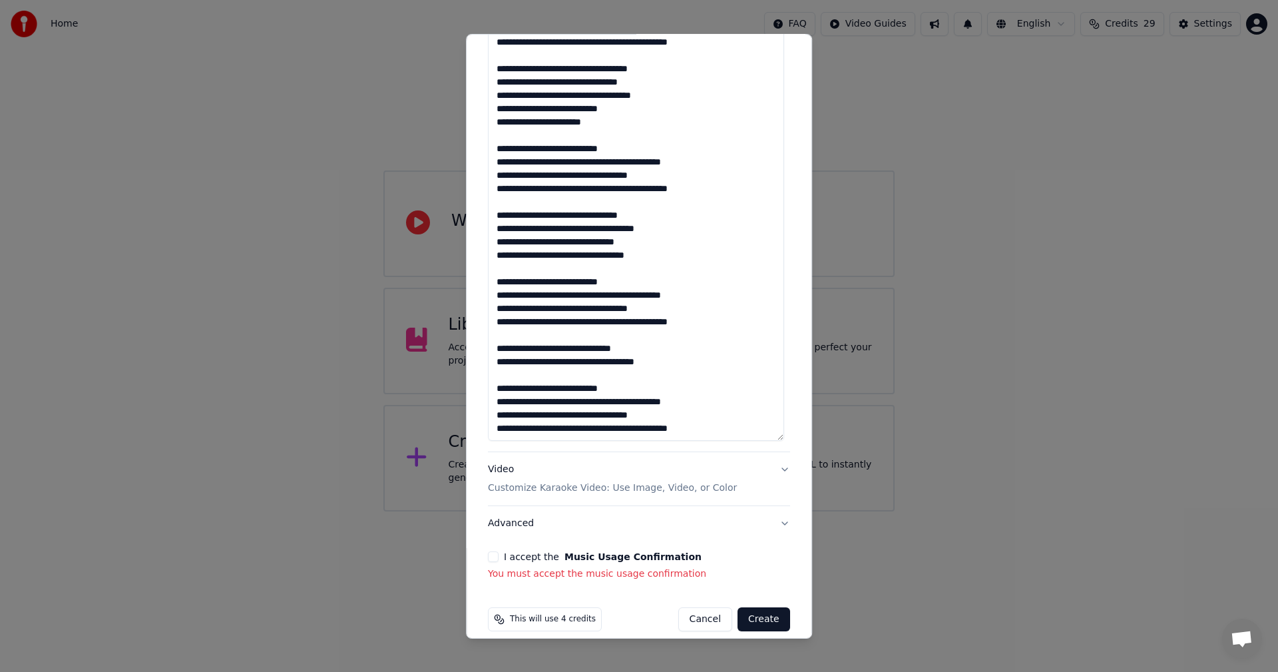
scroll to position [347, 0]
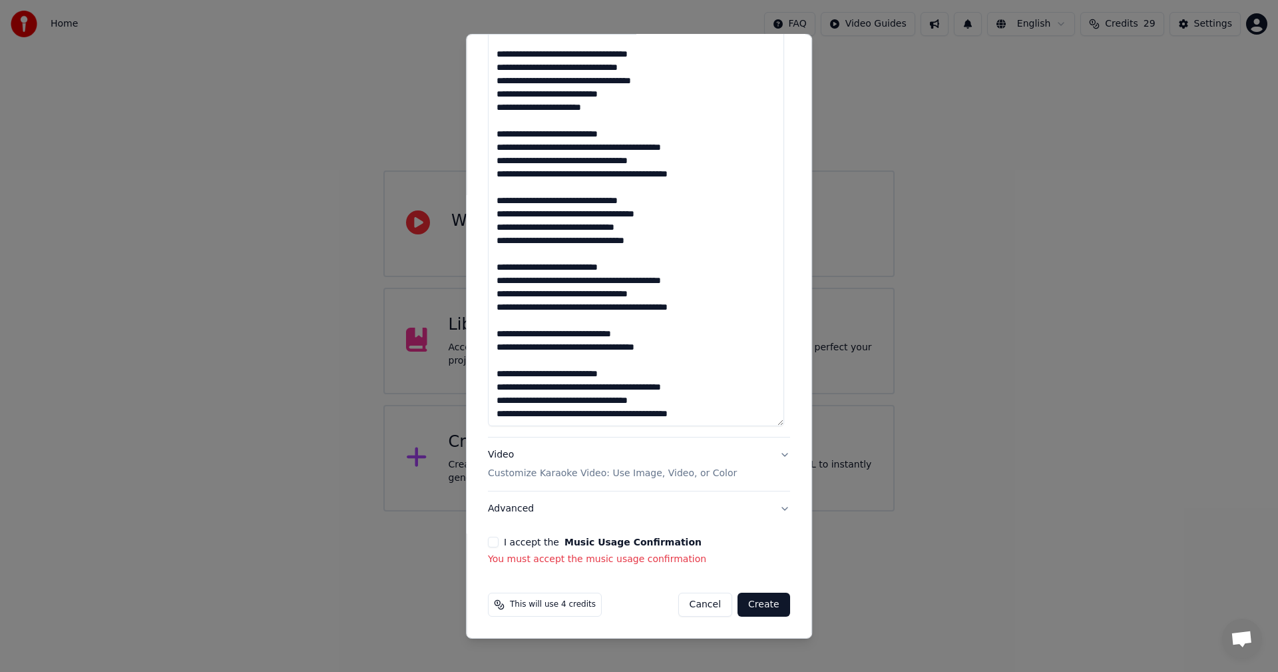
click at [493, 432] on button "I accept the Music Usage Confirmation" at bounding box center [493, 541] width 11 height 11
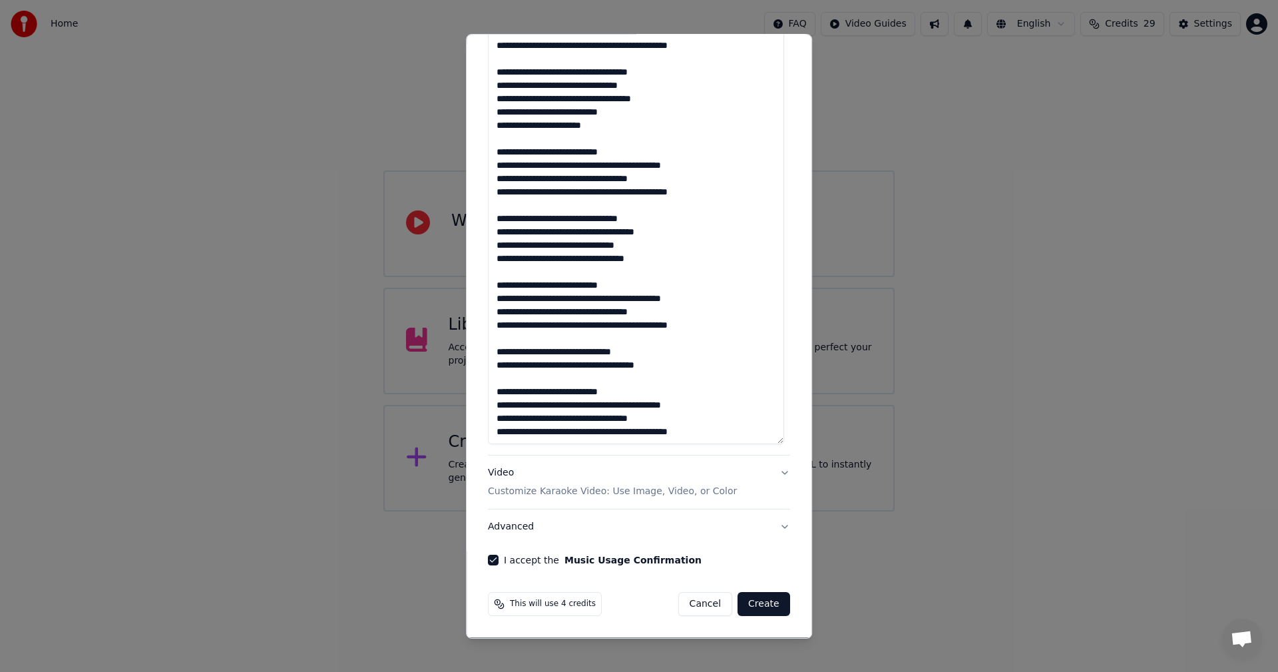
click at [759, 432] on button "Create" at bounding box center [763, 604] width 53 height 24
type textarea "**********"
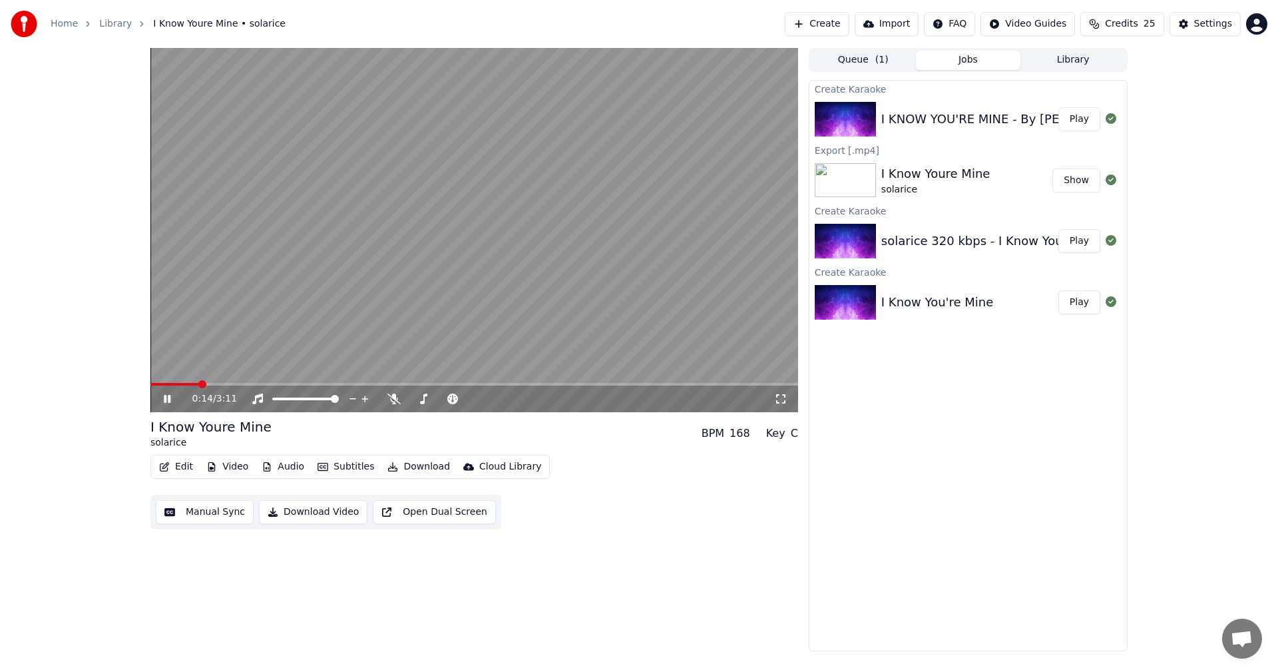
click at [166, 399] on icon at bounding box center [167, 399] width 7 height 8
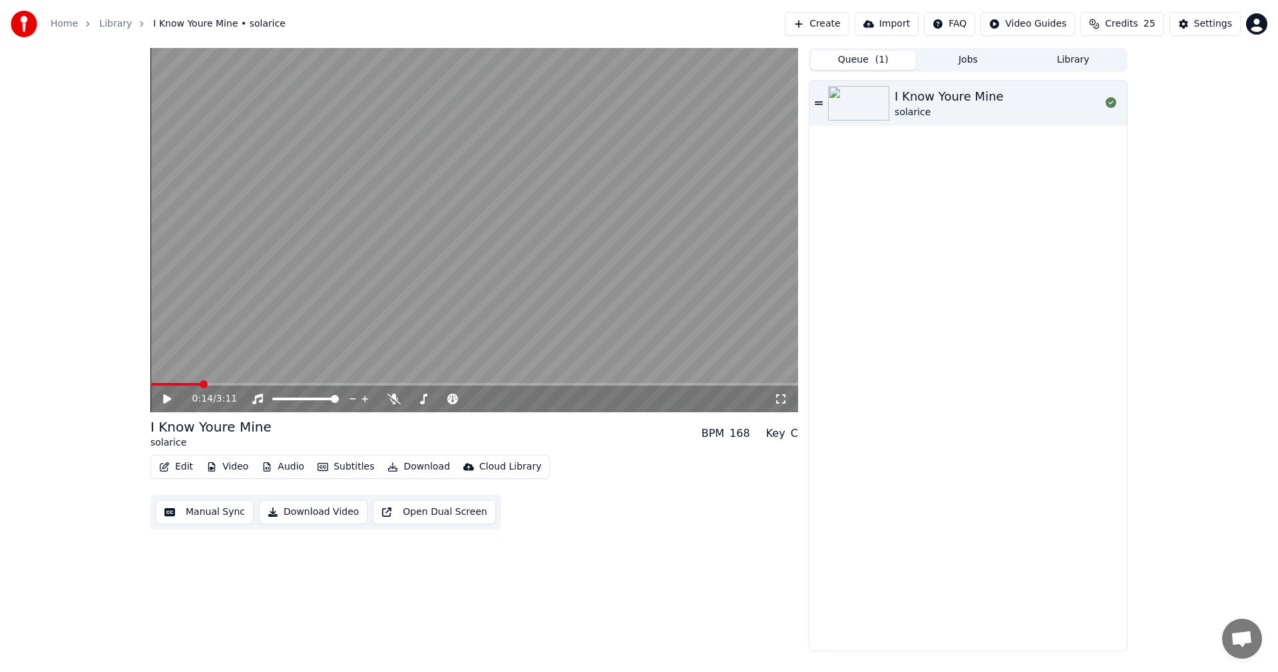
click at [851, 63] on button "Queue ( 1 )" at bounding box center [863, 60] width 105 height 19
click at [851, 101] on div "I Know Youre Mine" at bounding box center [949, 96] width 109 height 19
click at [851, 61] on button "Jobs" at bounding box center [968, 60] width 105 height 19
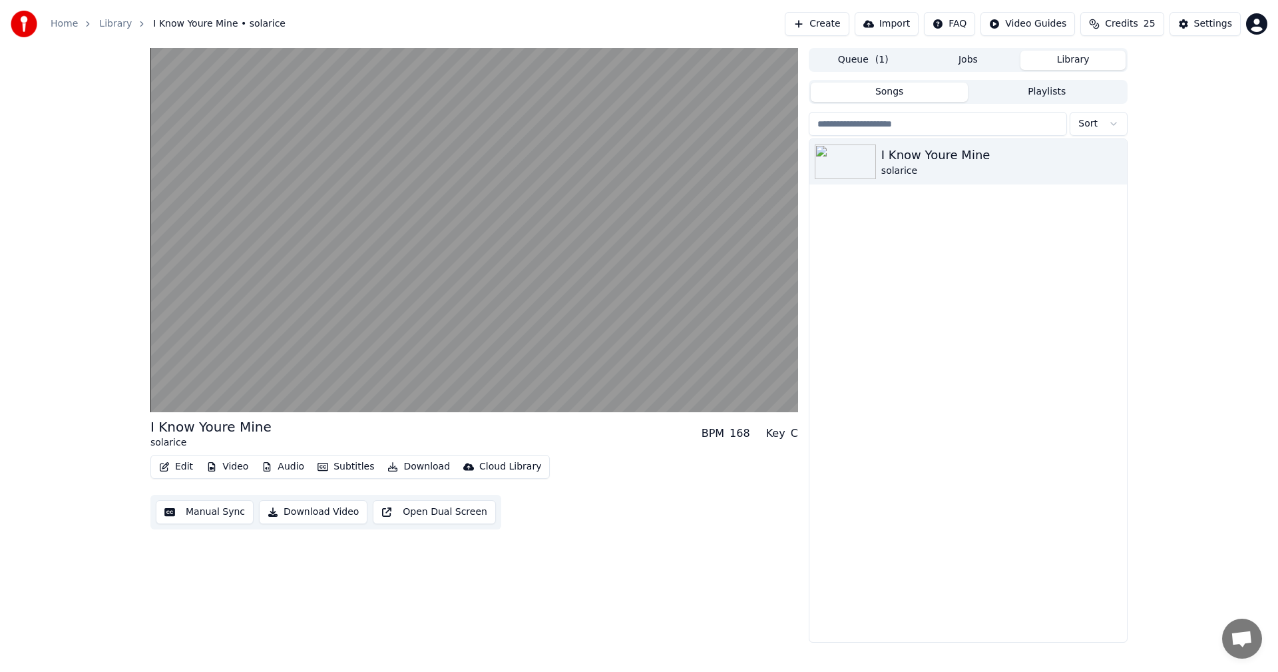
click at [851, 61] on button "Library" at bounding box center [1072, 60] width 105 height 19
click at [851, 157] on icon "button" at bounding box center [1114, 161] width 13 height 11
click at [851, 272] on div "Delete" at bounding box center [1118, 271] width 103 height 21
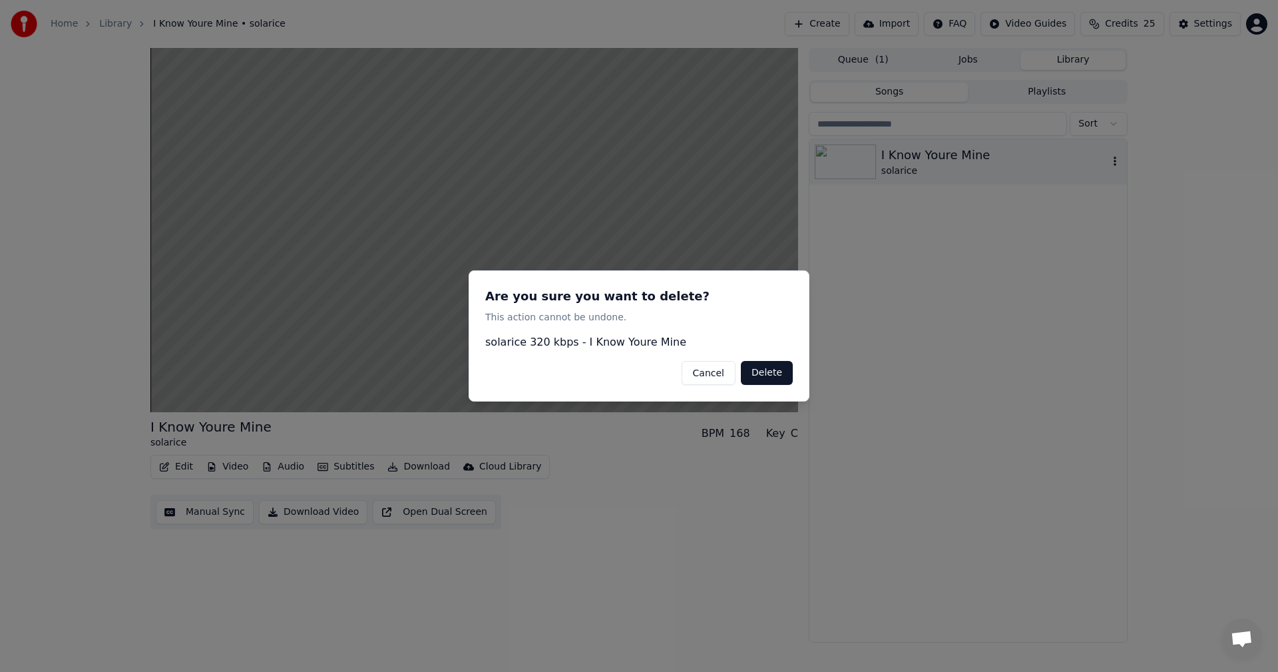
click at [759, 378] on button "Delete" at bounding box center [767, 373] width 52 height 24
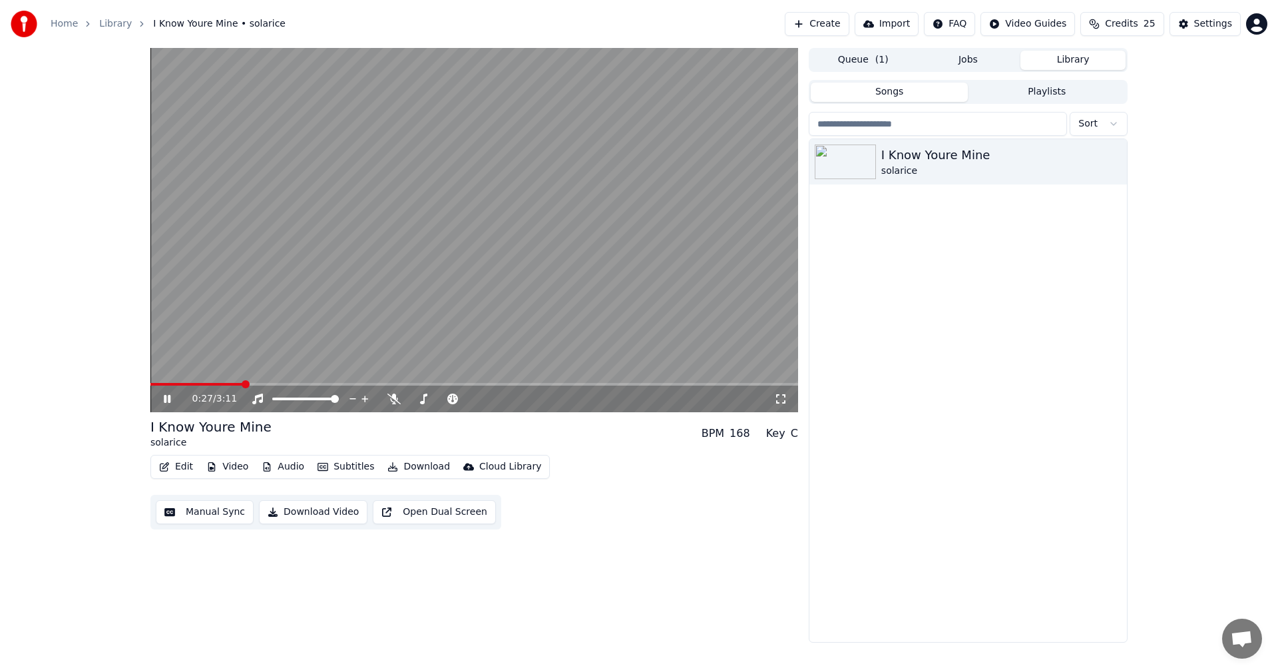
click at [162, 399] on icon at bounding box center [176, 398] width 31 height 11
click at [851, 160] on icon "button" at bounding box center [1114, 161] width 13 height 11
click at [851, 271] on div "Delete" at bounding box center [1118, 271] width 103 height 21
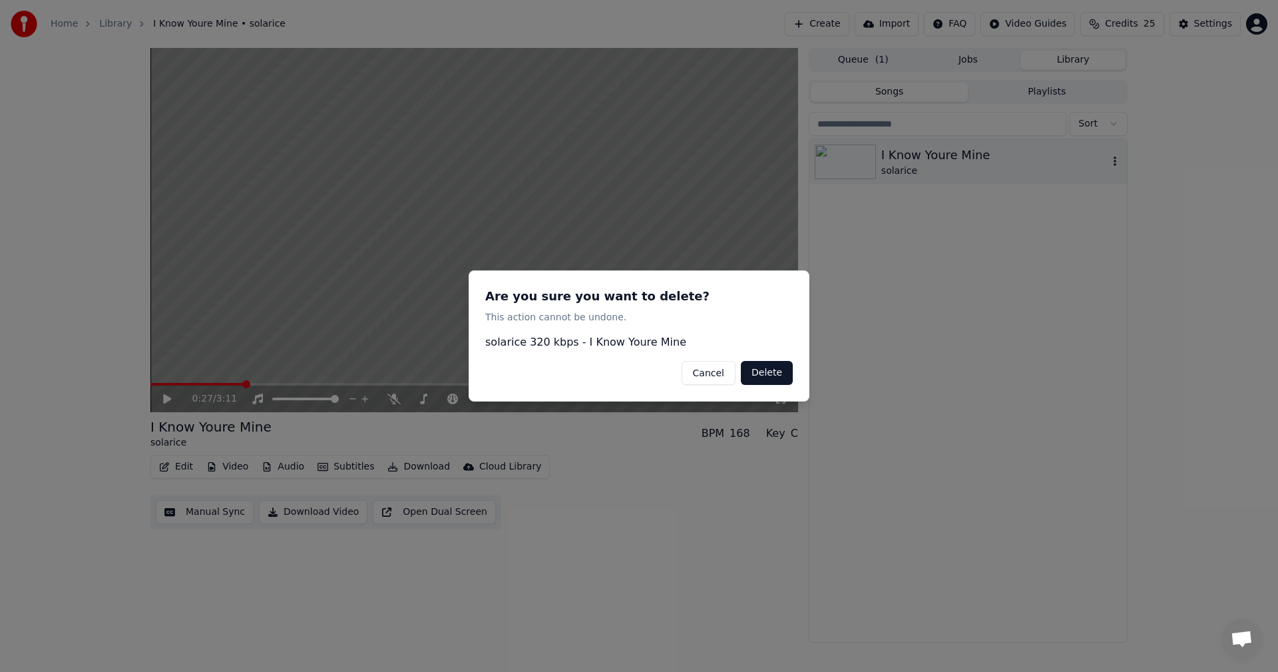
click at [773, 371] on button "Delete" at bounding box center [767, 373] width 52 height 24
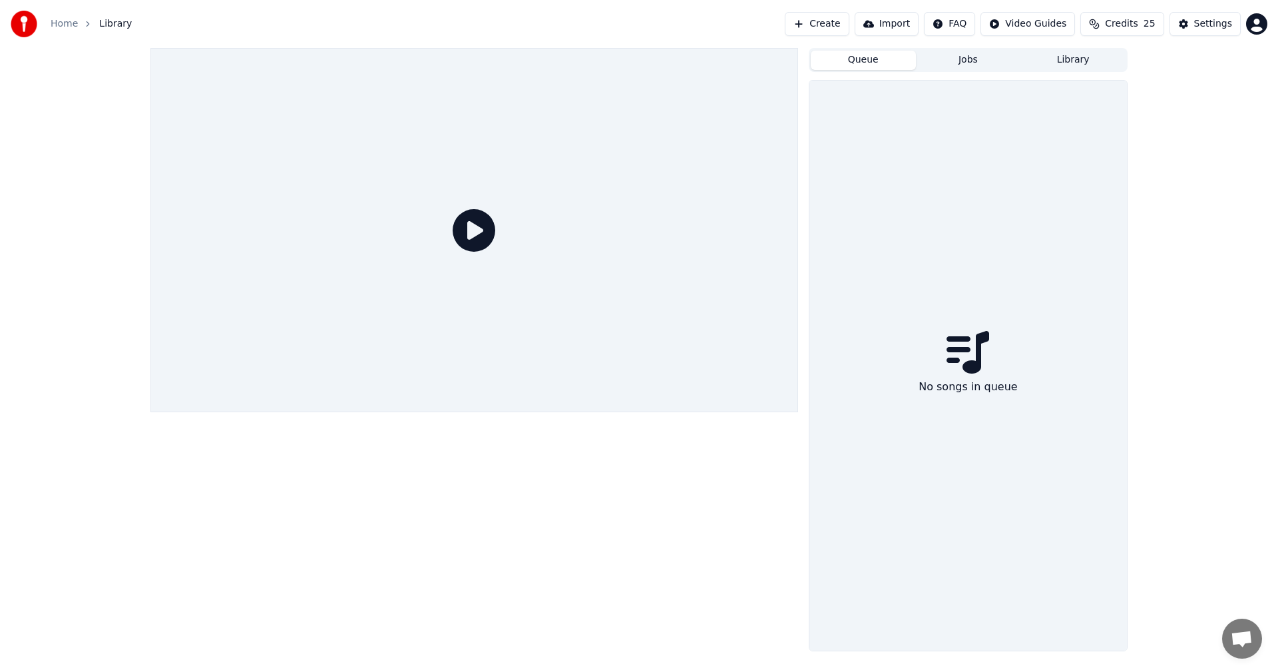
click at [851, 61] on button "Queue" at bounding box center [863, 60] width 105 height 19
click at [851, 57] on button "Jobs" at bounding box center [968, 60] width 105 height 19
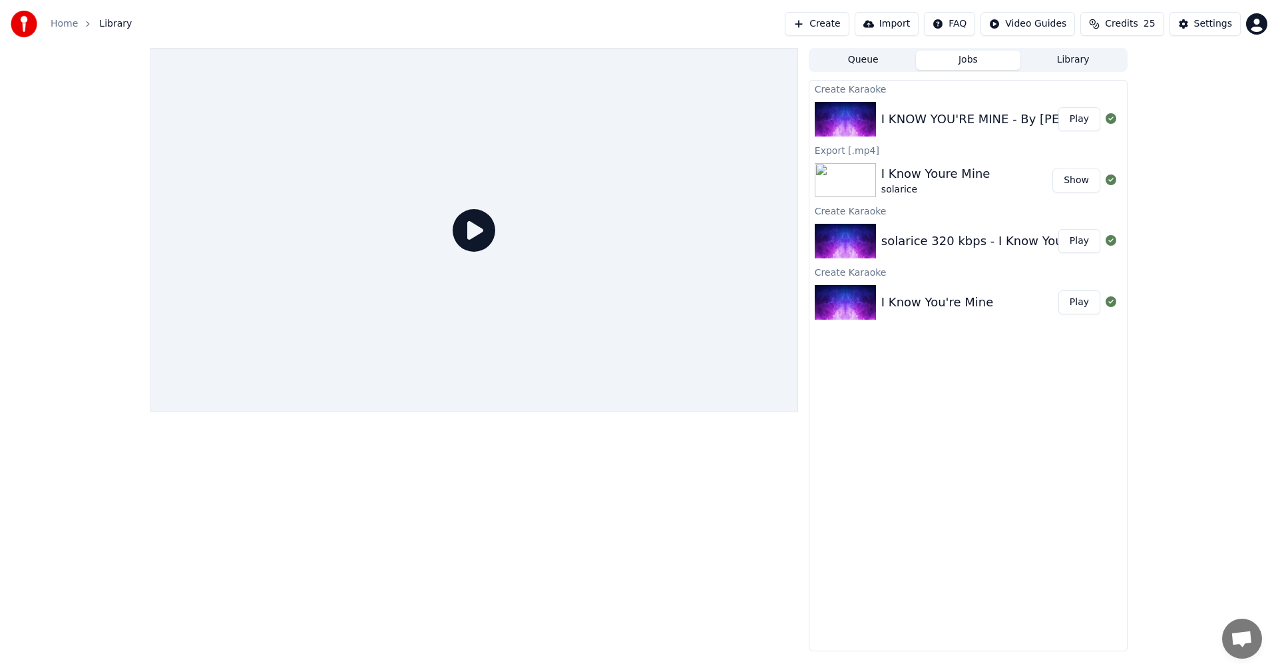
click at [851, 116] on div "I KNOW YOU'RE MINE - By [PERSON_NAME] [PERSON_NAME] - 03m:12s" at bounding box center [1094, 119] width 426 height 19
click at [839, 113] on img at bounding box center [845, 119] width 61 height 35
click at [851, 118] on button "Play" at bounding box center [1079, 119] width 42 height 24
click at [851, 117] on button "Play" at bounding box center [1079, 119] width 42 height 24
click at [851, 118] on icon at bounding box center [1111, 118] width 11 height 11
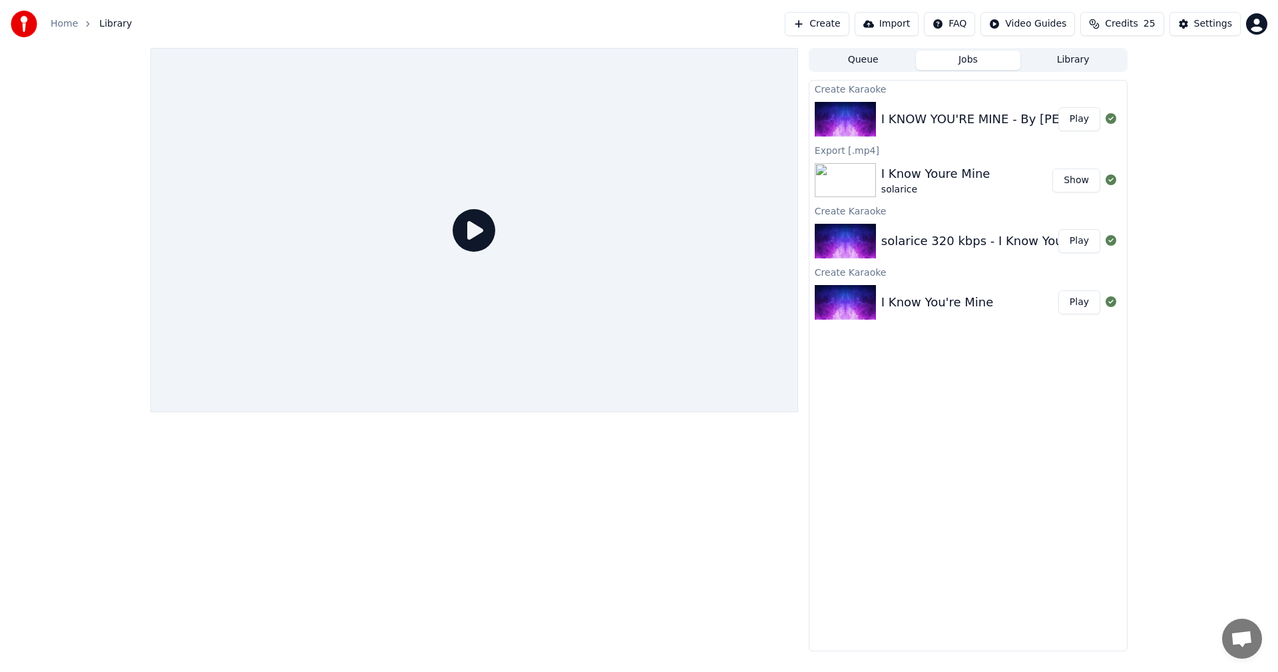
click at [851, 242] on button "Play" at bounding box center [1079, 241] width 42 height 24
click at [850, 240] on img at bounding box center [845, 241] width 61 height 35
click at [835, 19] on button "Create" at bounding box center [817, 24] width 65 height 24
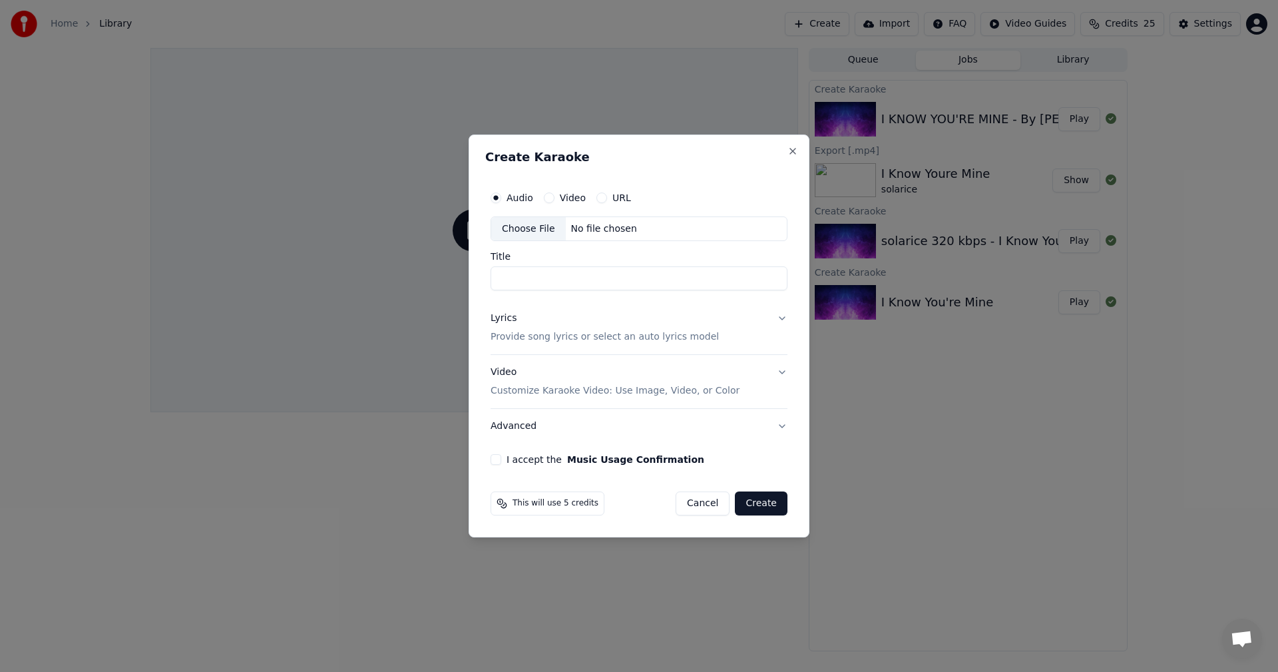
click at [519, 226] on div "Choose File" at bounding box center [528, 229] width 75 height 24
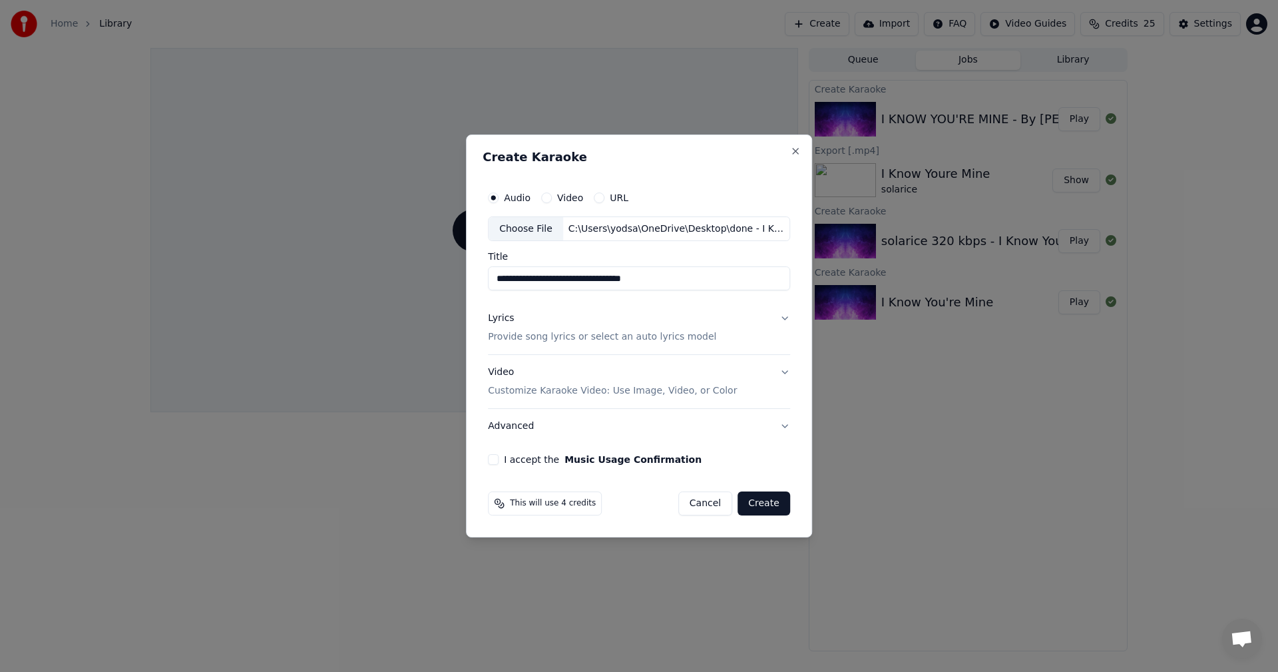
click at [684, 278] on input "**********" at bounding box center [639, 279] width 302 height 24
type input "*"
click at [564, 277] on input "**********" at bounding box center [639, 279] width 302 height 24
type input "**********"
click at [708, 432] on button "Cancel" at bounding box center [705, 503] width 54 height 24
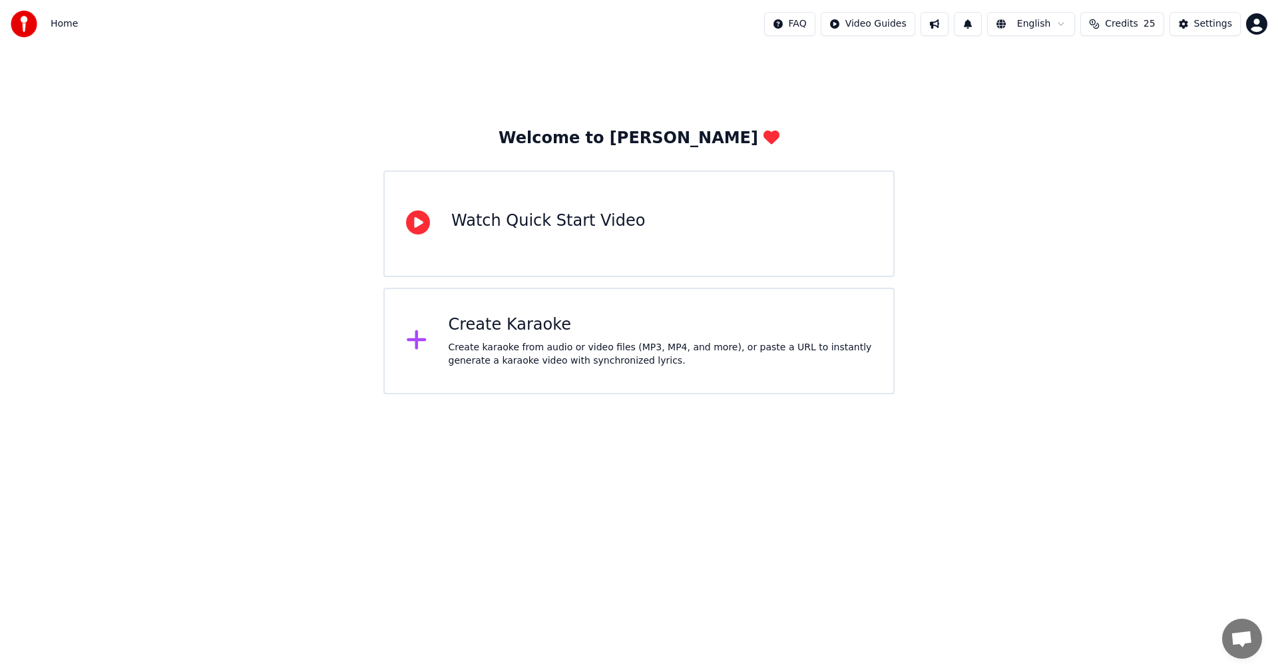
click at [507, 327] on div "Create Karaoke" at bounding box center [661, 324] width 424 height 21
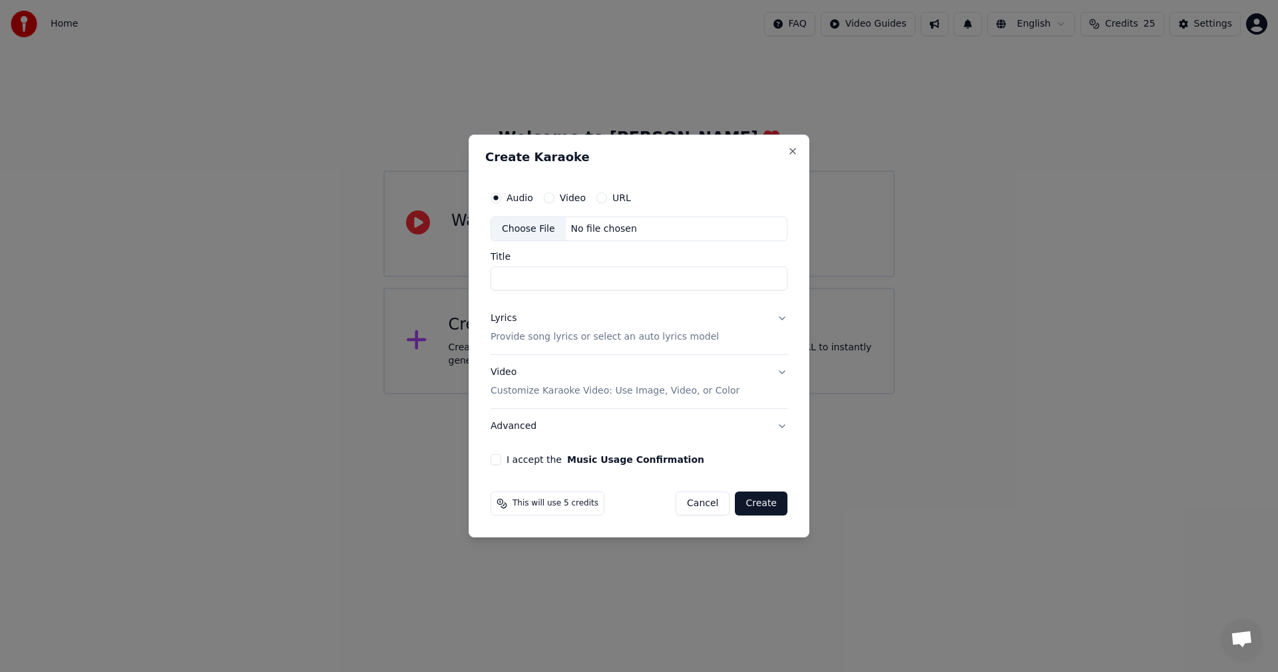
click at [524, 227] on div "Choose File" at bounding box center [528, 229] width 75 height 24
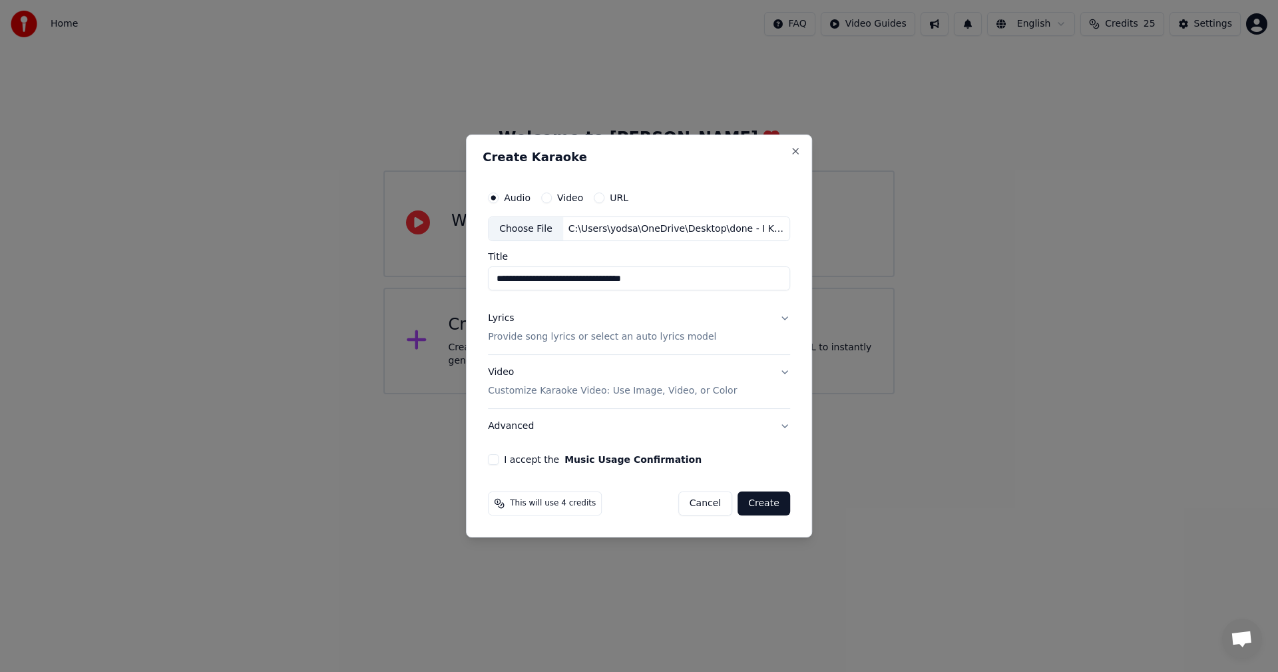
click at [579, 278] on input "**********" at bounding box center [639, 279] width 302 height 24
click at [545, 278] on input "**********" at bounding box center [639, 279] width 302 height 24
click at [599, 279] on input "**********" at bounding box center [639, 279] width 302 height 24
click at [600, 280] on input "**********" at bounding box center [639, 279] width 302 height 24
click at [596, 276] on input "**********" at bounding box center [639, 279] width 302 height 24
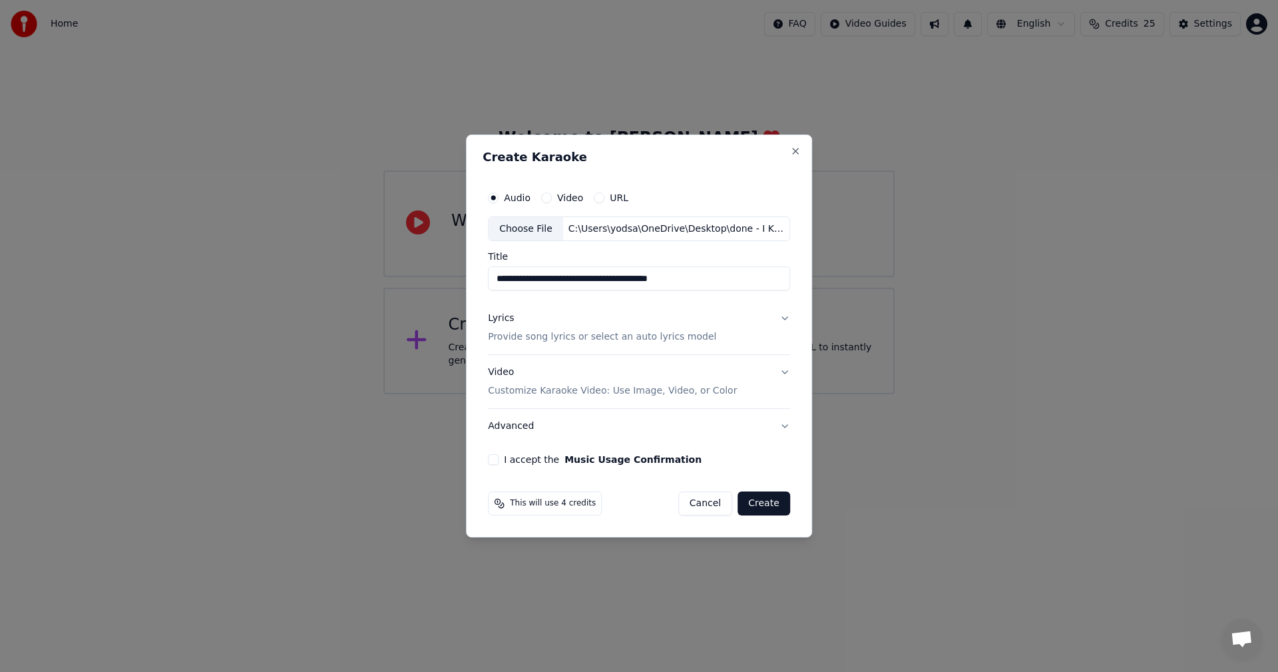
click at [730, 275] on input "**********" at bounding box center [639, 279] width 302 height 24
type input "**********"
click at [527, 336] on p "Provide song lyrics or select an auto lyrics model" at bounding box center [602, 337] width 228 height 13
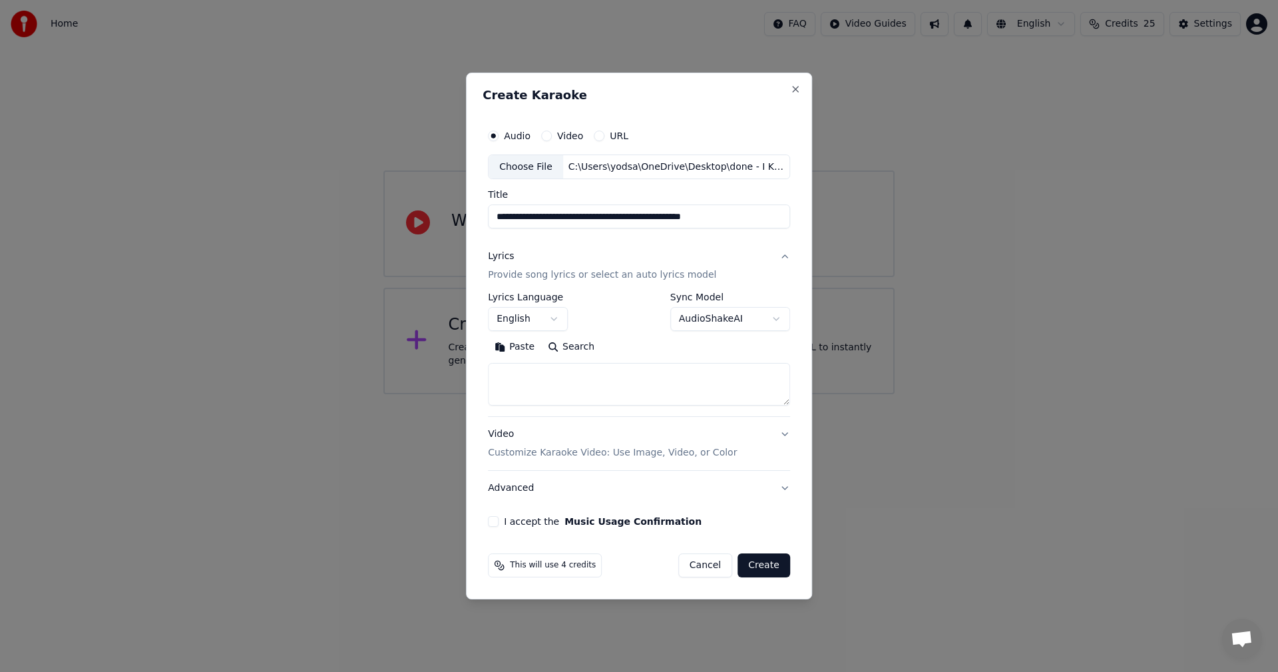
click at [514, 379] on textarea at bounding box center [639, 384] width 302 height 43
click at [517, 345] on button "Paste" at bounding box center [514, 347] width 53 height 21
click at [496, 519] on button "I accept the Music Usage Confirmation" at bounding box center [493, 521] width 11 height 11
click at [779, 487] on button "Advanced" at bounding box center [639, 488] width 302 height 35
type textarea "**********"
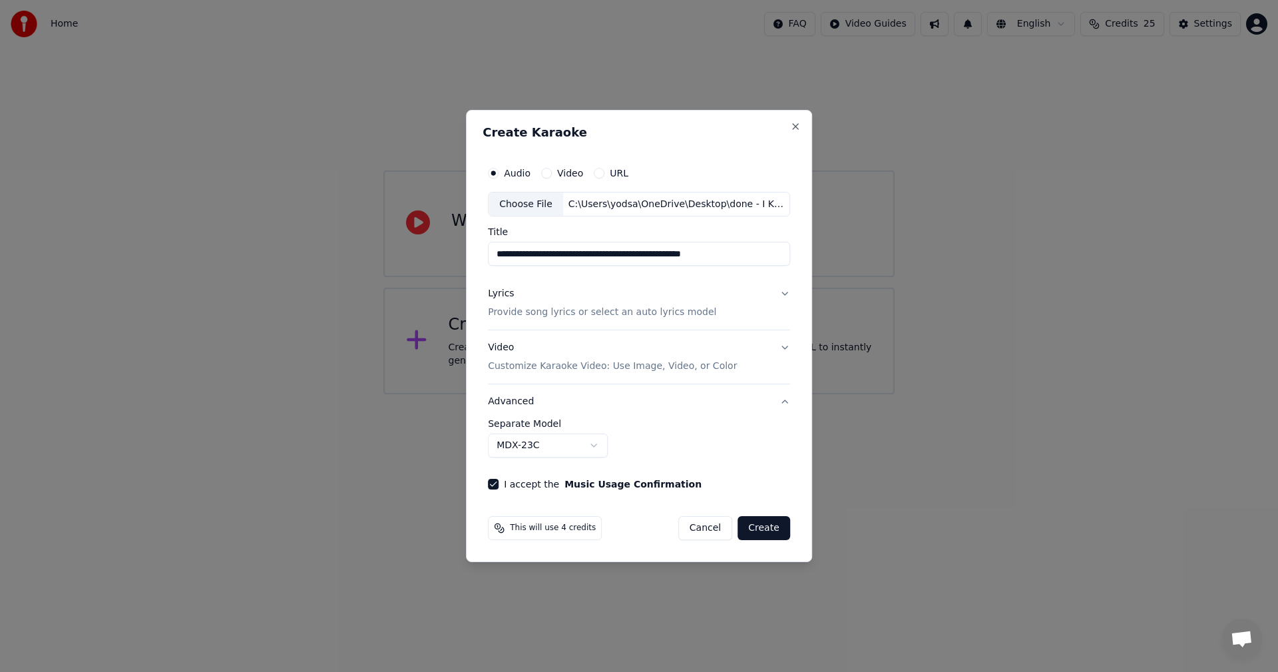
click at [783, 406] on button "Advanced" at bounding box center [639, 401] width 302 height 35
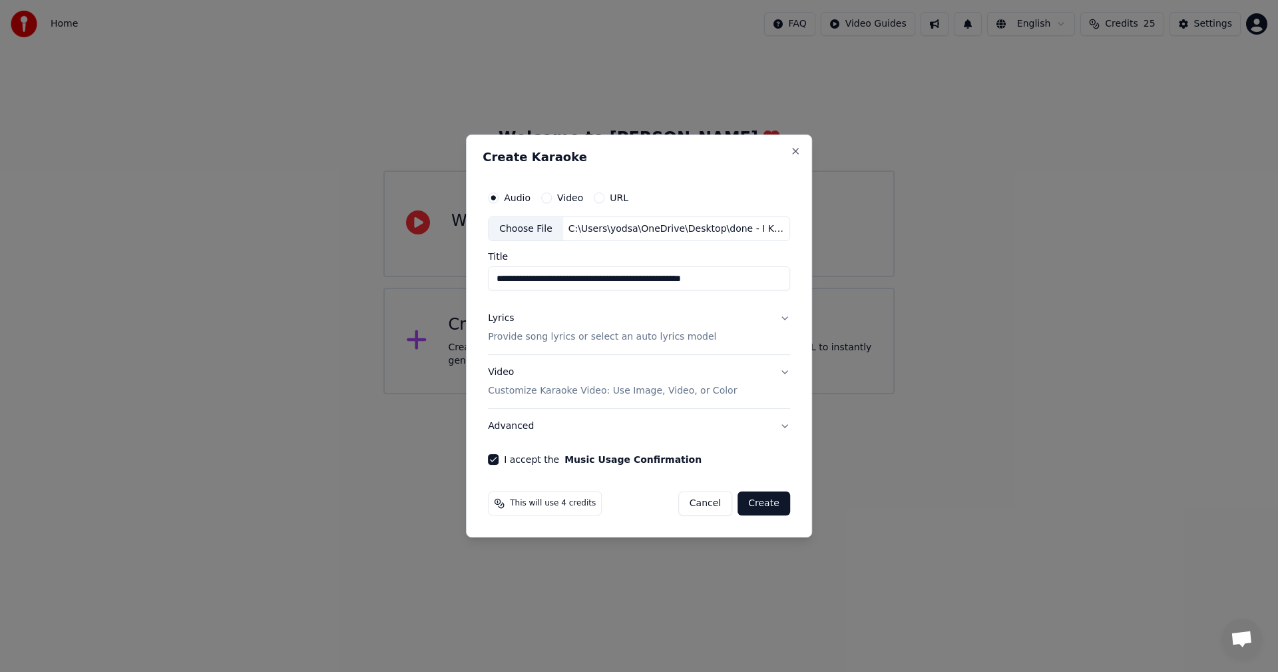
click at [763, 499] on button "Create" at bounding box center [763, 503] width 53 height 24
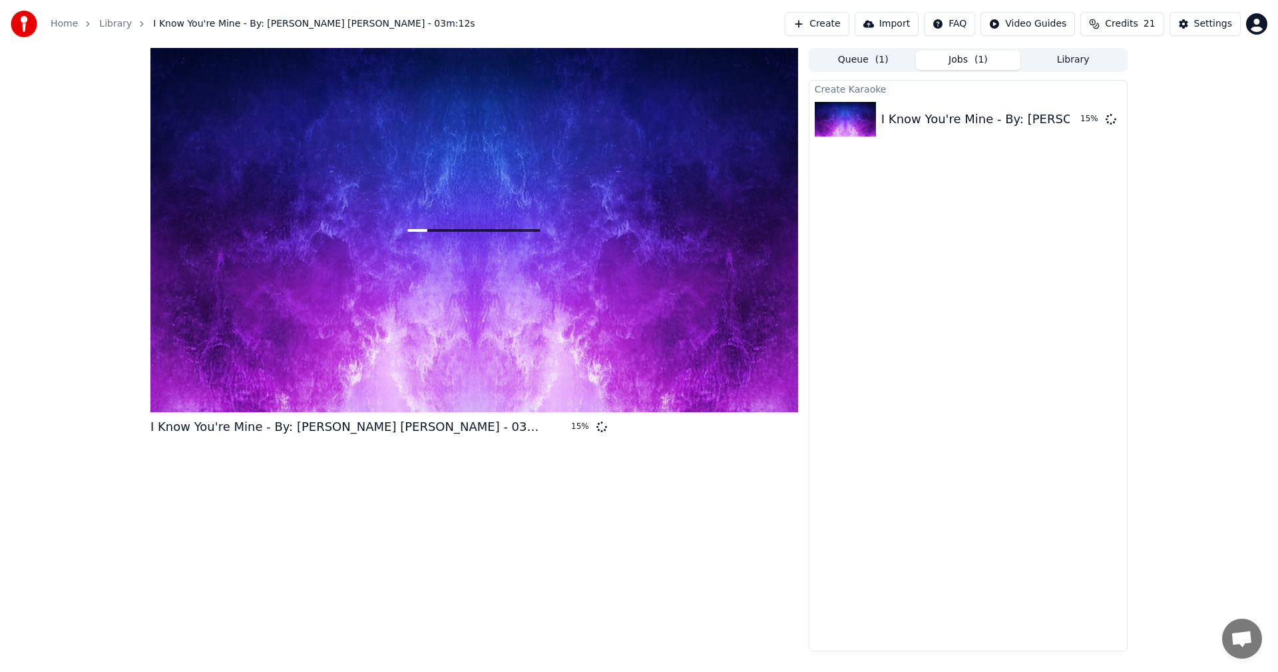
click at [660, 572] on div "I Know You're Mine - By: STUART ANTHONY MILLS - 03m:12s 15 %" at bounding box center [474, 349] width 648 height 603
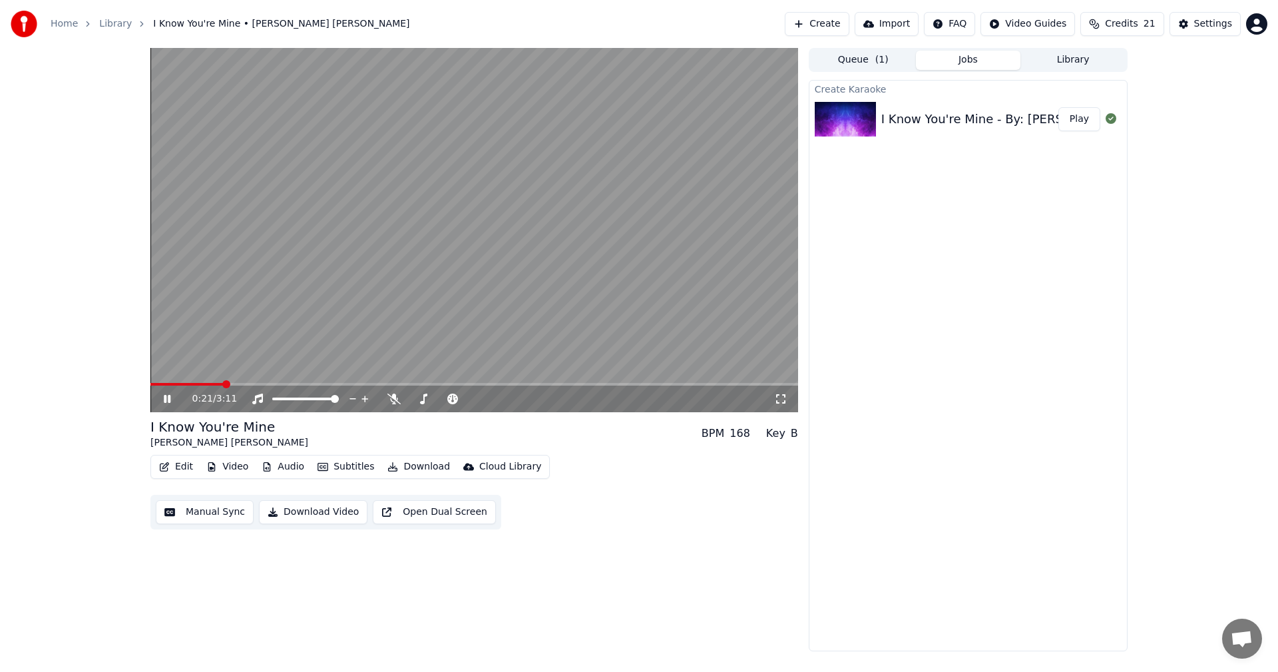
click at [166, 397] on icon at bounding box center [167, 399] width 7 height 8
click at [339, 467] on button "Subtitles" at bounding box center [345, 466] width 67 height 19
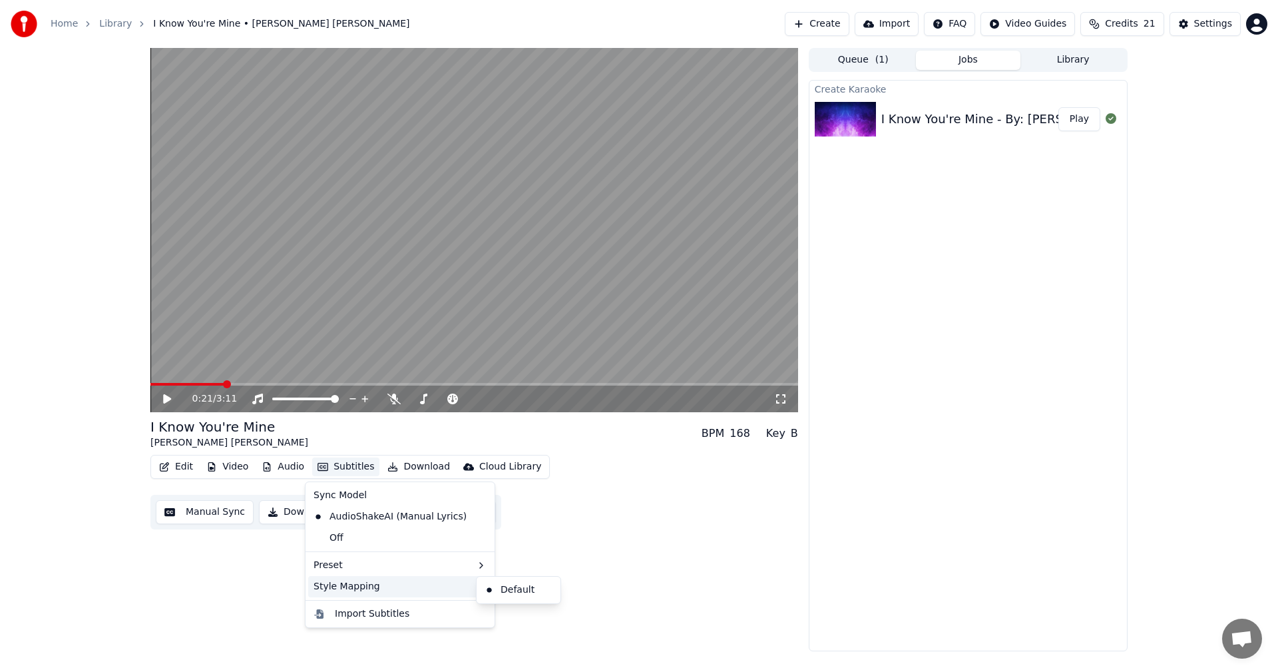
click at [434, 586] on div "Style Mapping" at bounding box center [400, 586] width 184 height 21
click at [514, 591] on div "Default" at bounding box center [518, 589] width 79 height 21
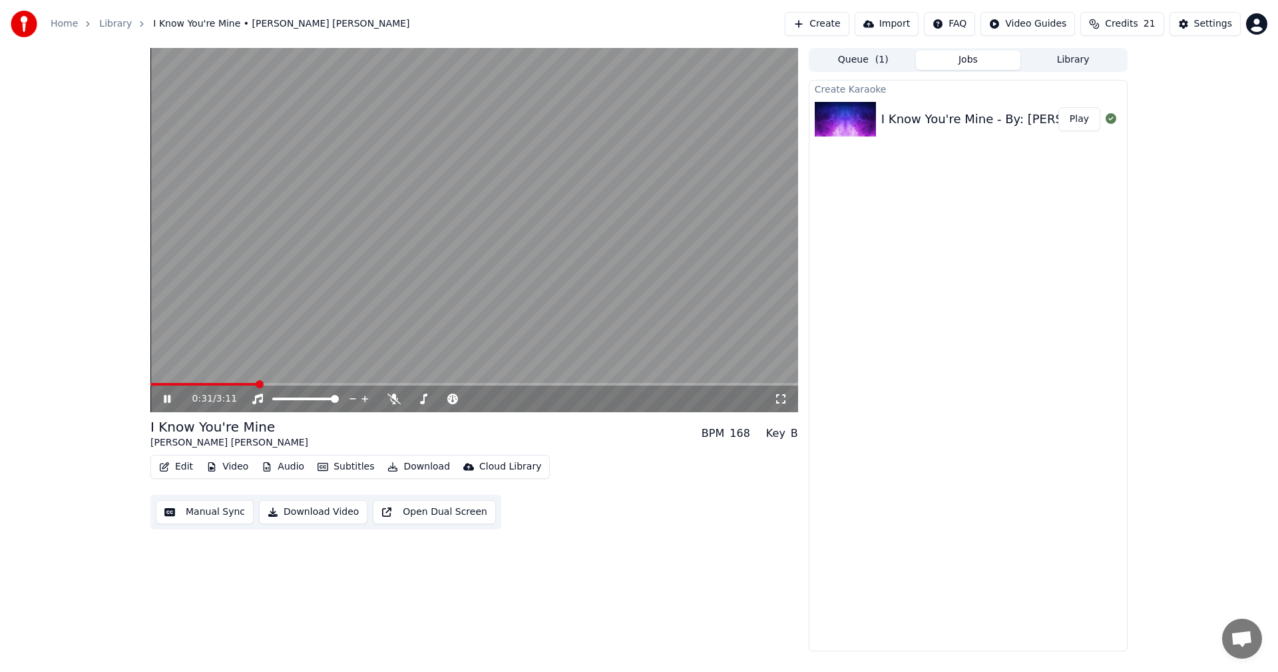
click at [167, 400] on icon at bounding box center [176, 398] width 31 height 11
click at [152, 381] on video at bounding box center [474, 230] width 648 height 364
click at [154, 384] on span at bounding box center [151, 384] width 3 height 3
click at [150, 380] on span at bounding box center [154, 384] width 8 height 8
click at [166, 398] on icon at bounding box center [167, 399] width 7 height 8
